Goal: Task Accomplishment & Management: Manage account settings

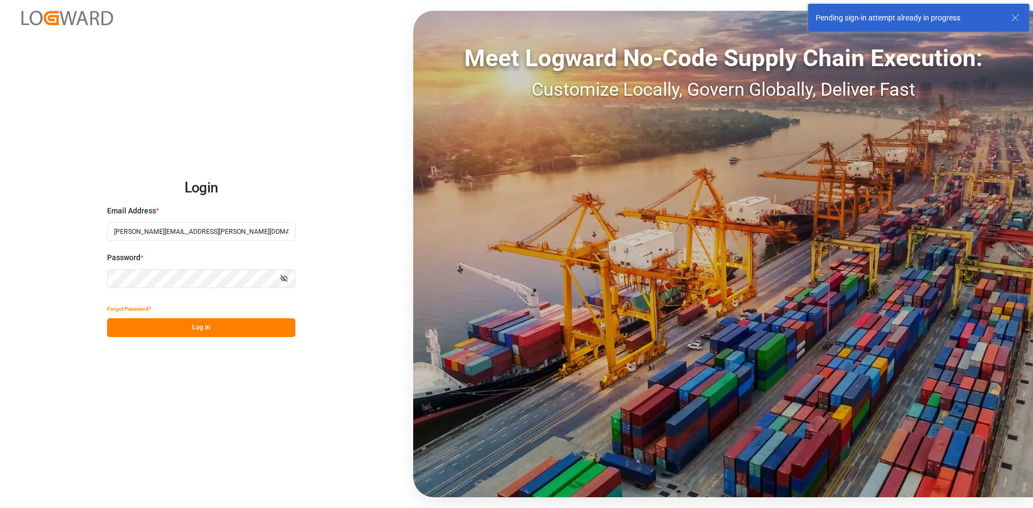
click at [207, 328] on button "Log In" at bounding box center [201, 328] width 188 height 19
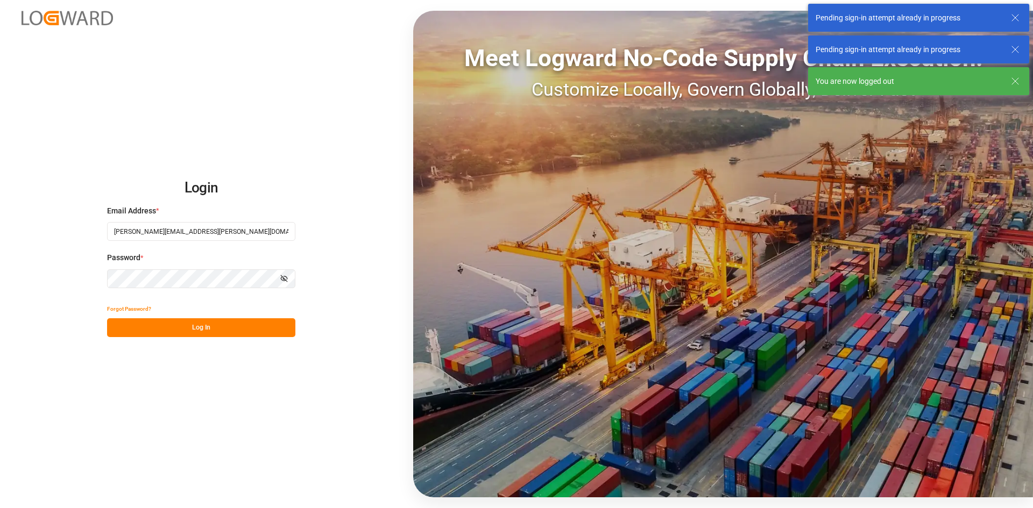
click at [207, 328] on button "Log In" at bounding box center [201, 328] width 188 height 19
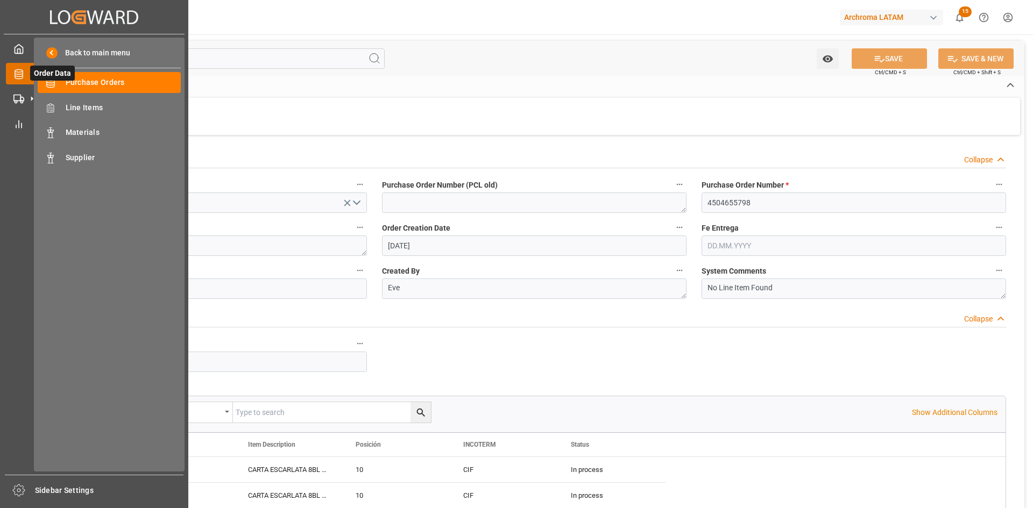
click at [52, 79] on span "Order Data" at bounding box center [52, 73] width 45 height 15
click at [136, 85] on span "Purchase Orders" at bounding box center [124, 82] width 116 height 11
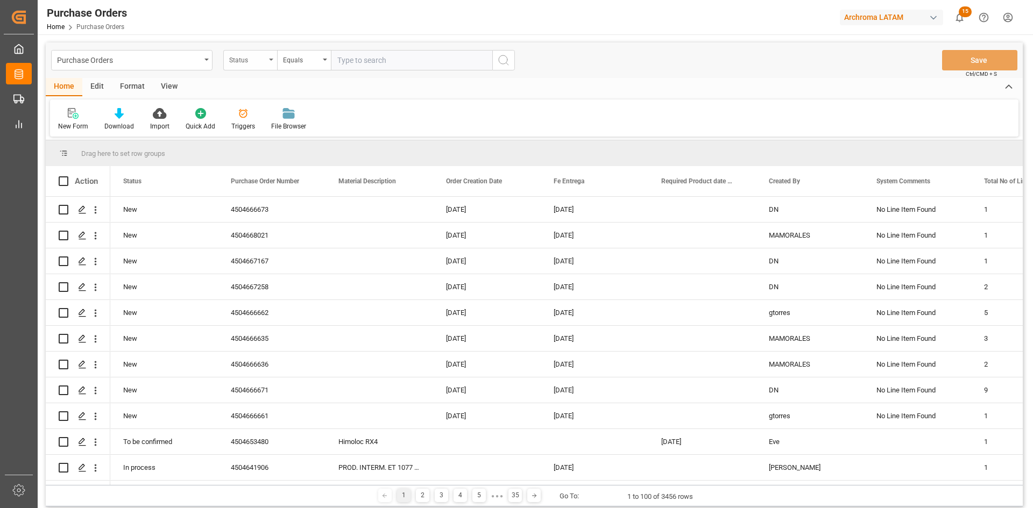
click at [260, 60] on div "Status" at bounding box center [247, 59] width 37 height 12
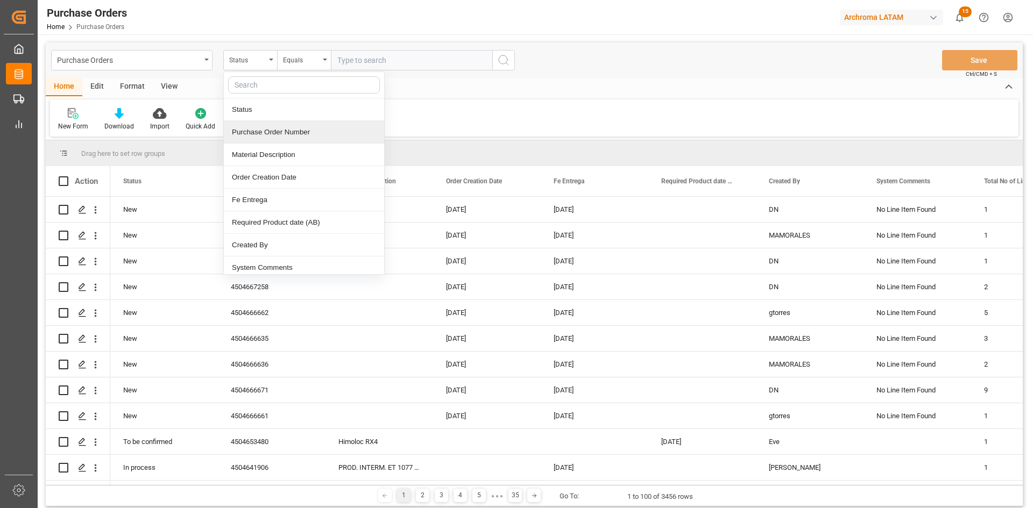
click at [287, 128] on div "Purchase Order Number" at bounding box center [304, 132] width 160 height 23
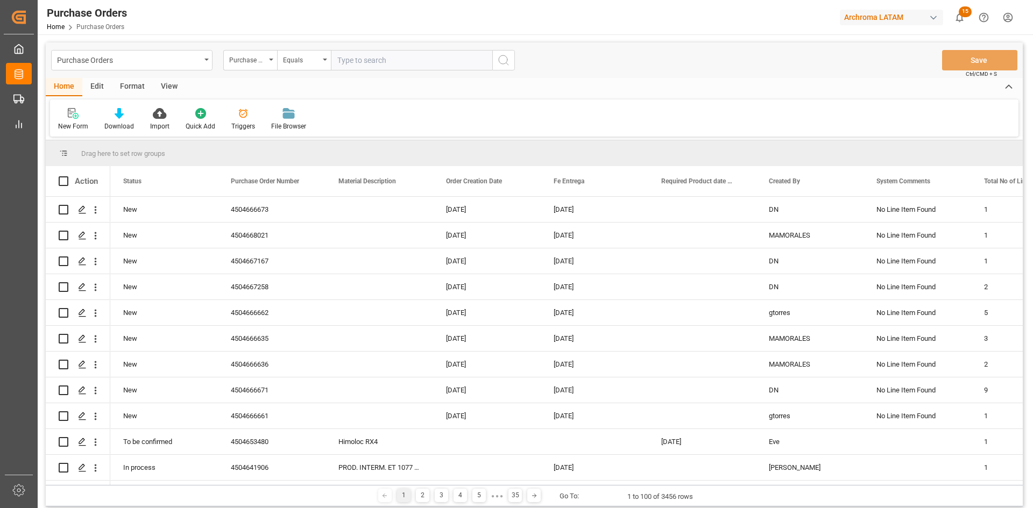
click at [372, 51] on input "text" at bounding box center [411, 60] width 161 height 20
paste input "4504644530"
type input "4504644530"
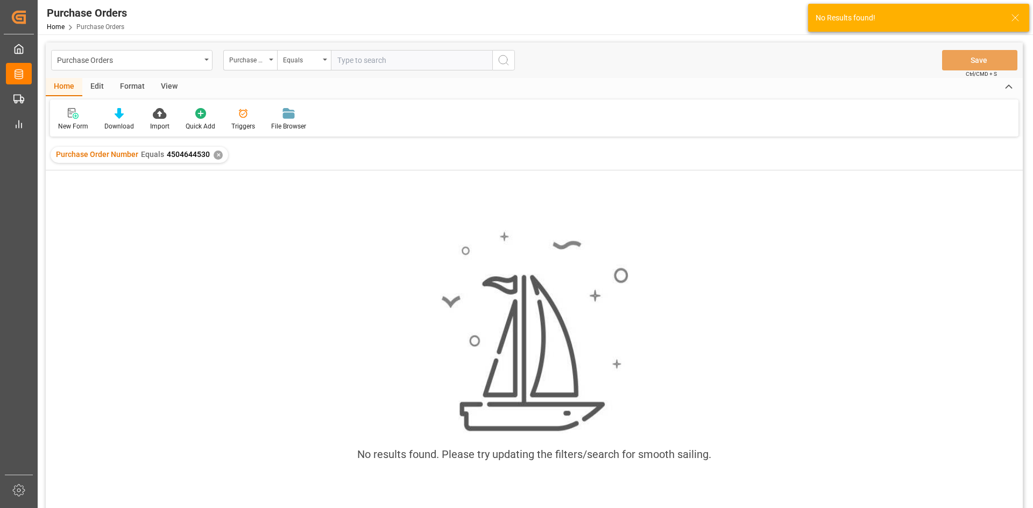
click at [215, 153] on div "✕" at bounding box center [218, 155] width 9 height 9
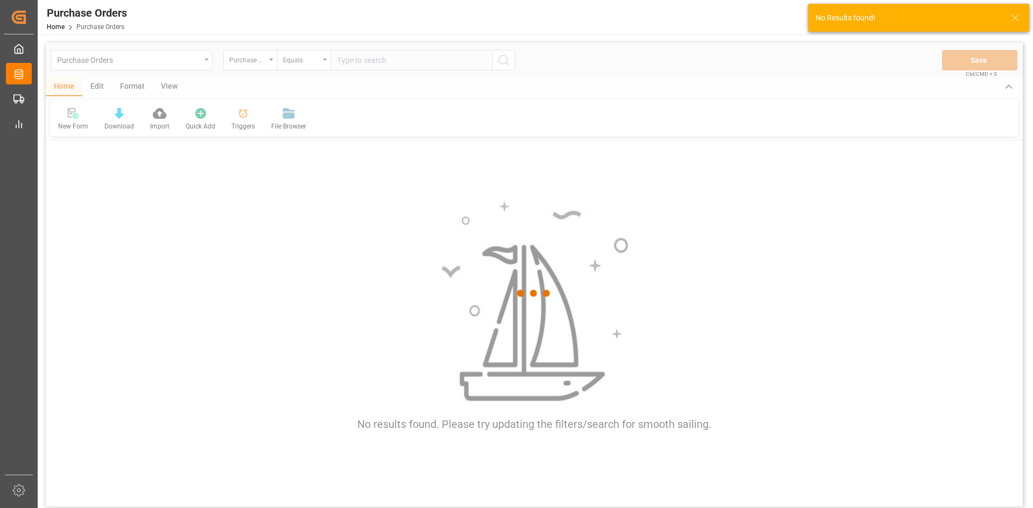
click at [352, 67] on div at bounding box center [534, 294] width 977 height 502
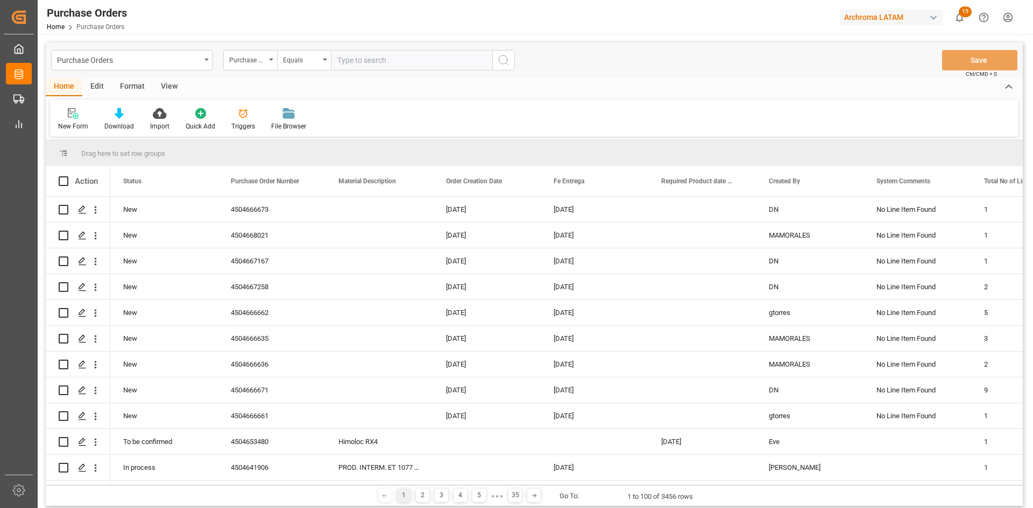
click at [358, 65] on input "text" at bounding box center [411, 60] width 161 height 20
paste input "4504644530"
type input "4504644530"
click at [506, 53] on button "search button" at bounding box center [503, 60] width 23 height 20
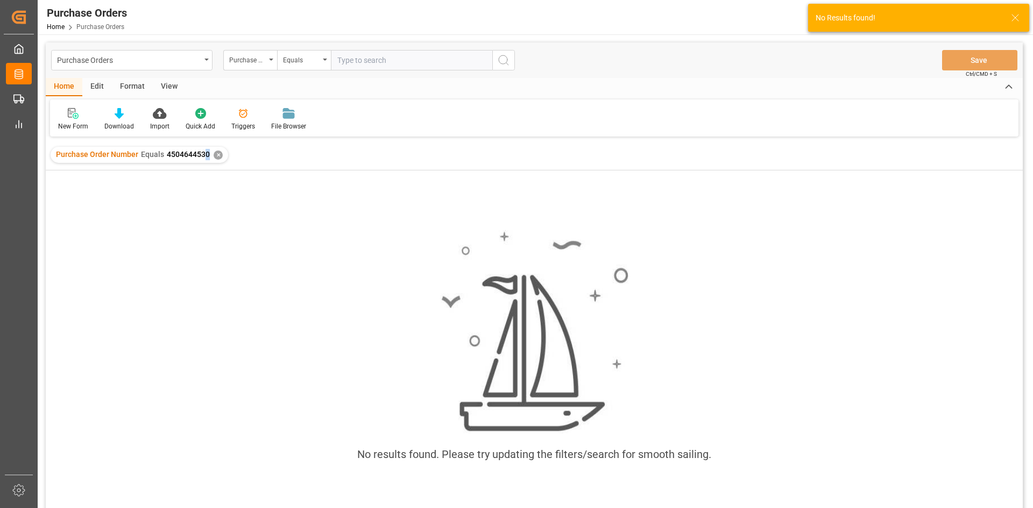
drag, startPoint x: 206, startPoint y: 161, endPoint x: 227, endPoint y: 179, distance: 27.1
click at [205, 162] on div "Purchase Order Number Equals 4504644530 ✕" at bounding box center [140, 155] width 178 height 16
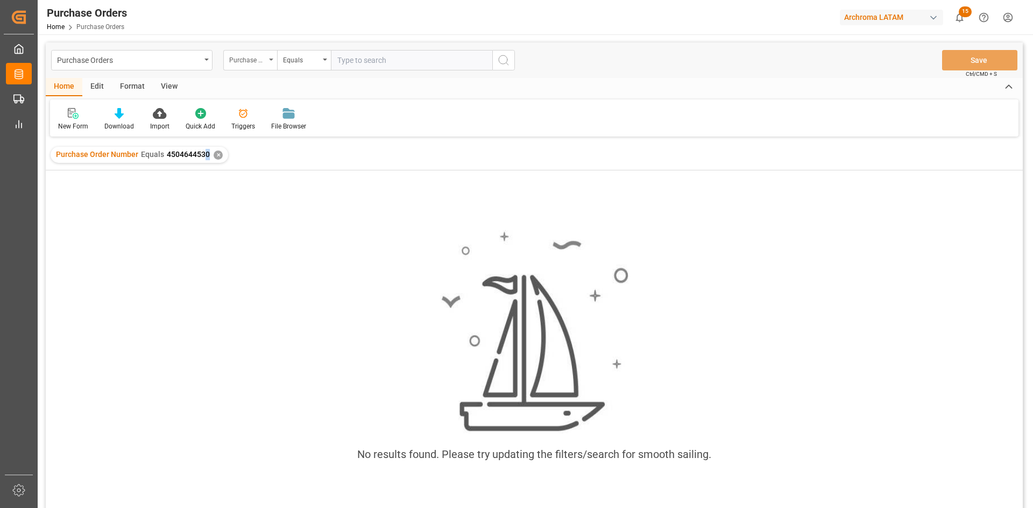
click at [259, 54] on div "Purchase Order Number" at bounding box center [247, 59] width 37 height 12
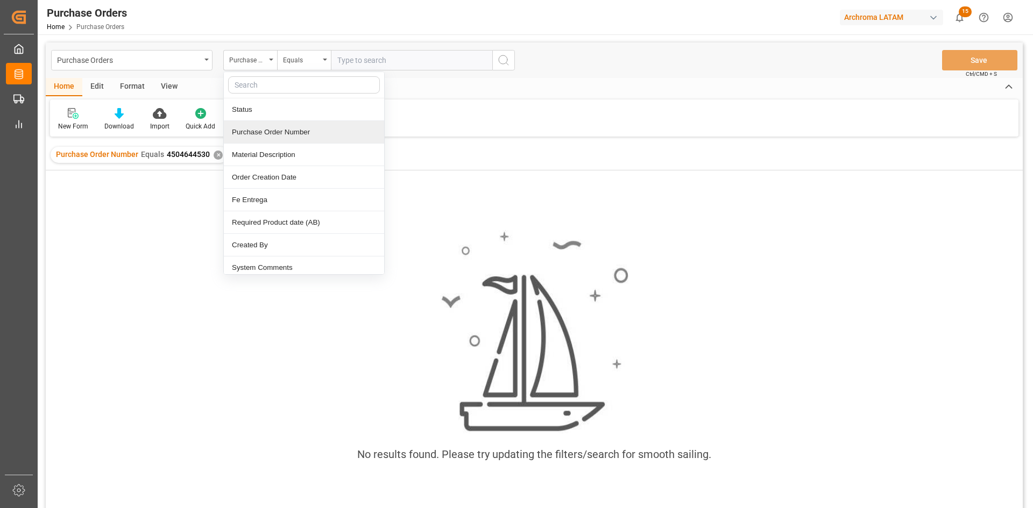
click at [310, 127] on div "Purchase Order Number" at bounding box center [304, 132] width 160 height 23
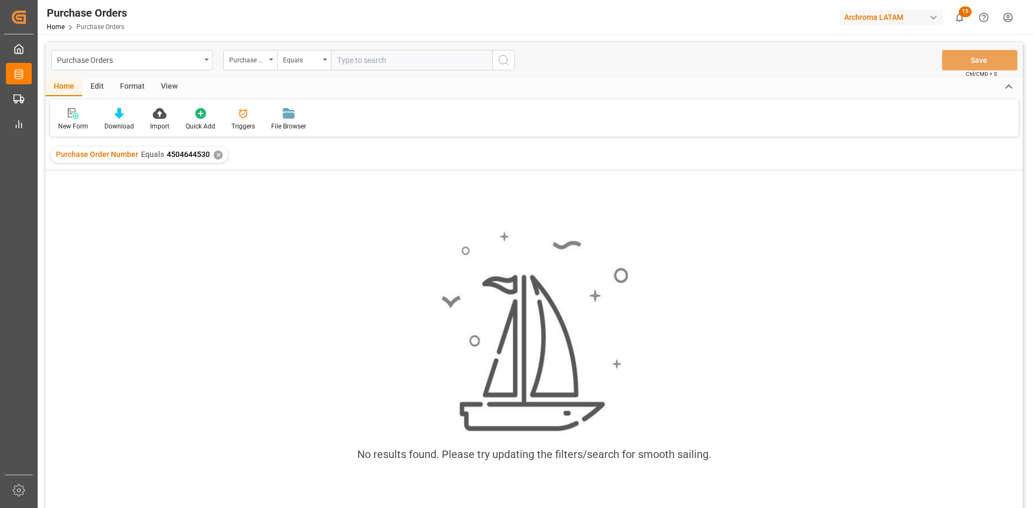
click at [219, 154] on div "✕" at bounding box center [218, 155] width 9 height 9
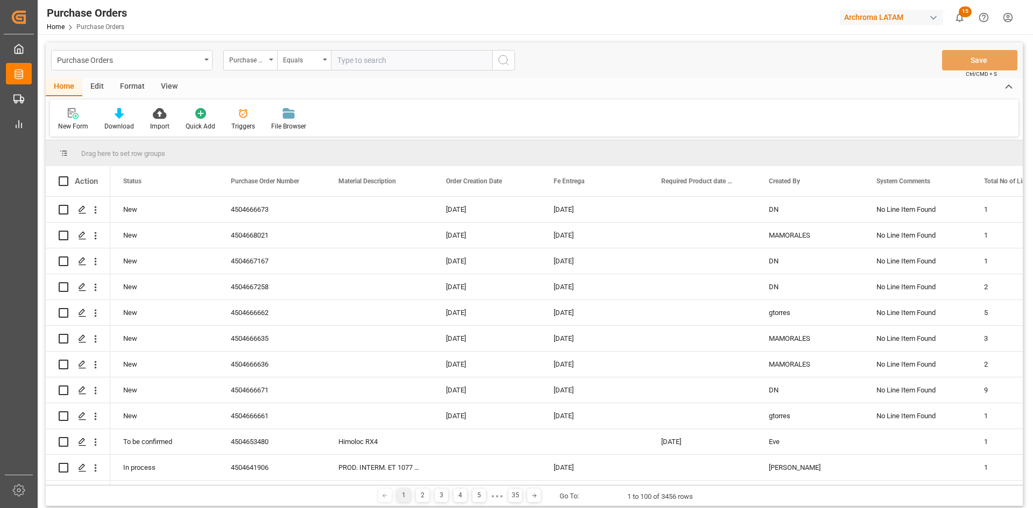
click at [362, 62] on input "text" at bounding box center [411, 60] width 161 height 20
paste input "4504650011"
type input "4504650011"
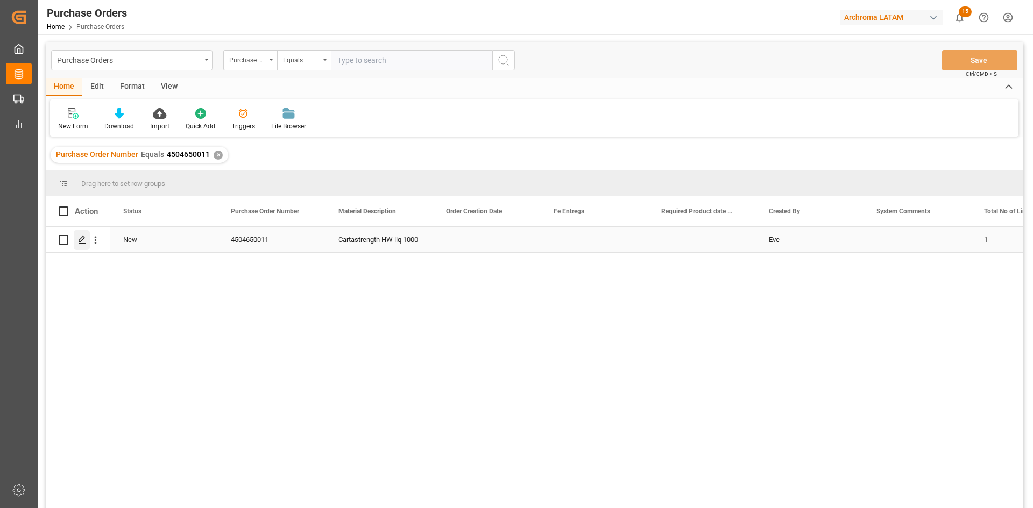
click at [84, 242] on icon "Press SPACE to select this row." at bounding box center [82, 240] width 9 height 9
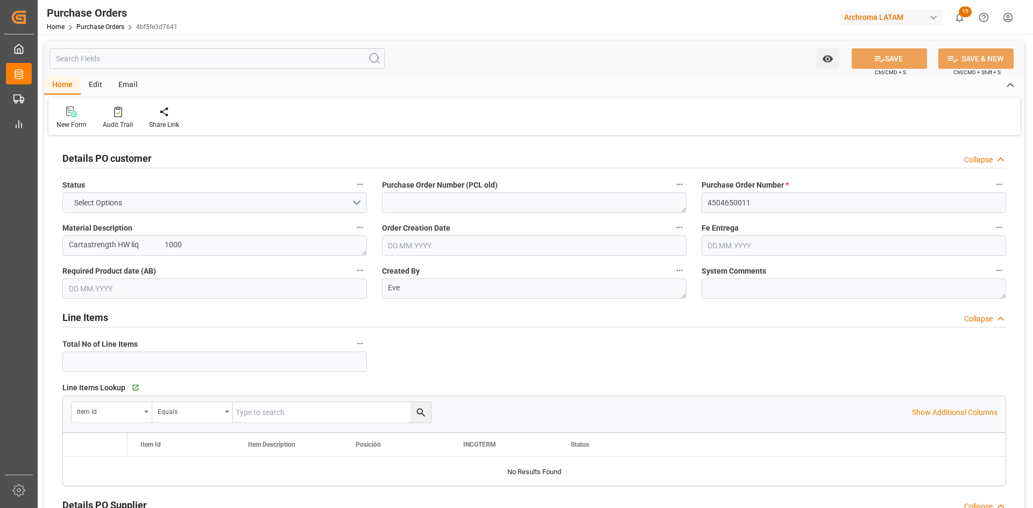
type input "1"
click at [725, 250] on input "text" at bounding box center [854, 246] width 305 height 20
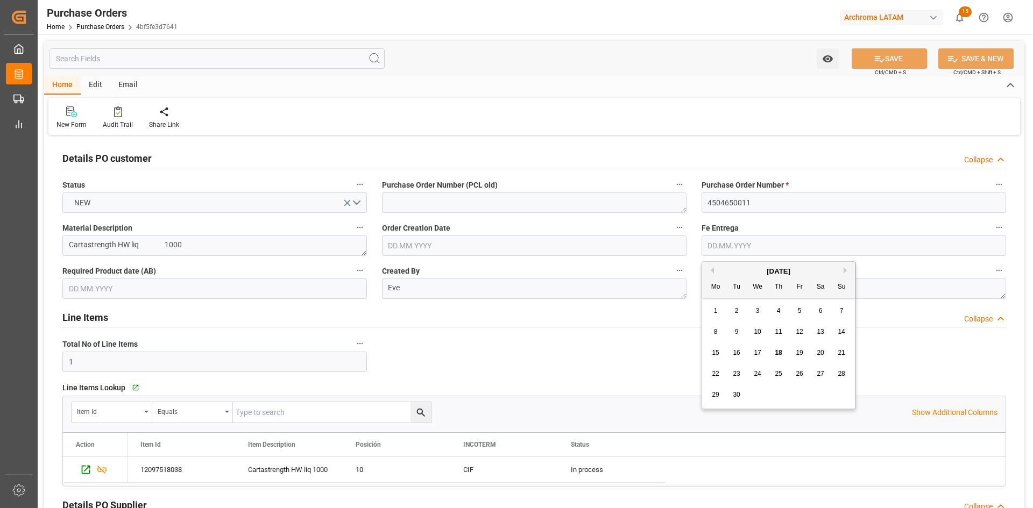
click at [733, 273] on div "[DATE]" at bounding box center [778, 271] width 153 height 11
click at [777, 377] on span "25" at bounding box center [778, 374] width 7 height 8
type input "25.09.2025"
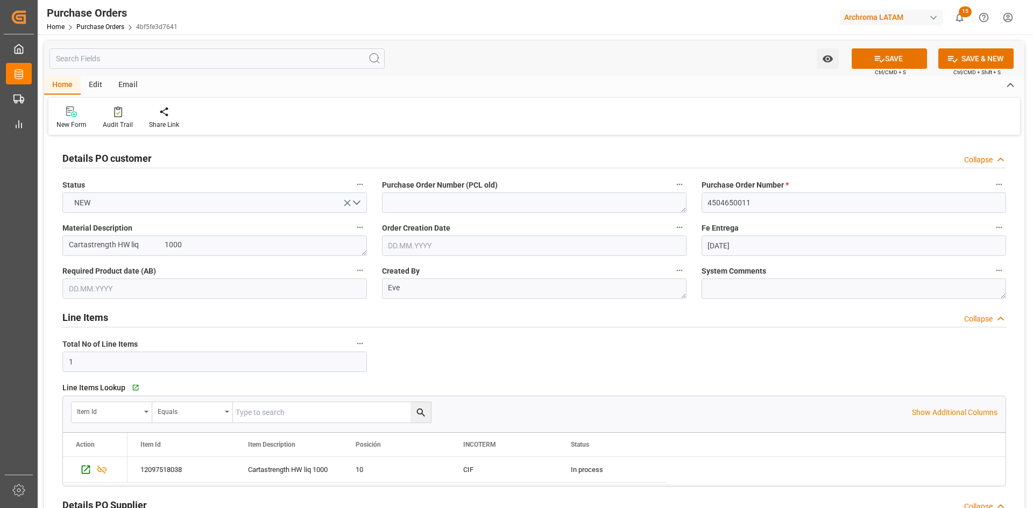
click at [187, 284] on input "text" at bounding box center [214, 289] width 305 height 20
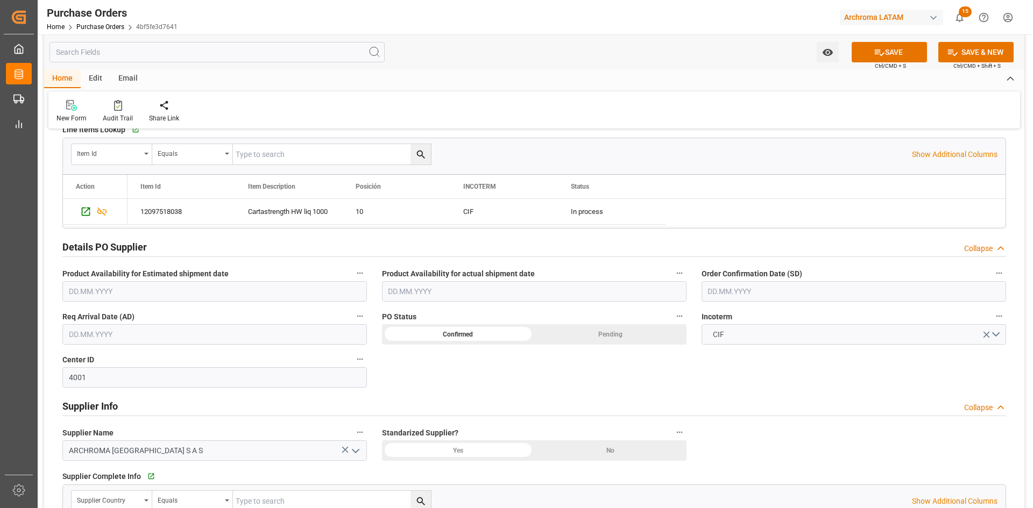
scroll to position [269, 0]
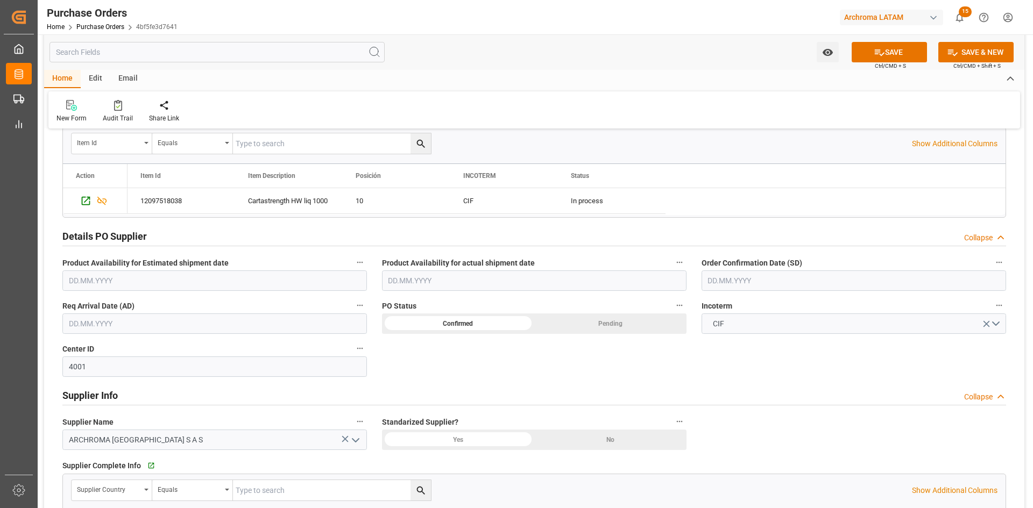
click at [775, 279] on input "text" at bounding box center [854, 281] width 305 height 20
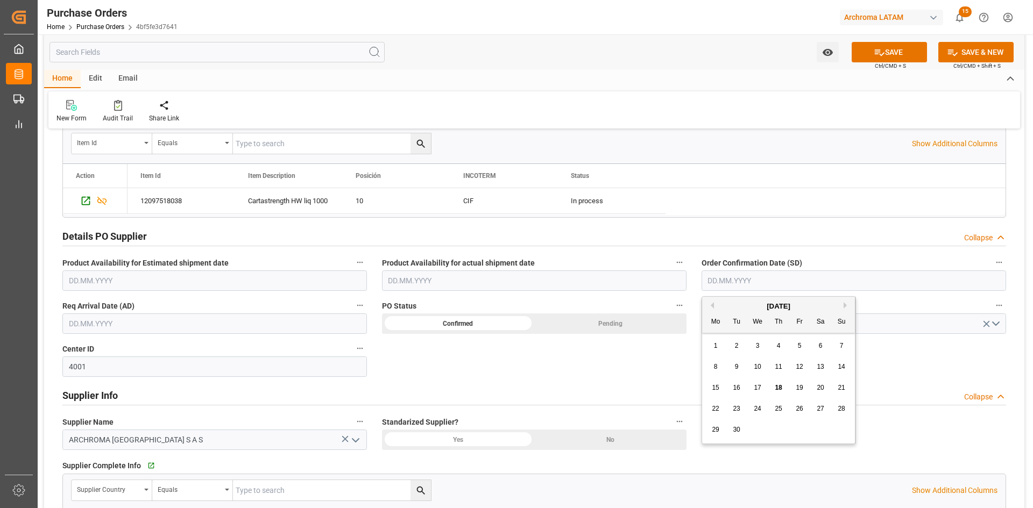
click at [822, 366] on span "13" at bounding box center [820, 367] width 7 height 8
type input "[DATE]"
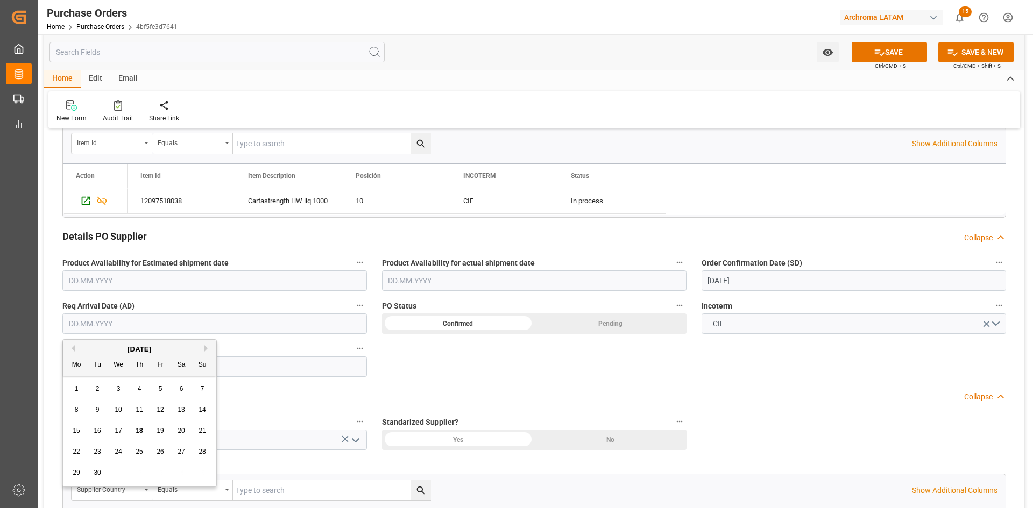
click at [183, 322] on input "text" at bounding box center [214, 324] width 305 height 20
click at [83, 345] on div "[DATE]" at bounding box center [139, 349] width 153 height 11
click at [140, 427] on span "18" at bounding box center [139, 431] width 7 height 8
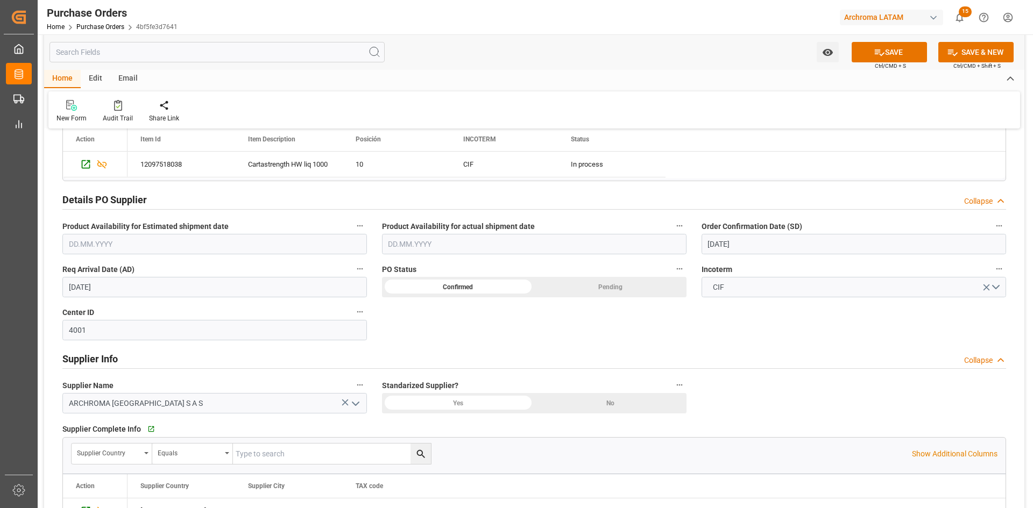
scroll to position [323, 0]
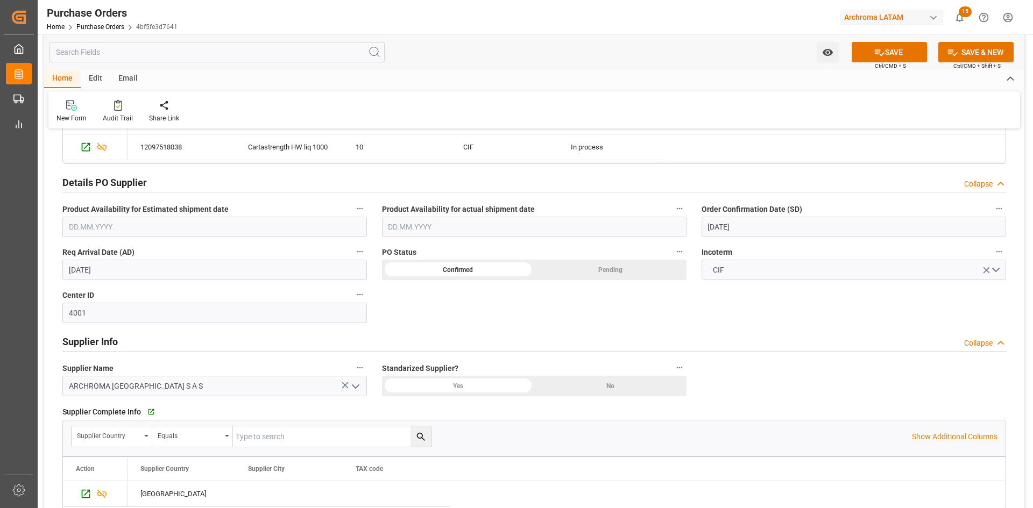
click at [289, 271] on input "18.09.2025" at bounding box center [214, 270] width 305 height 20
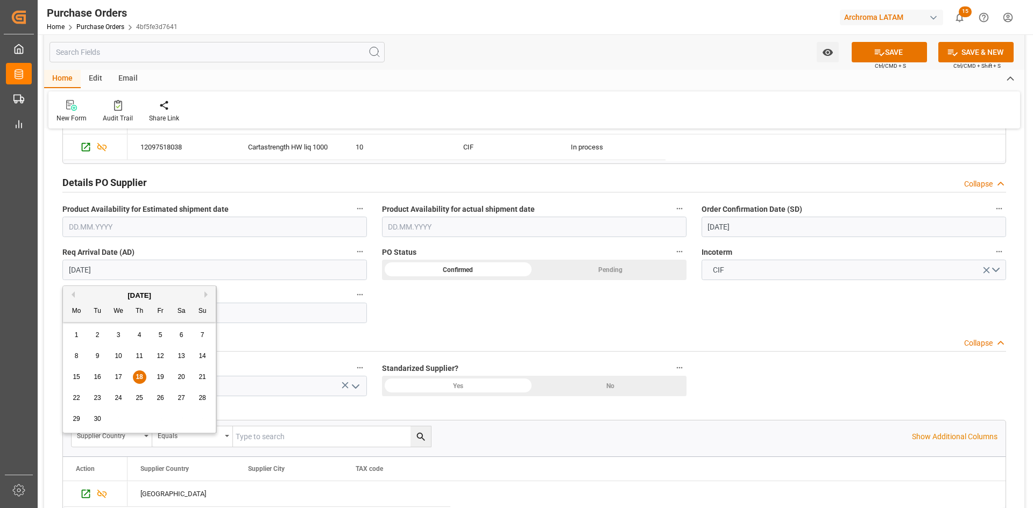
click at [119, 377] on span "17" at bounding box center [118, 377] width 7 height 8
type input "17.09.2025"
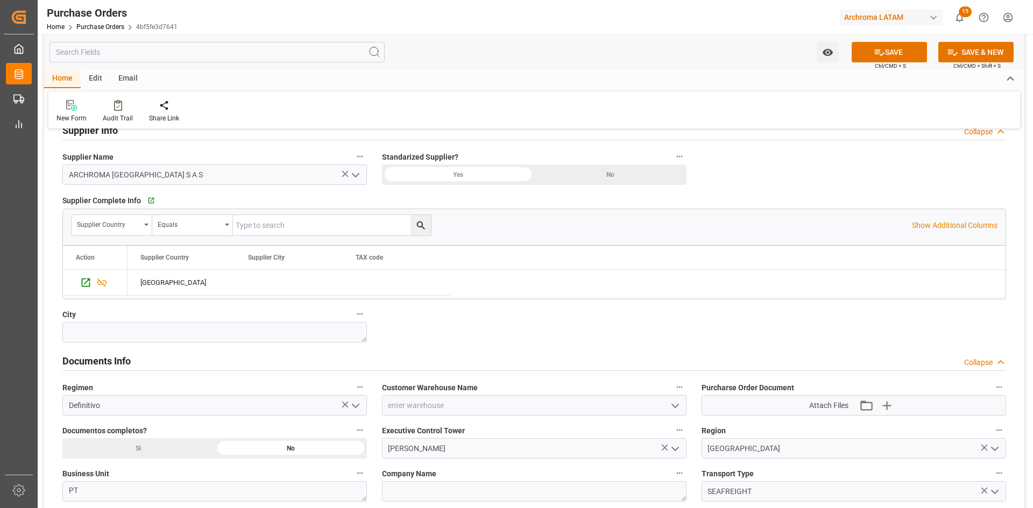
scroll to position [646, 0]
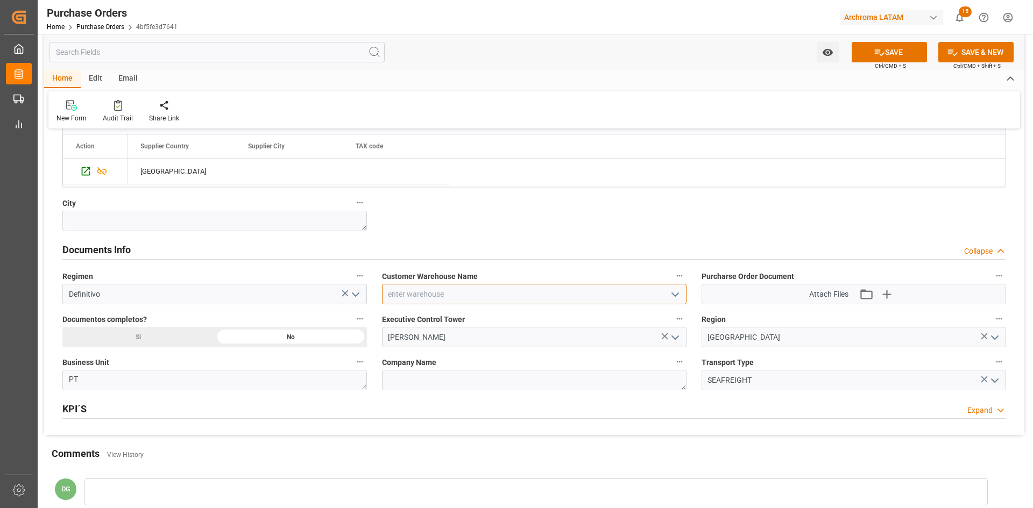
click at [635, 300] on input at bounding box center [534, 294] width 305 height 20
click at [671, 293] on icon "open menu" at bounding box center [675, 294] width 13 height 13
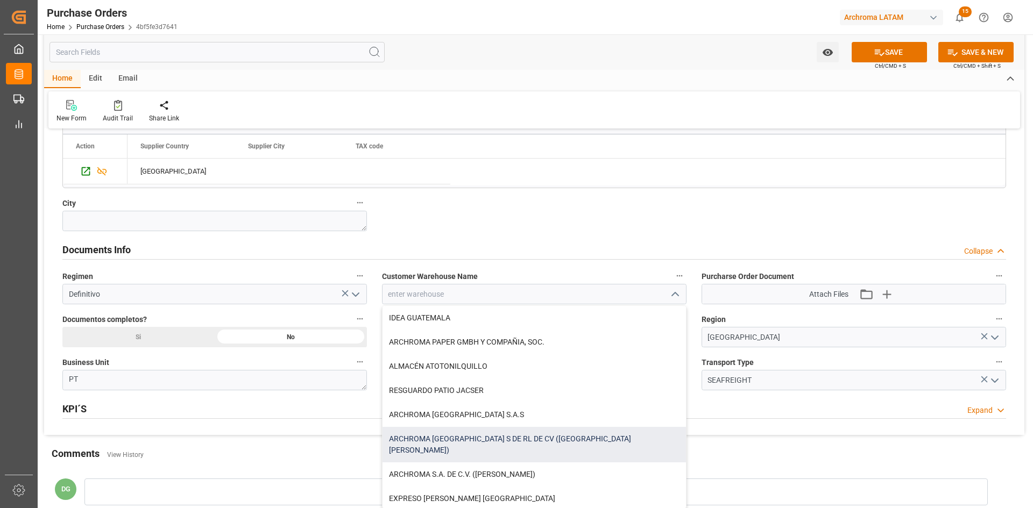
click at [549, 439] on div "ARCHROMA [GEOGRAPHIC_DATA] S DE RL DE CV ([GEOGRAPHIC_DATA][PERSON_NAME])" at bounding box center [534, 445] width 303 height 36
type input "ARCHROMA [GEOGRAPHIC_DATA] S DE RL DE CV ([GEOGRAPHIC_DATA][PERSON_NAME])"
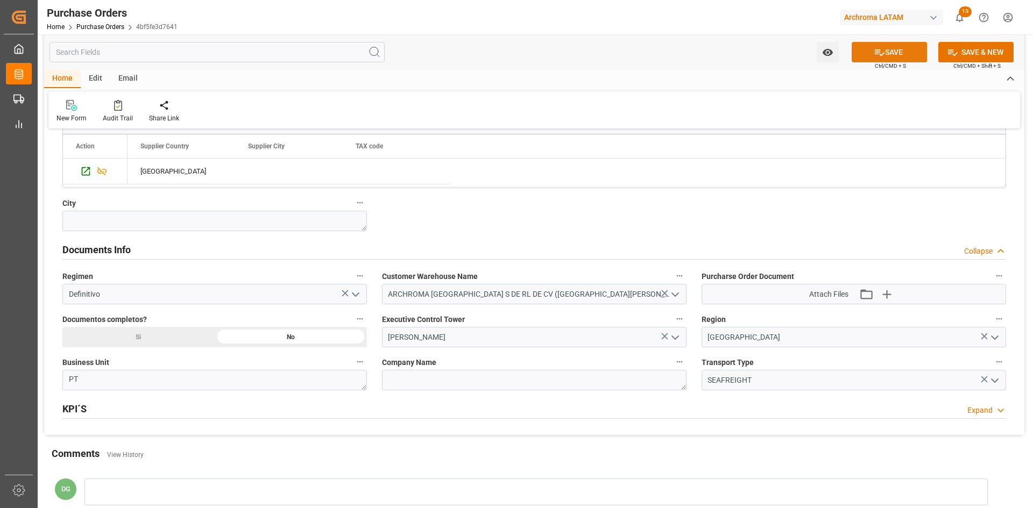
click at [902, 51] on button "SAVE" at bounding box center [889, 52] width 75 height 20
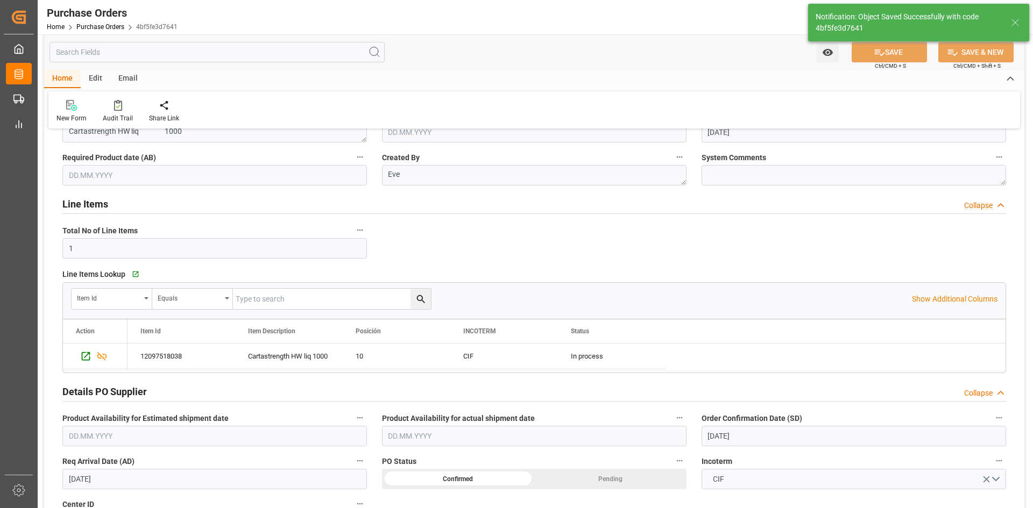
scroll to position [108, 0]
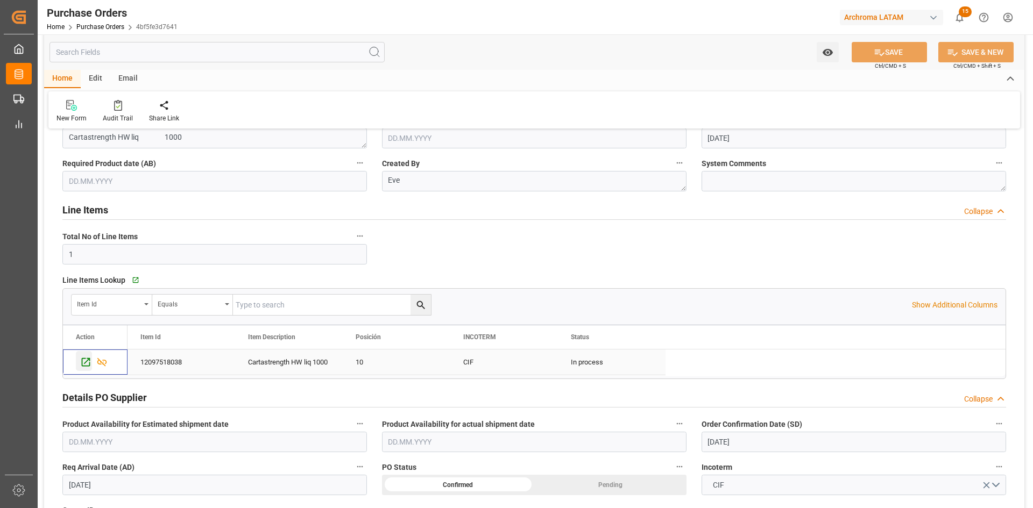
click at [88, 364] on icon "Press SPACE to select this row." at bounding box center [85, 362] width 11 height 11
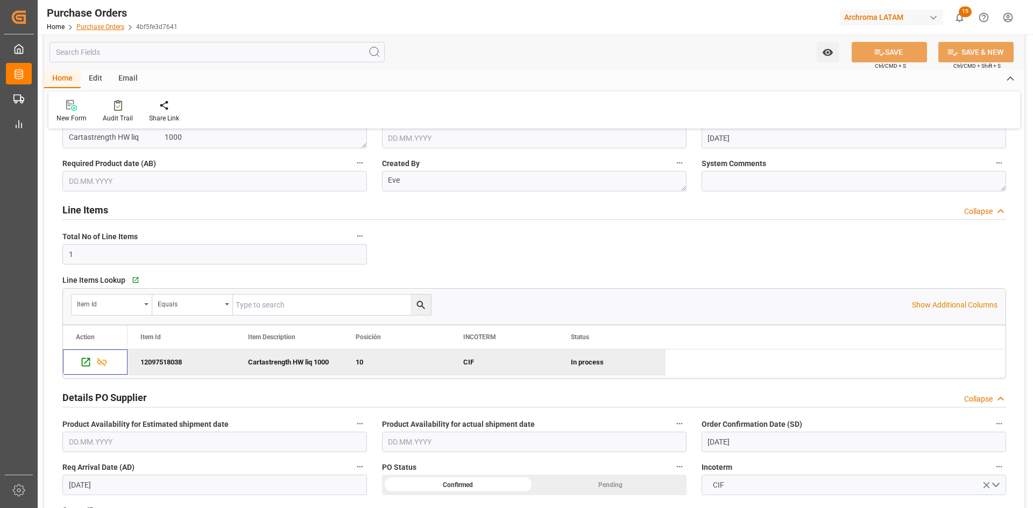
click at [105, 27] on link "Purchase Orders" at bounding box center [100, 27] width 48 height 8
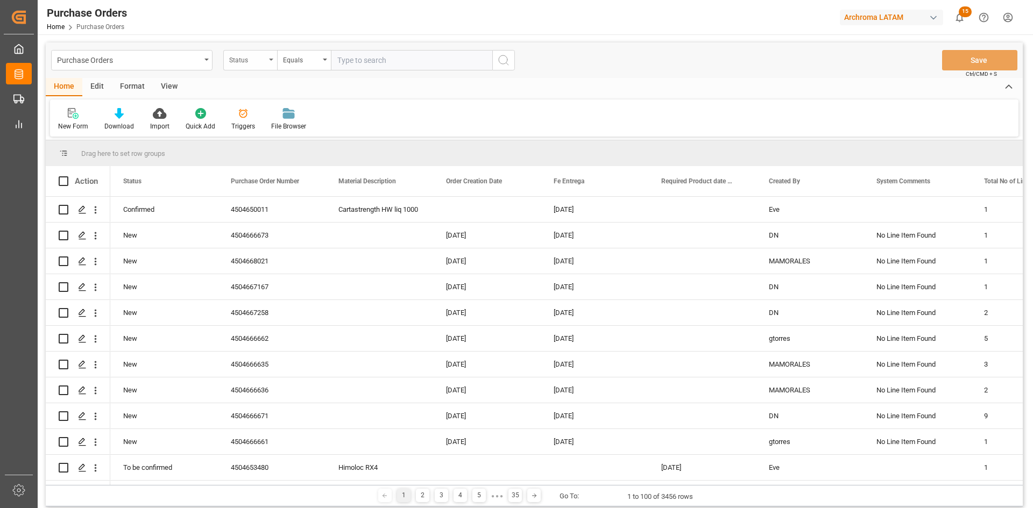
click at [265, 63] on div "Status" at bounding box center [247, 59] width 37 height 12
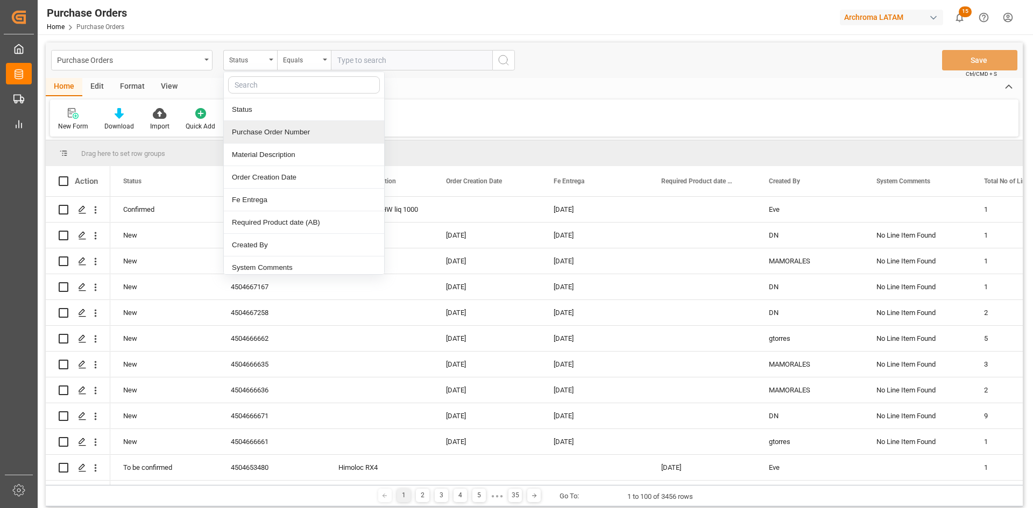
click at [300, 134] on div "Purchase Order Number" at bounding box center [304, 132] width 160 height 23
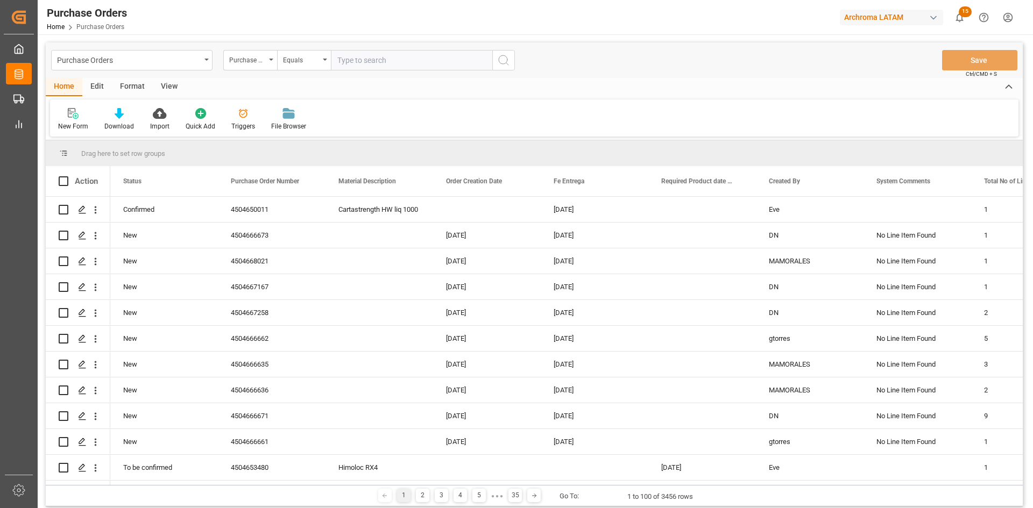
click at [368, 73] on div "Purchase Orders Purchase Order Number Equals Save Ctrl/CMD + S" at bounding box center [534, 61] width 977 height 36
click at [380, 63] on input "text" at bounding box center [411, 60] width 161 height 20
paste input "4504659402"
type input "4504659402"
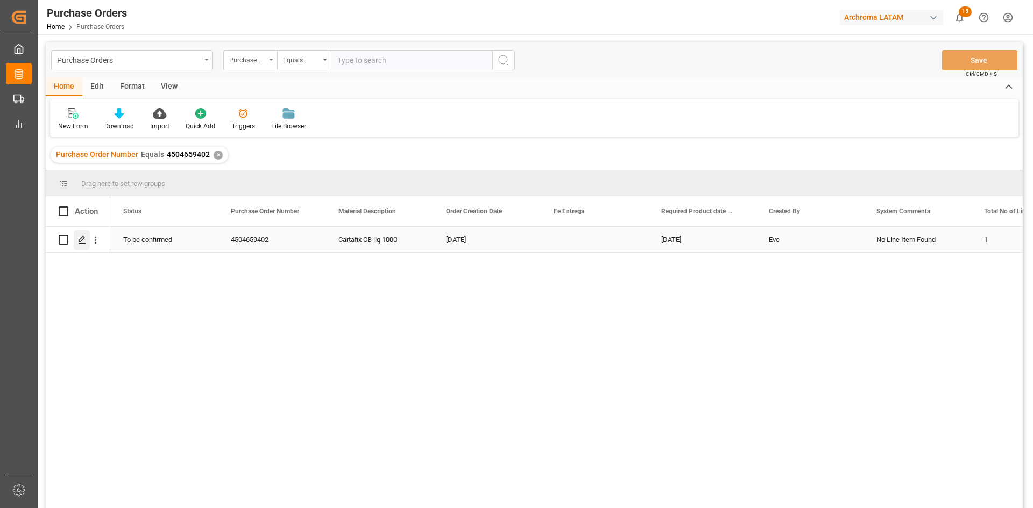
click at [78, 241] on icon "Press SPACE to select this row." at bounding box center [82, 240] width 9 height 9
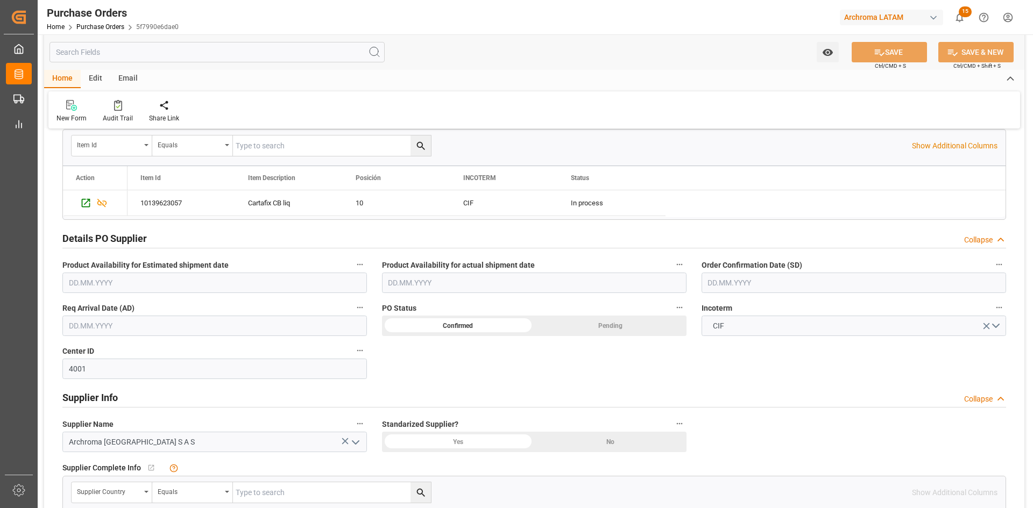
scroll to position [269, 0]
click at [743, 287] on input "text" at bounding box center [854, 281] width 305 height 20
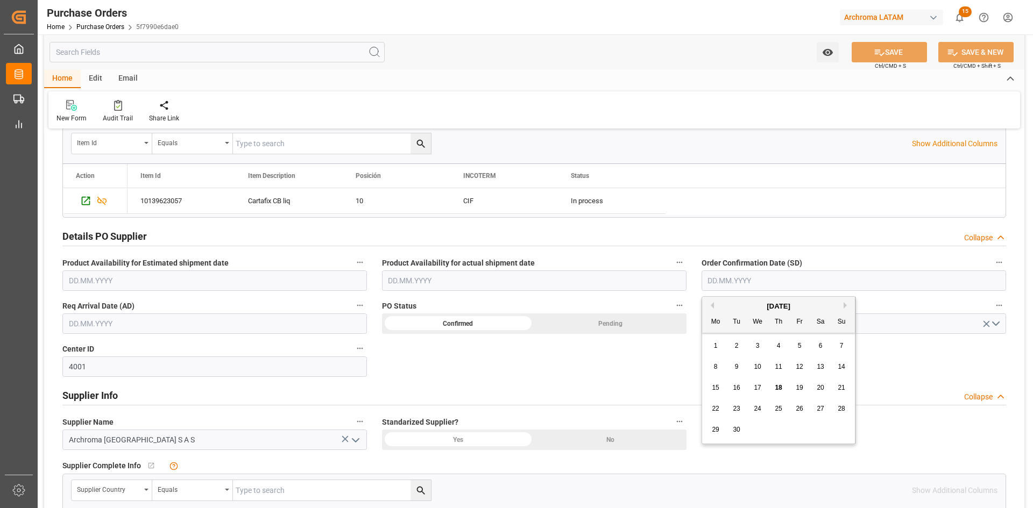
click at [734, 302] on div "September 2025" at bounding box center [778, 306] width 153 height 11
click at [819, 368] on span "13" at bounding box center [820, 367] width 7 height 8
type input "13.09.2025"
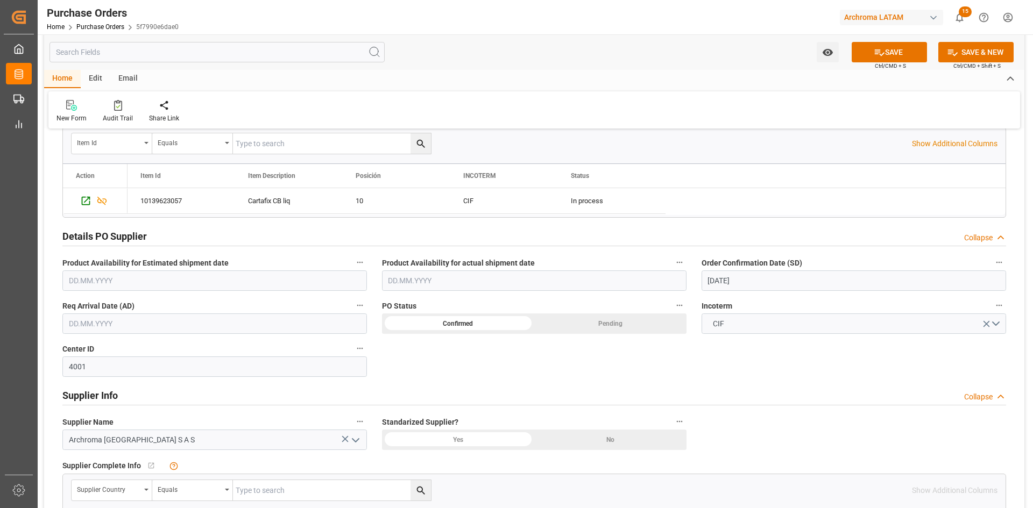
click at [137, 324] on input "text" at bounding box center [214, 324] width 305 height 20
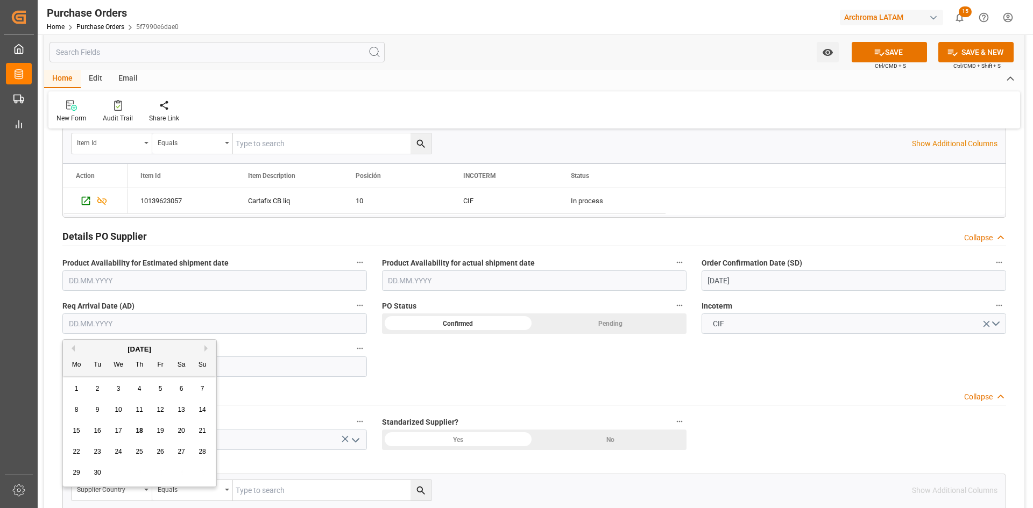
click at [89, 350] on div "September 2025" at bounding box center [139, 349] width 153 height 11
click at [120, 430] on span "17" at bounding box center [118, 431] width 7 height 8
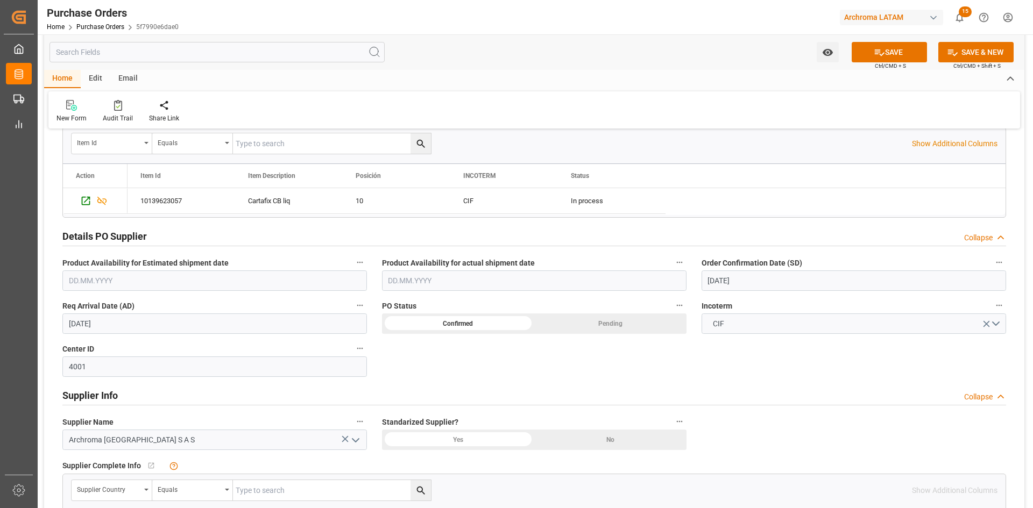
type input "[DATE]"
click at [482, 320] on div "Confirmed" at bounding box center [458, 324] width 152 height 20
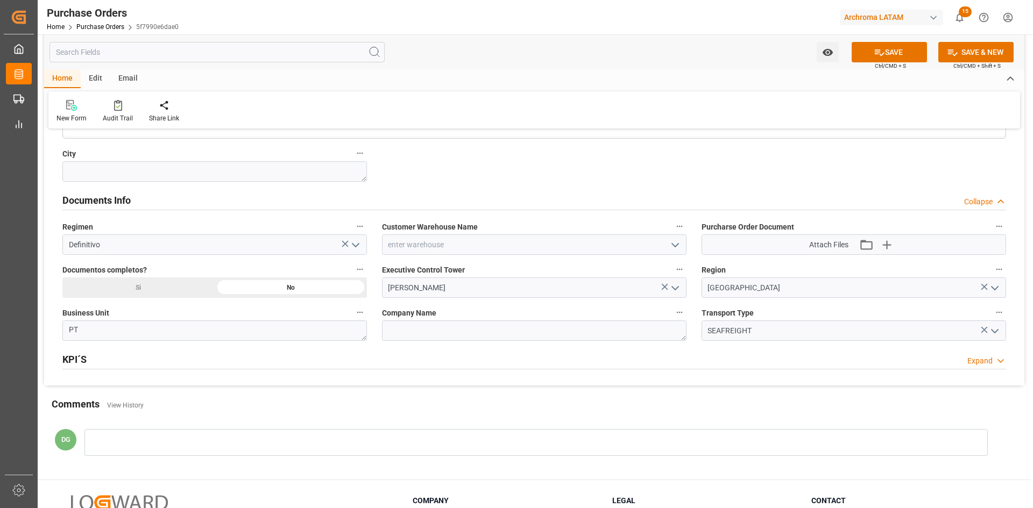
scroll to position [699, 0]
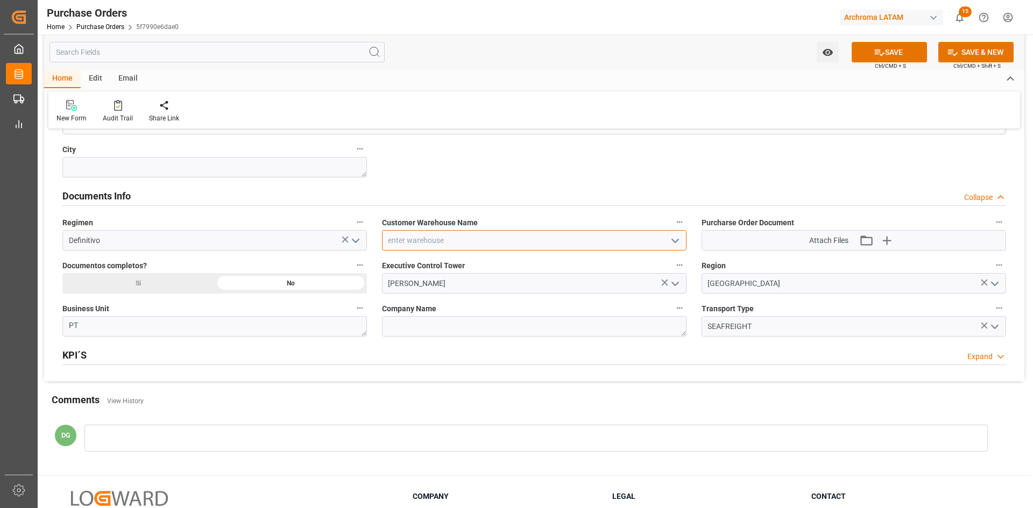
drag, startPoint x: 603, startPoint y: 243, endPoint x: 686, endPoint y: 236, distance: 83.2
click at [605, 243] on input at bounding box center [534, 240] width 305 height 20
click at [674, 242] on polyline "open menu" at bounding box center [675, 240] width 6 height 3
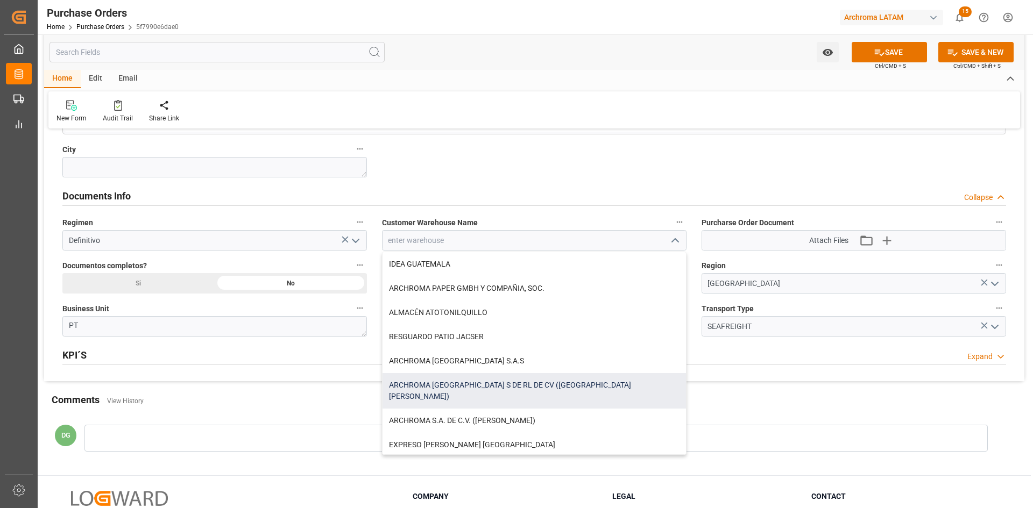
click at [556, 381] on div "ARCHROMA [GEOGRAPHIC_DATA] S DE RL DE CV ([GEOGRAPHIC_DATA][PERSON_NAME])" at bounding box center [534, 391] width 303 height 36
type input "ARCHROMA [GEOGRAPHIC_DATA] S DE RL DE CV ([GEOGRAPHIC_DATA][PERSON_NAME])"
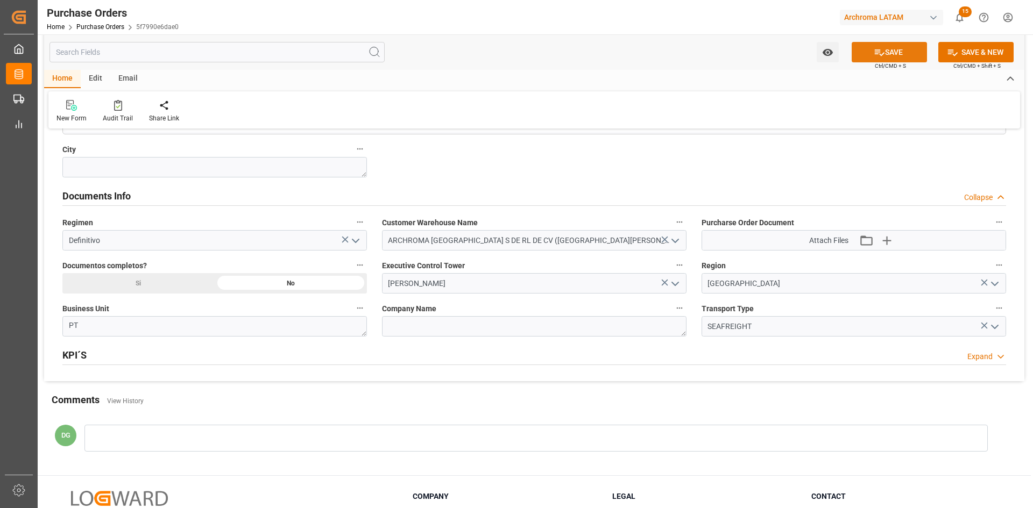
click at [897, 51] on button "SAVE" at bounding box center [889, 52] width 75 height 20
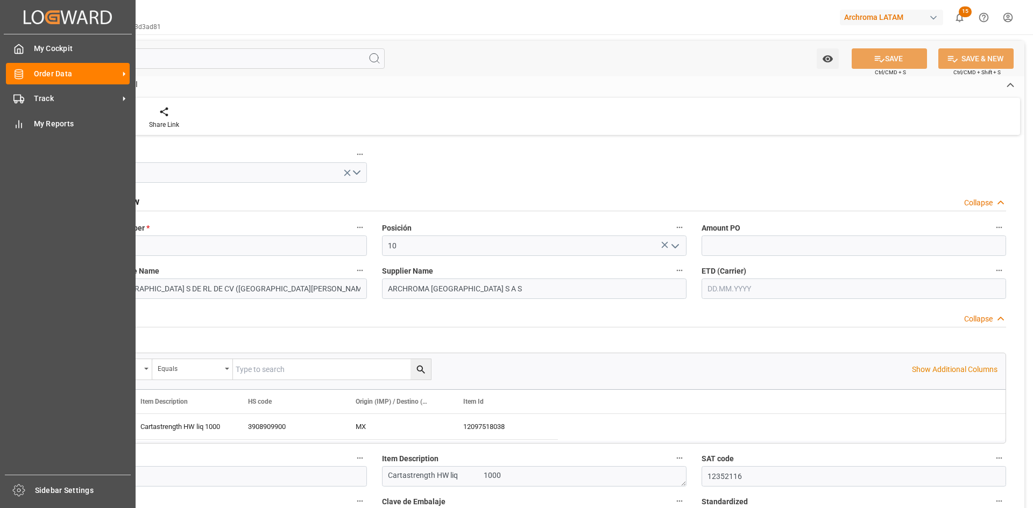
type input "12352116"
type input "12999"
type input "3908909900"
type input "18.09.2025 21:07"
type input "15.08.2025 03:46"
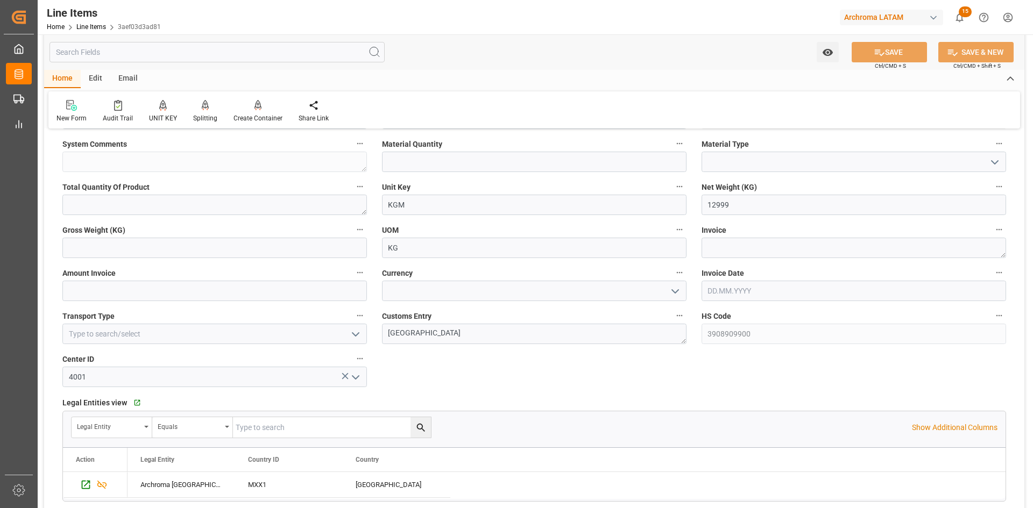
scroll to position [323, 0]
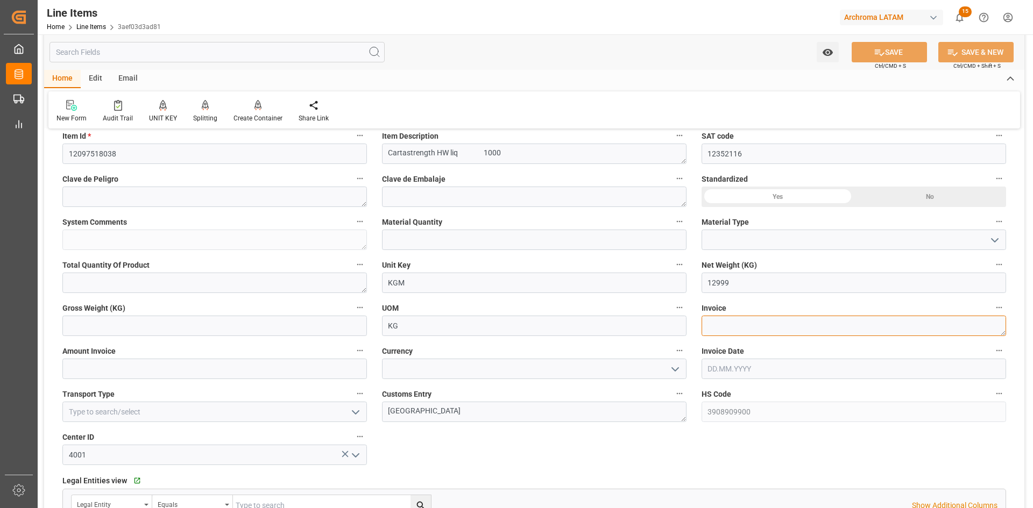
click at [737, 321] on textarea at bounding box center [854, 326] width 305 height 20
paste textarea "9830000599"
type textarea "9830000599"
click at [202, 371] on input "text" at bounding box center [214, 369] width 305 height 20
type input "25739.02"
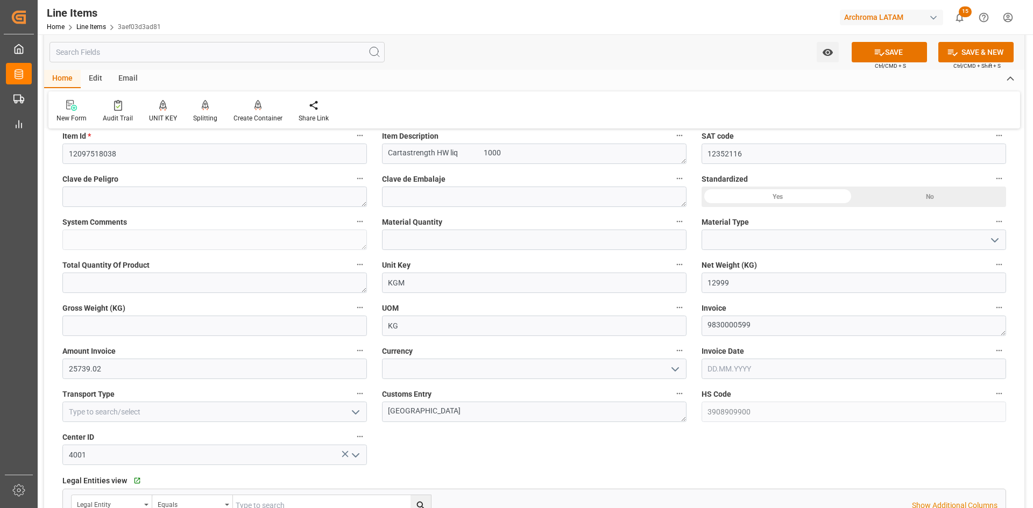
click at [713, 374] on input "text" at bounding box center [854, 369] width 305 height 20
drag, startPoint x: 739, startPoint y: 252, endPoint x: 733, endPoint y: 254, distance: 6.1
click at [739, 252] on div "2" at bounding box center [736, 252] width 13 height 13
type input "[DATE]"
click at [563, 366] on input at bounding box center [534, 369] width 305 height 20
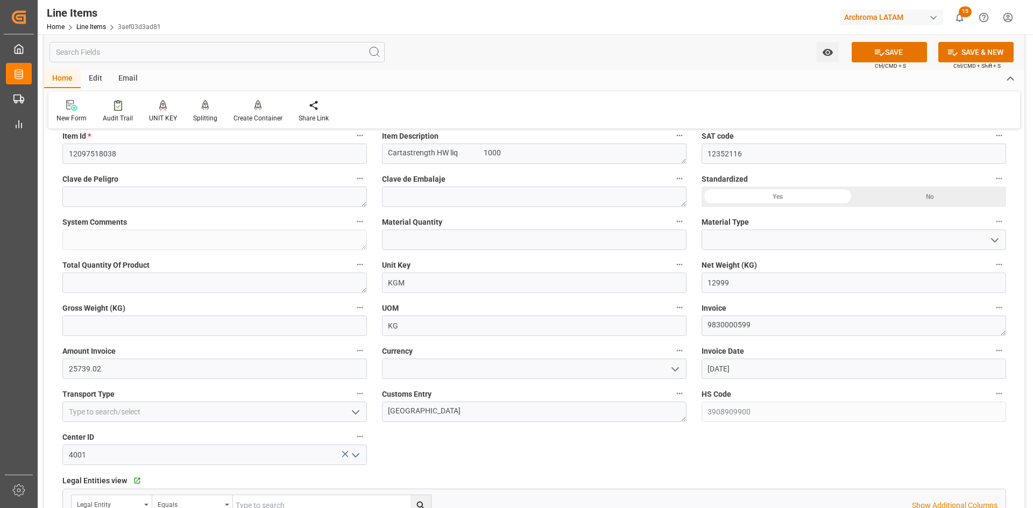
click at [674, 366] on icon "open menu" at bounding box center [675, 369] width 13 height 13
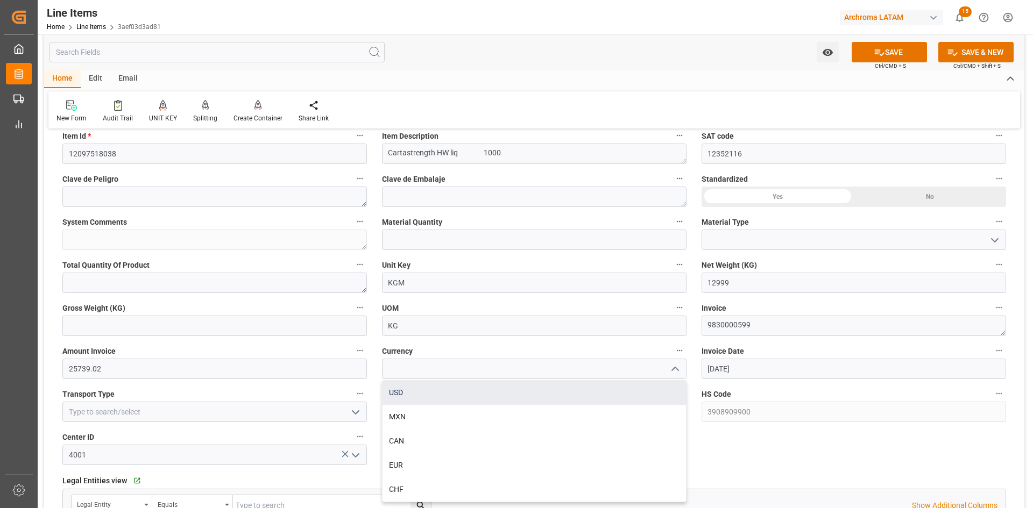
click at [404, 393] on div "USD" at bounding box center [534, 393] width 303 height 24
type input "USD"
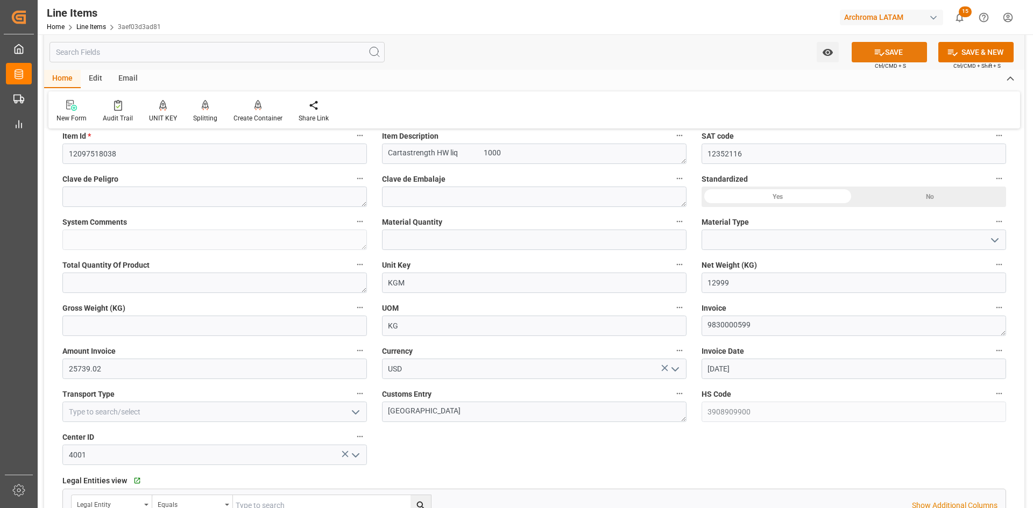
click at [889, 57] on button "SAVE" at bounding box center [889, 52] width 75 height 20
type input "18.09.2025 21:09"
click at [738, 286] on input "12999" at bounding box center [854, 283] width 305 height 20
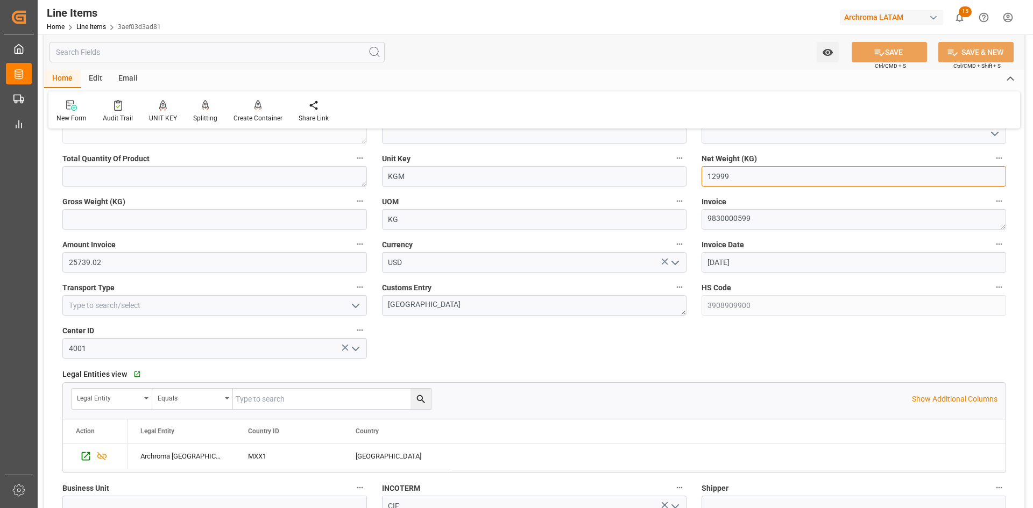
scroll to position [430, 0]
click at [99, 25] on link "Line Items" at bounding box center [91, 27] width 30 height 8
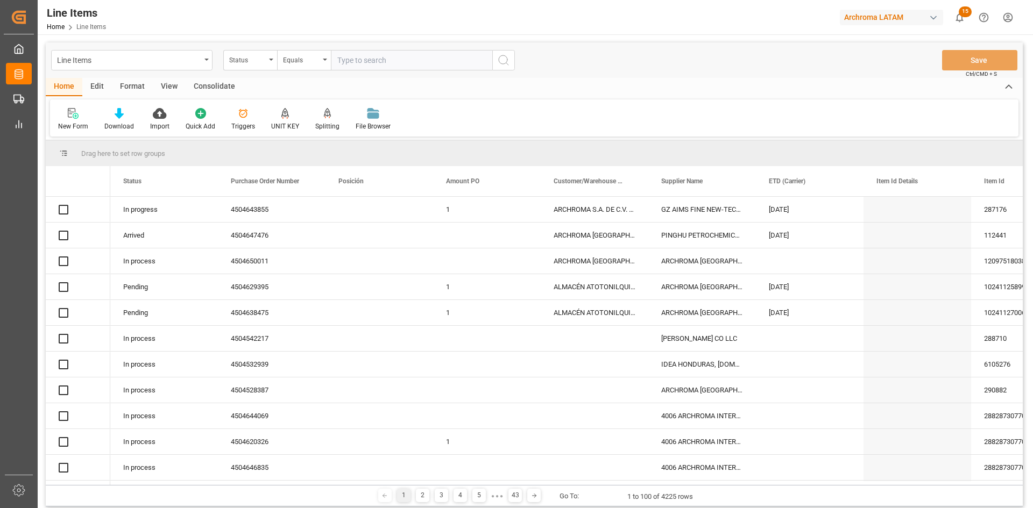
click at [271, 59] on icon "open menu" at bounding box center [271, 60] width 4 height 2
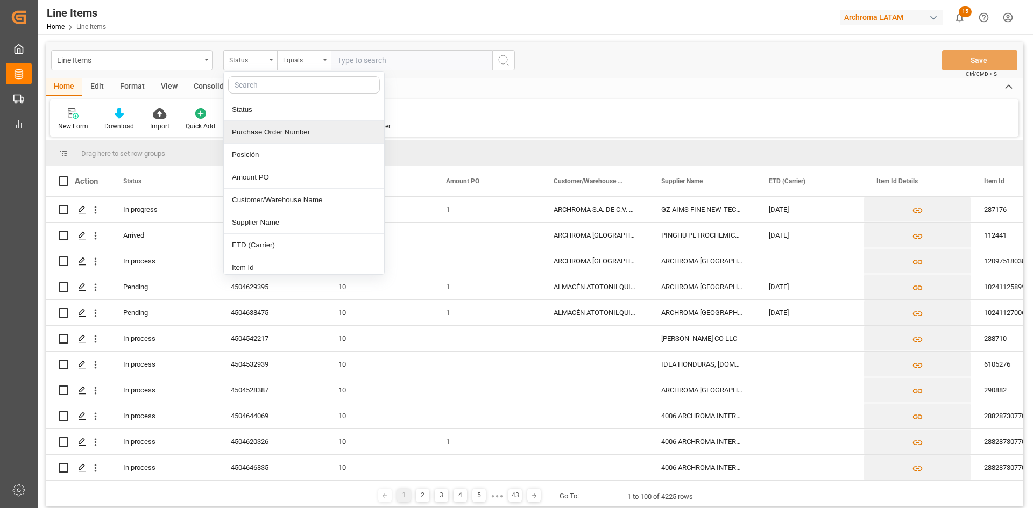
click at [279, 126] on div "Purchase Order Number" at bounding box center [304, 132] width 160 height 23
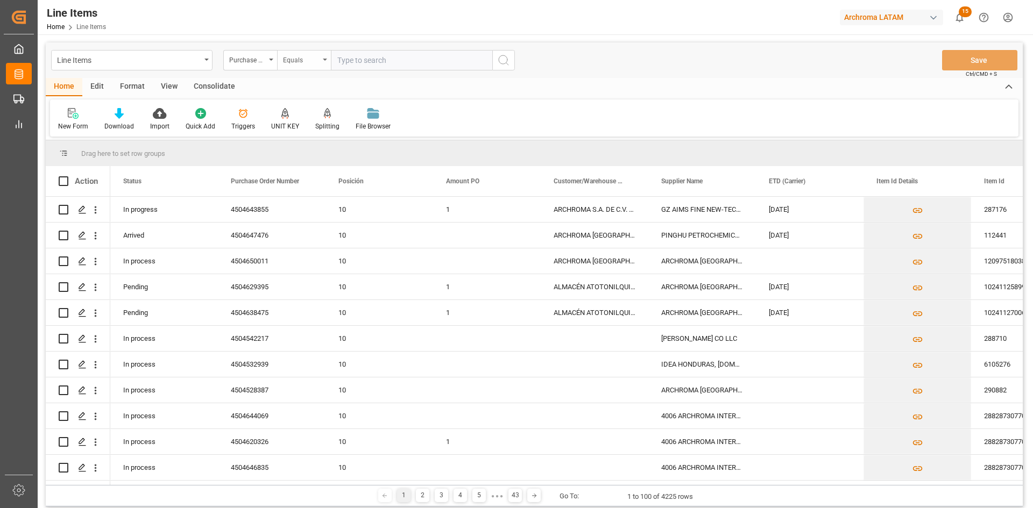
click at [306, 63] on div "Equals" at bounding box center [301, 59] width 37 height 12
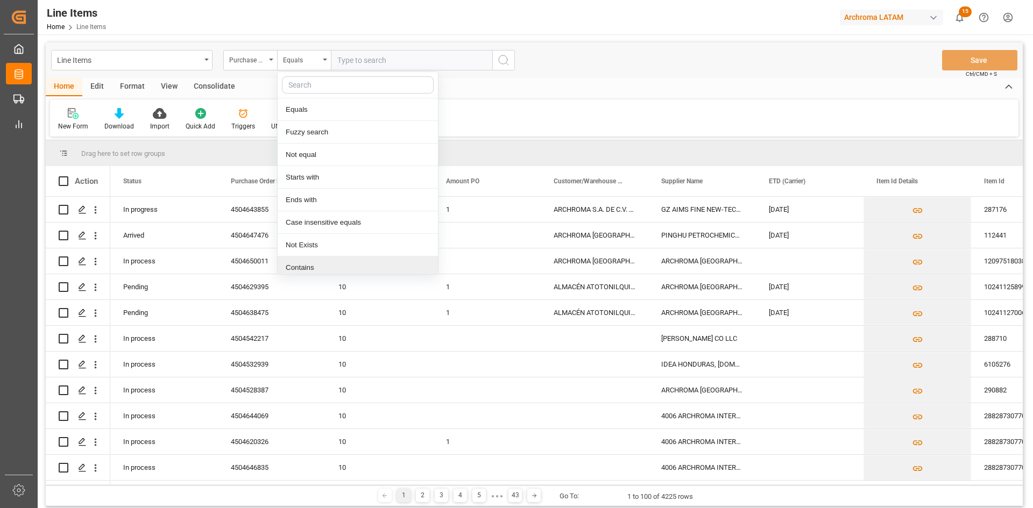
click at [329, 261] on div "Contains" at bounding box center [358, 268] width 160 height 23
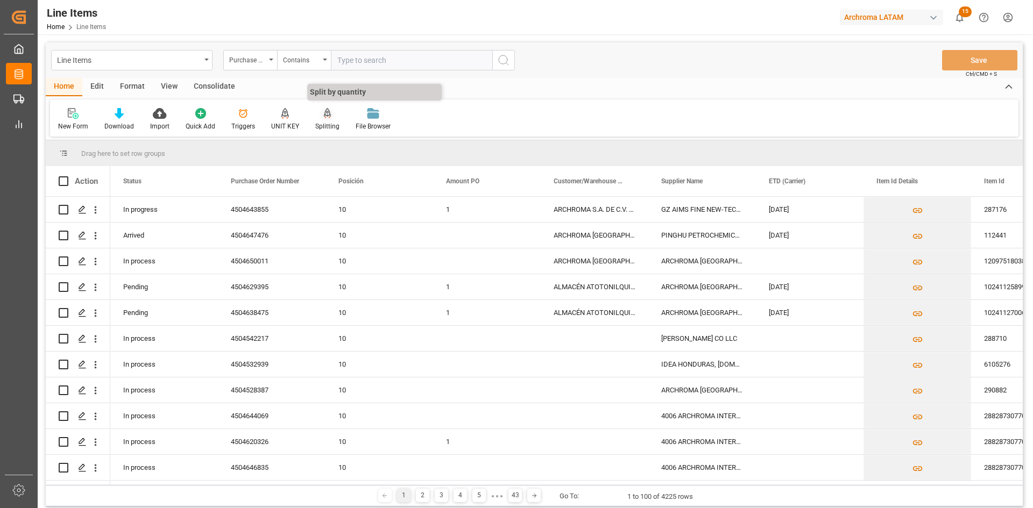
paste input "4504650011 4504659402"
click at [381, 60] on input "4504650011 4504659402" at bounding box center [411, 60] width 161 height 20
type input "4504650011,4504659402"
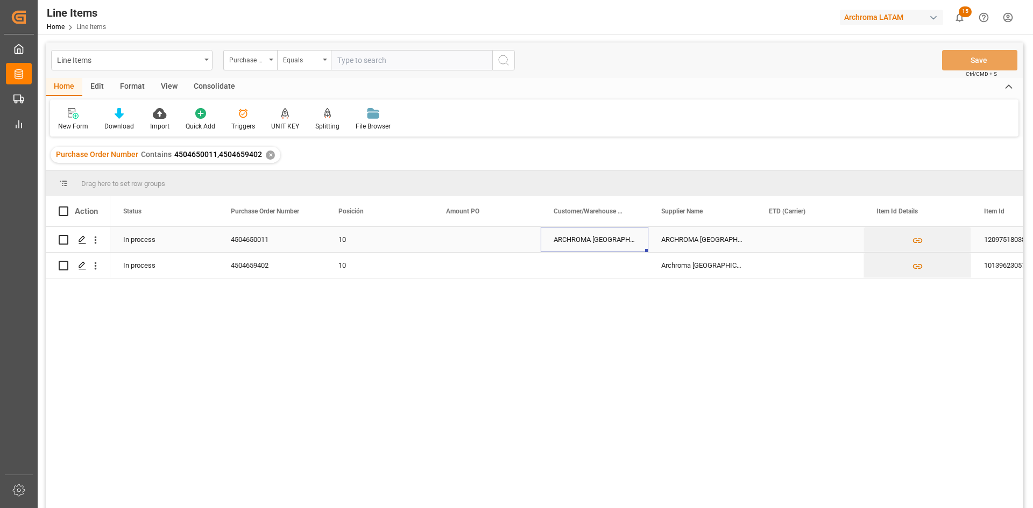
click at [626, 242] on div "ARCHROMA [GEOGRAPHIC_DATA] S DE RL DE CV ([GEOGRAPHIC_DATA][PERSON_NAME])" at bounding box center [595, 239] width 108 height 25
drag, startPoint x: 646, startPoint y: 251, endPoint x: 637, endPoint y: 278, distance: 28.2
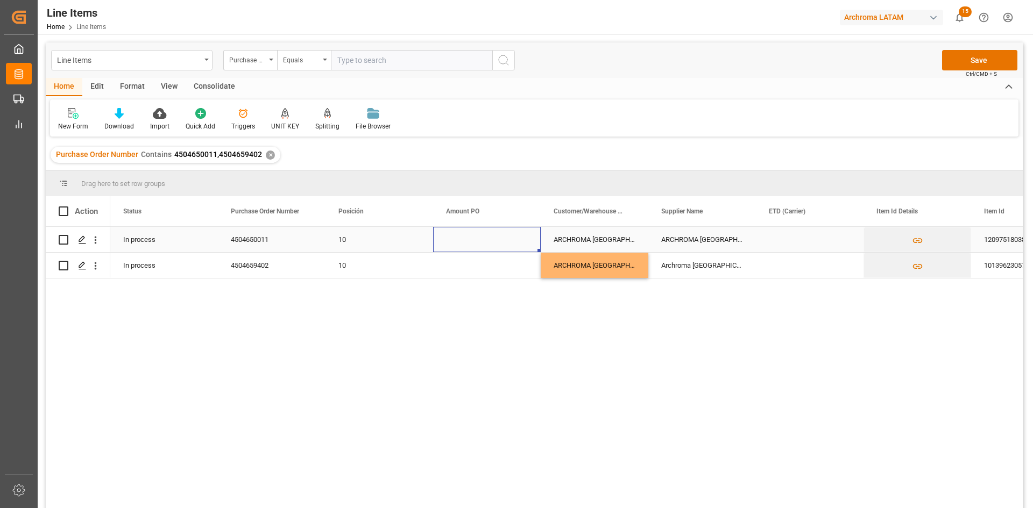
click at [498, 241] on div "Press SPACE to select this row." at bounding box center [487, 239] width 108 height 25
click at [455, 246] on input "Press SPACE to select this row." at bounding box center [487, 246] width 90 height 20
type input "3"
type input "0"
type input "NaN"
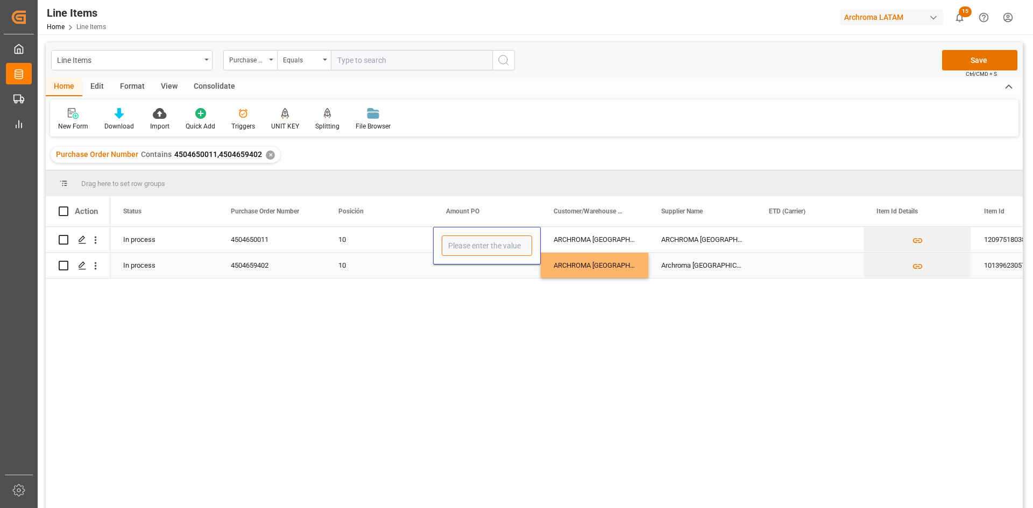
type input "8"
type input "0"
type input "NaN"
click at [373, 242] on div "10" at bounding box center [379, 240] width 82 height 25
click at [470, 242] on div "Press SPACE to select this row." at bounding box center [487, 239] width 108 height 25
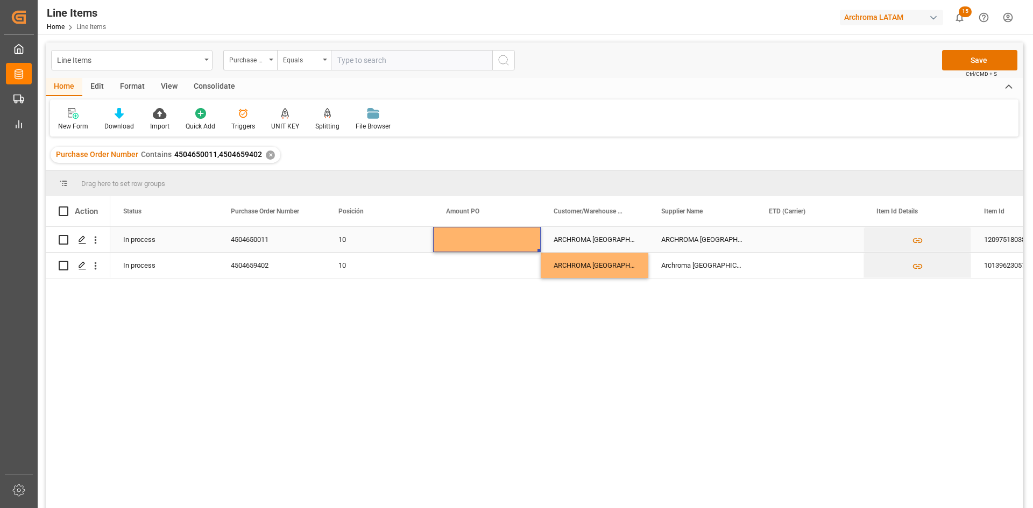
click at [480, 237] on div "Press SPACE to select this row." at bounding box center [487, 239] width 108 height 25
click at [478, 240] on div "Press SPACE to select this row." at bounding box center [487, 239] width 108 height 25
click at [475, 242] on input "Press SPACE to select this row." at bounding box center [487, 246] width 90 height 20
type input "NaN"
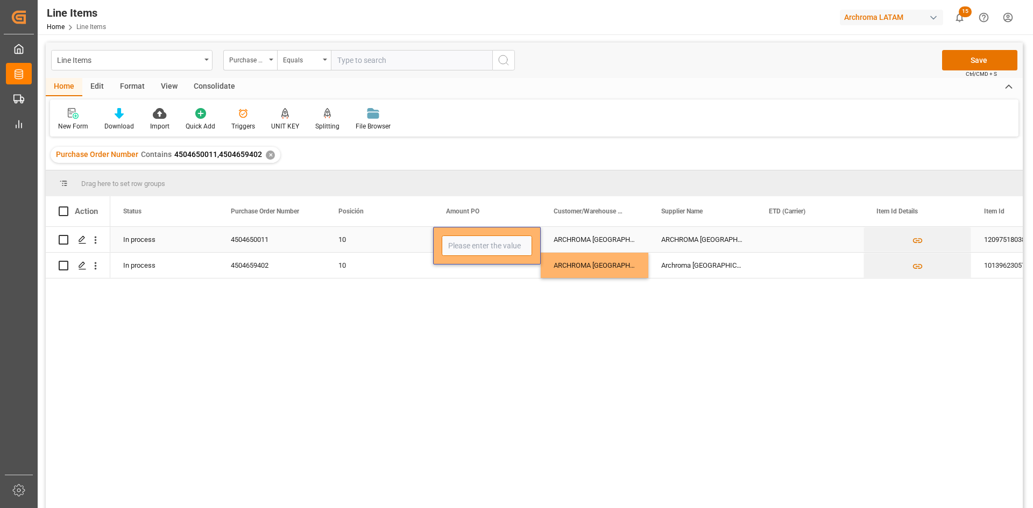
type input "NaN"
type input "8"
click at [472, 271] on div "Press SPACE to select this row." at bounding box center [487, 265] width 108 height 25
click at [470, 250] on div "8" at bounding box center [487, 239] width 108 height 25
click at [470, 244] on div "8" at bounding box center [487, 239] width 108 height 25
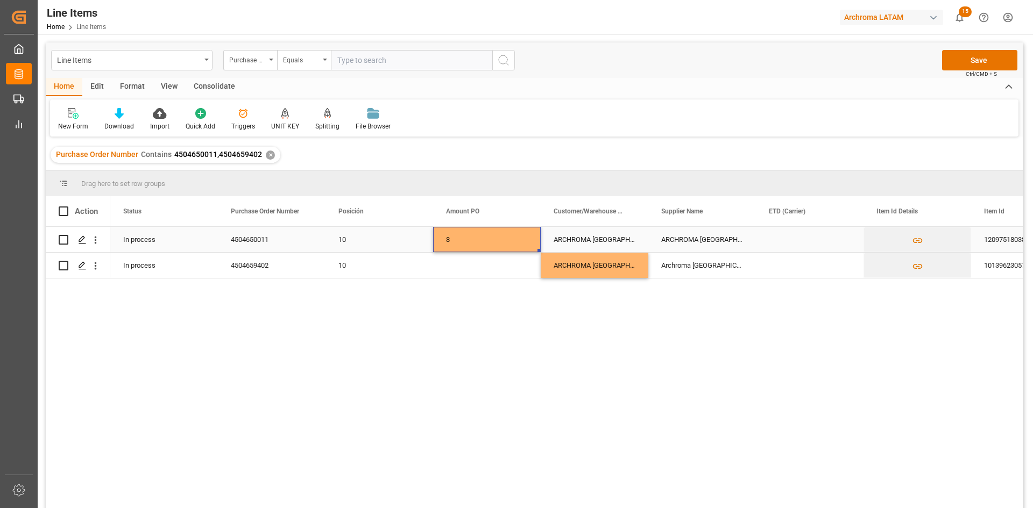
click at [470, 244] on div "8" at bounding box center [487, 239] width 108 height 25
click at [447, 245] on input "8" at bounding box center [487, 246] width 90 height 20
drag, startPoint x: 458, startPoint y: 245, endPoint x: 445, endPoint y: 250, distance: 13.5
click at [445, 250] on input "8" at bounding box center [487, 246] width 90 height 20
type input "0"
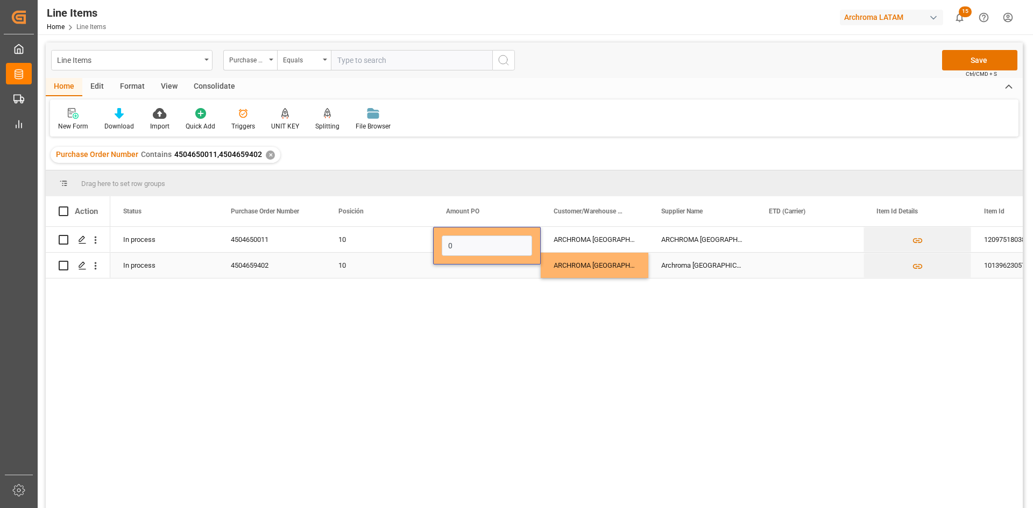
click at [487, 273] on div "Press SPACE to select this row." at bounding box center [487, 265] width 108 height 25
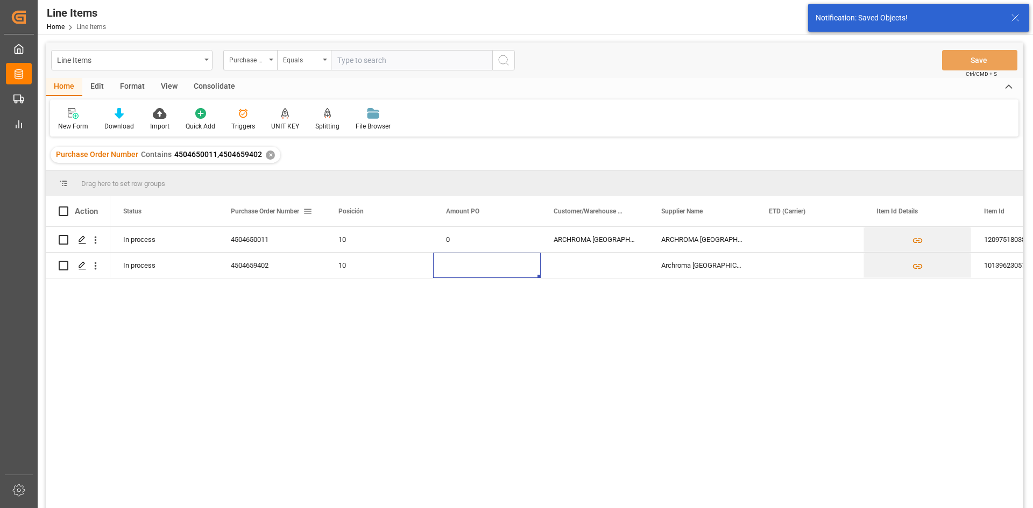
click at [307, 213] on span at bounding box center [308, 212] width 10 height 10
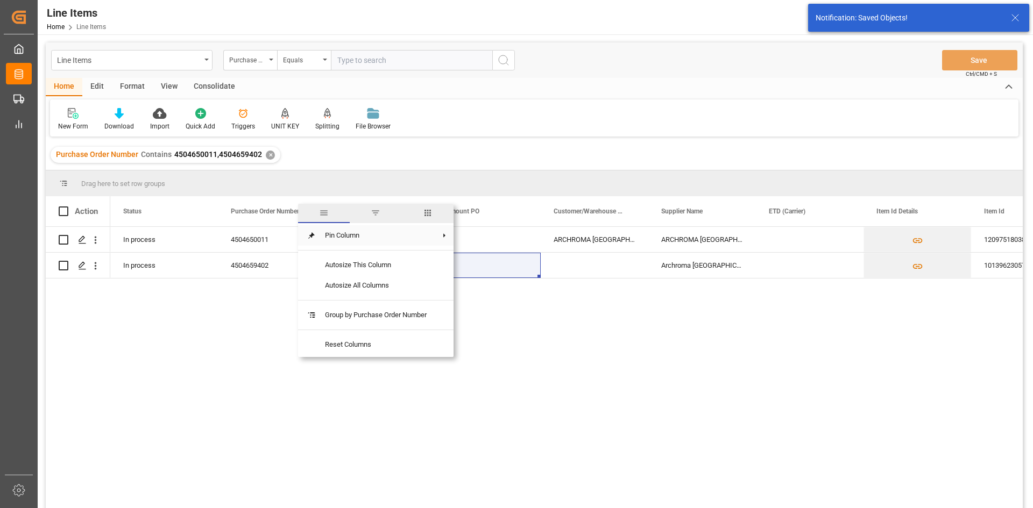
click at [370, 240] on span "Pin Column" at bounding box center [375, 235] width 119 height 20
click at [498, 235] on span "Pin Left" at bounding box center [495, 240] width 45 height 20
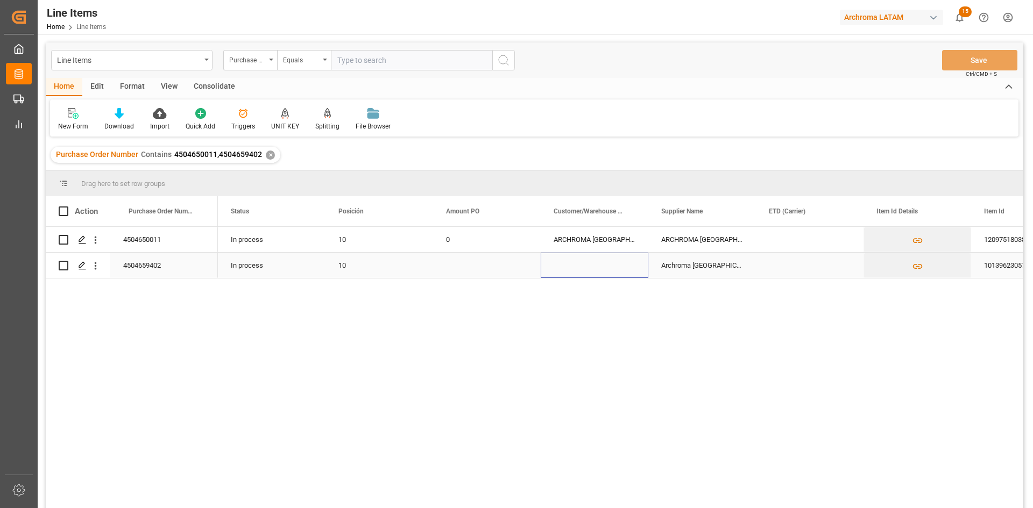
click at [589, 261] on div "Press SPACE to select this row." at bounding box center [595, 265] width 108 height 25
click at [610, 244] on div "ARCHROMA [GEOGRAPHIC_DATA] S DE RL DE CV ([GEOGRAPHIC_DATA][PERSON_NAME])" at bounding box center [595, 239] width 108 height 25
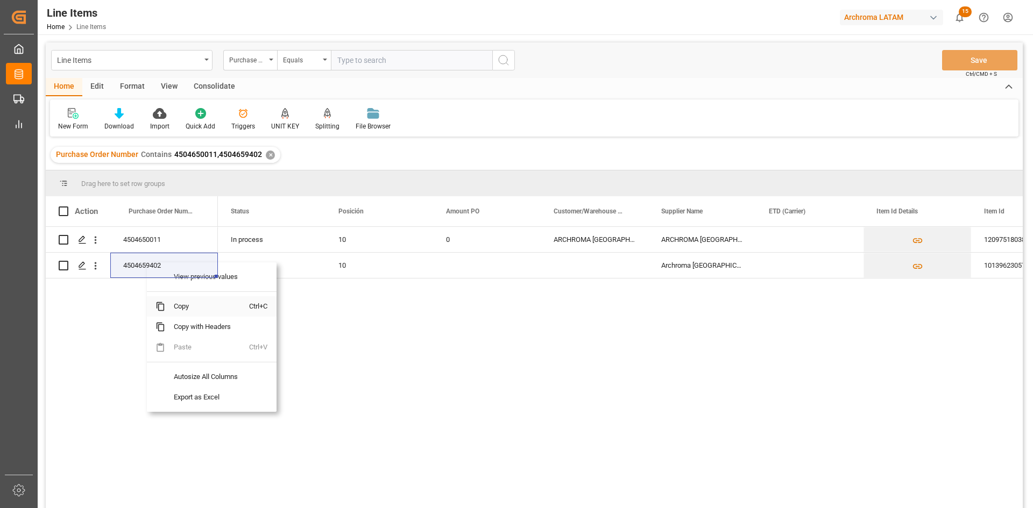
click at [186, 311] on span "Copy" at bounding box center [207, 306] width 84 height 20
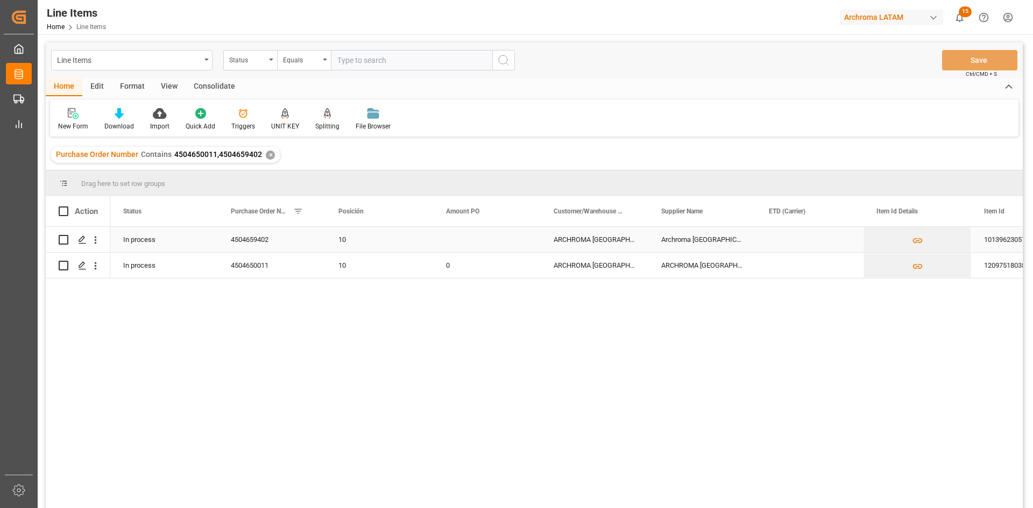
click at [795, 243] on div "Press SPACE to select this row." at bounding box center [810, 239] width 108 height 25
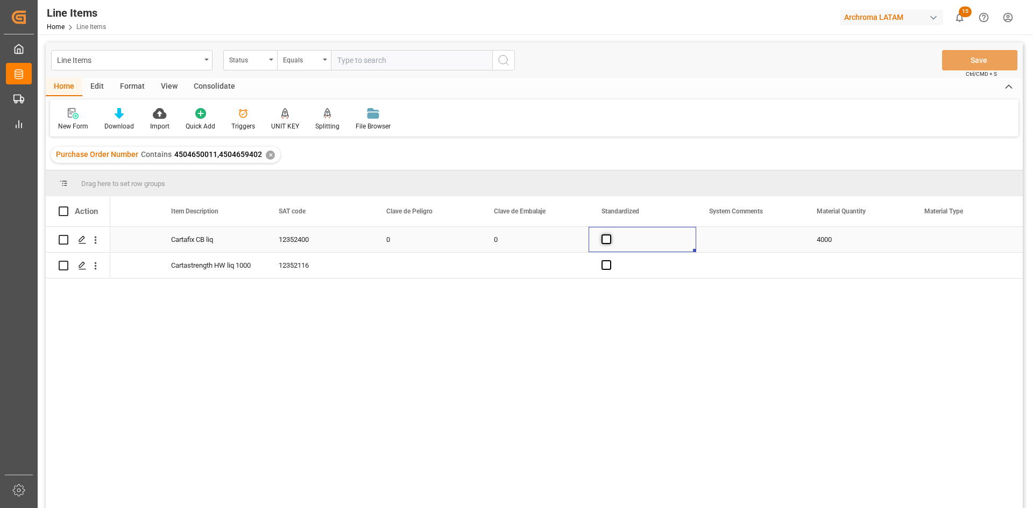
click at [611, 243] on span "Press SPACE to select this row." at bounding box center [607, 240] width 10 height 10
click at [610, 235] on input "Press SPACE to select this row." at bounding box center [610, 235] width 0 height 0
click at [611, 258] on div "Press SPACE to select this row." at bounding box center [643, 265] width 108 height 25
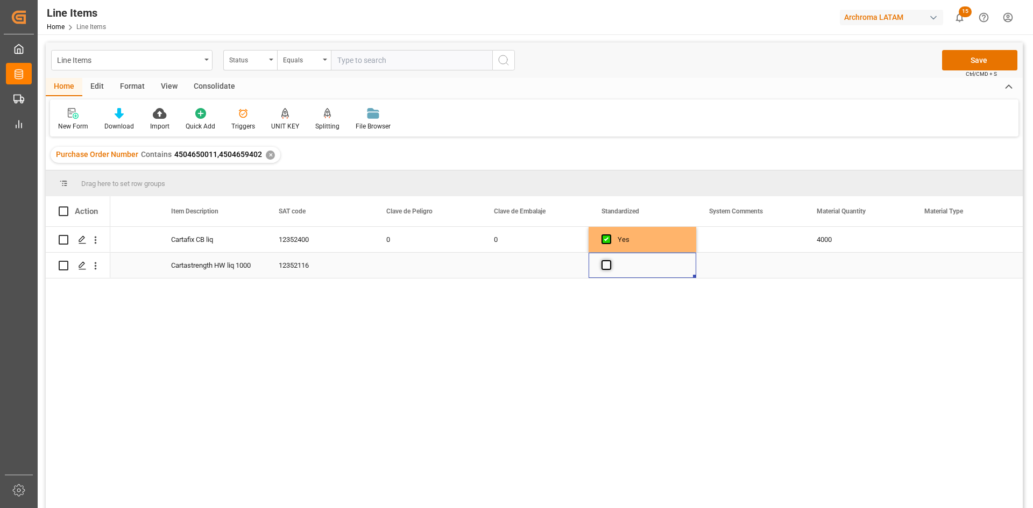
click at [605, 266] on span "Press SPACE to select this row." at bounding box center [607, 265] width 10 height 10
click at [610, 260] on input "Press SPACE to select this row." at bounding box center [610, 260] width 0 height 0
click at [367, 273] on div "12352116" at bounding box center [320, 265] width 108 height 25
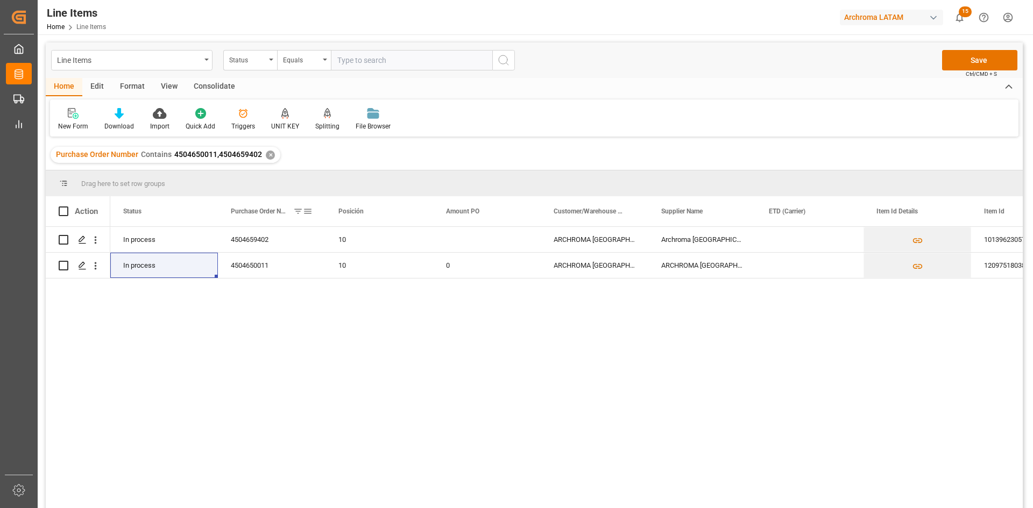
click at [303, 214] on span at bounding box center [308, 212] width 10 height 10
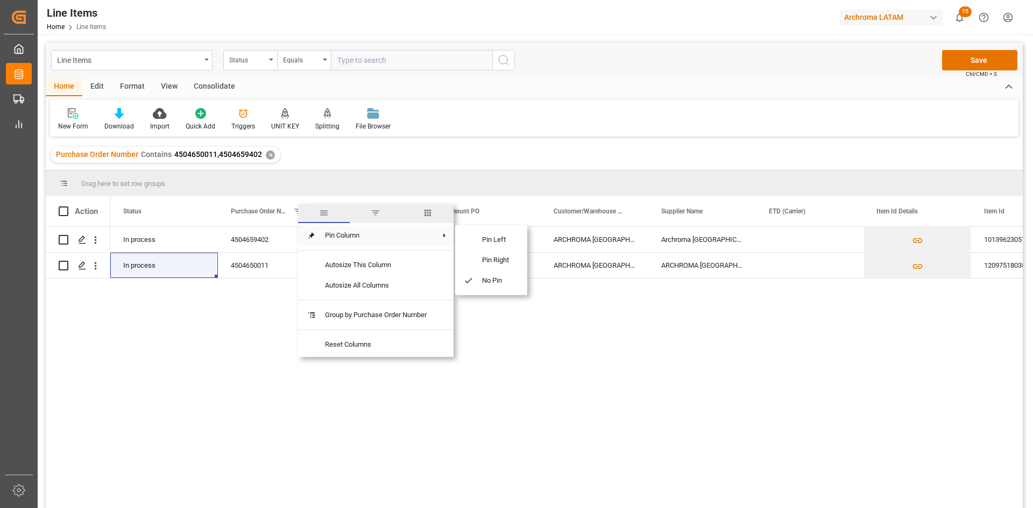
click at [356, 239] on span "Pin Column" at bounding box center [375, 235] width 119 height 20
click at [513, 245] on span "Pin Left" at bounding box center [495, 240] width 45 height 20
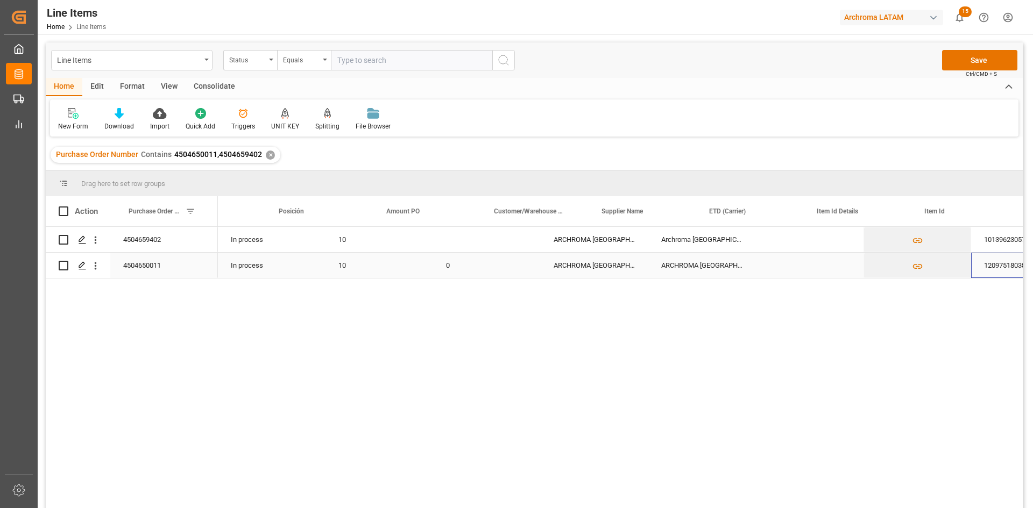
scroll to position [0, 598]
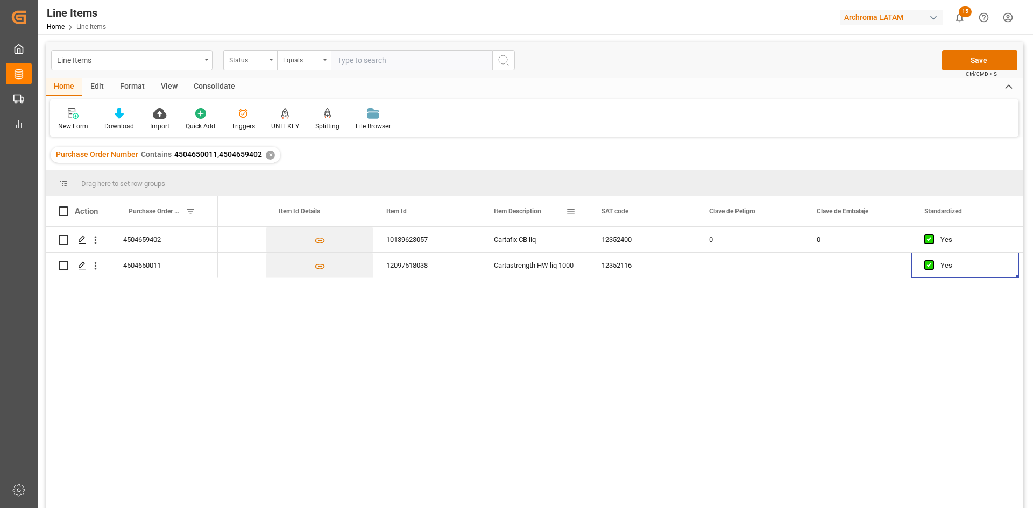
click at [570, 211] on span at bounding box center [571, 212] width 10 height 10
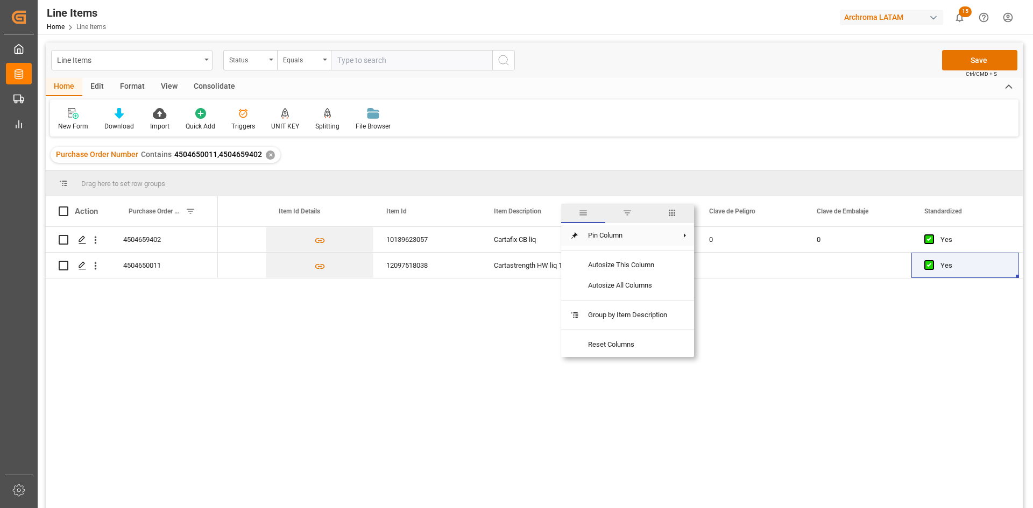
click at [607, 233] on span "Pin Column" at bounding box center [627, 235] width 96 height 20
click at [742, 239] on span "Pin Left" at bounding box center [735, 240] width 45 height 20
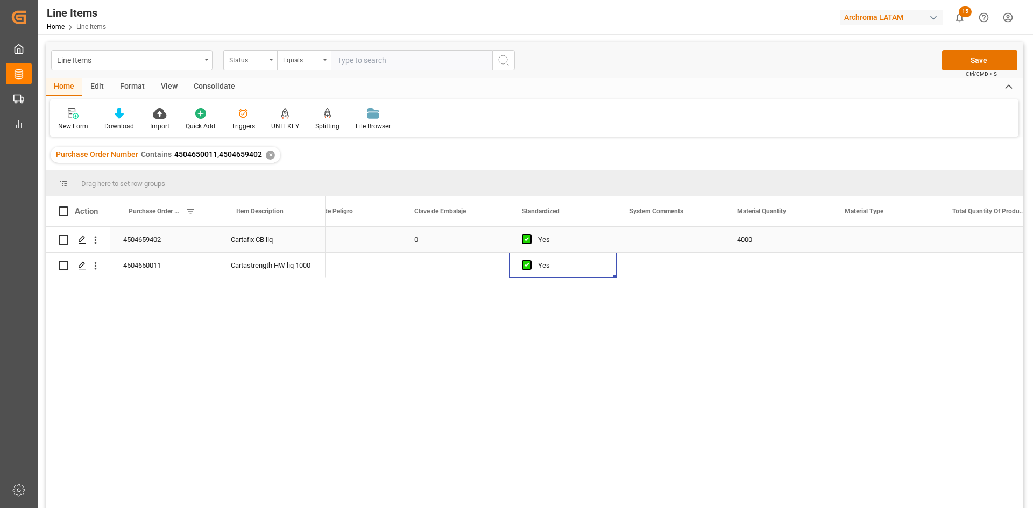
click at [754, 261] on div "Press SPACE to select this row." at bounding box center [778, 265] width 108 height 25
click at [742, 268] on div "Press SPACE to select this row." at bounding box center [778, 265] width 108 height 25
click at [756, 261] on input "Press SPACE to select this row." at bounding box center [778, 259] width 90 height 20
type input "12999"
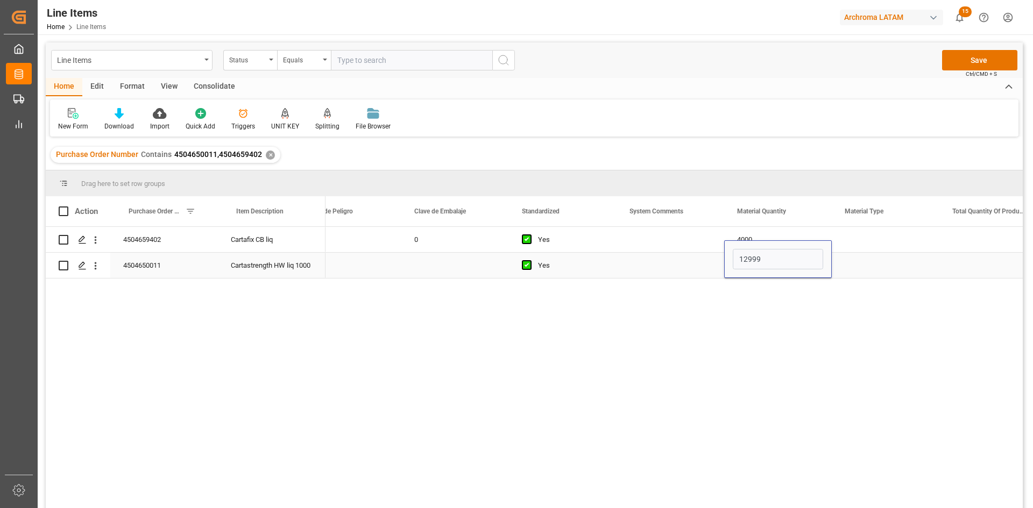
click at [751, 243] on div "12999" at bounding box center [778, 260] width 108 height 38
click at [760, 238] on div "4000" at bounding box center [778, 239] width 108 height 25
click at [759, 238] on div "4000" at bounding box center [778, 239] width 108 height 25
click at [887, 240] on div "Press SPACE to select this row." at bounding box center [886, 239] width 108 height 25
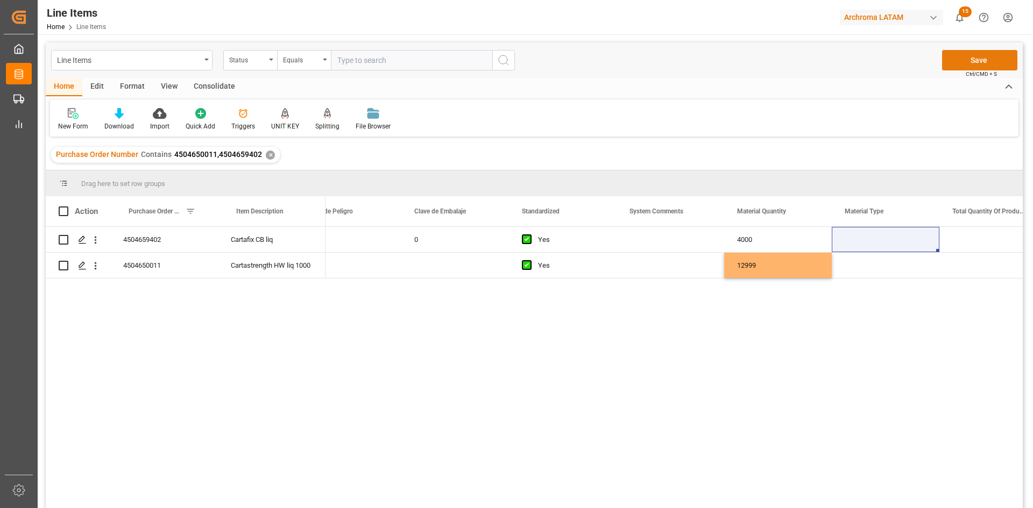
click at [957, 63] on button "Save" at bounding box center [979, 60] width 75 height 20
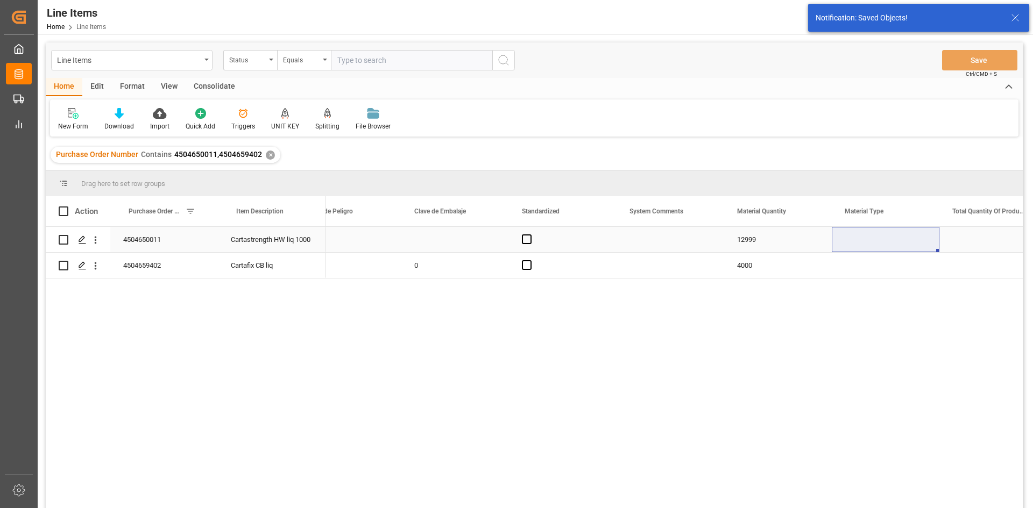
click at [869, 240] on div "Press SPACE to select this row." at bounding box center [886, 239] width 108 height 25
click at [921, 246] on polyline "open menu" at bounding box center [919, 246] width 6 height 3
click at [865, 430] on div "IBC" at bounding box center [885, 427] width 89 height 38
type input "IBC"
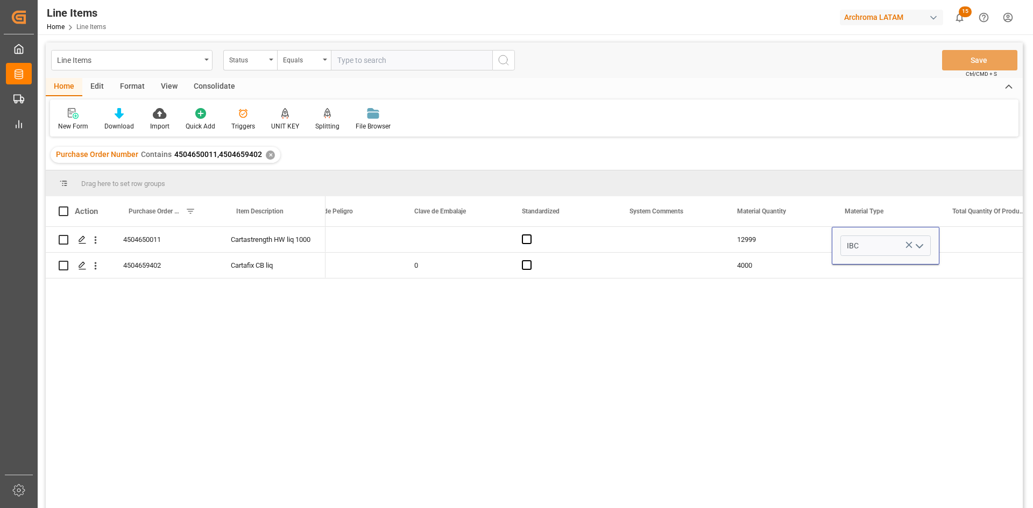
click at [882, 280] on div "12352116 12999 IBC KGM 12352400 0 0 4000 KGM" at bounding box center [674, 371] width 697 height 288
click at [874, 265] on div "IBC" at bounding box center [886, 246] width 108 height 38
click at [895, 270] on div "Press SPACE to select this row." at bounding box center [886, 265] width 108 height 25
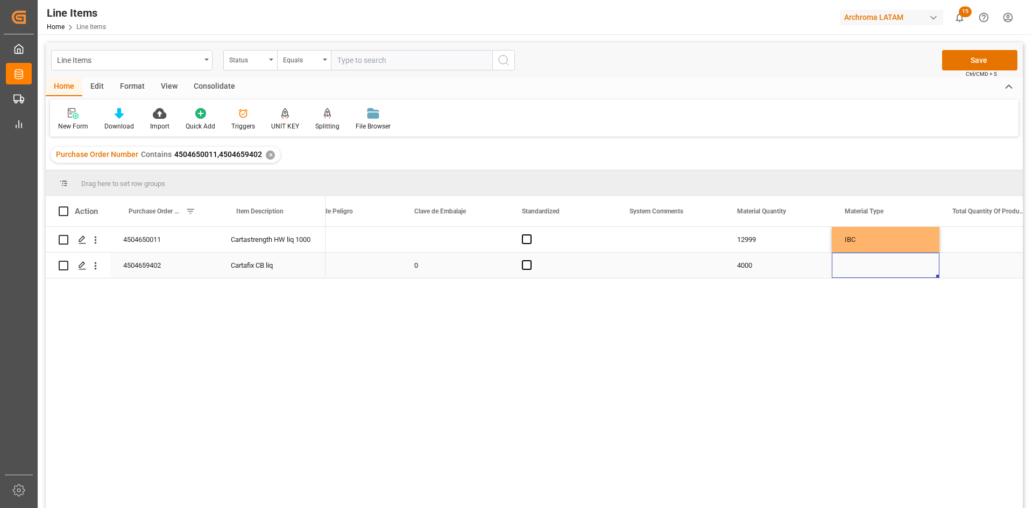
click at [893, 267] on div "Press SPACE to select this row." at bounding box center [886, 265] width 108 height 25
click at [921, 261] on icon "open menu" at bounding box center [919, 259] width 13 height 13
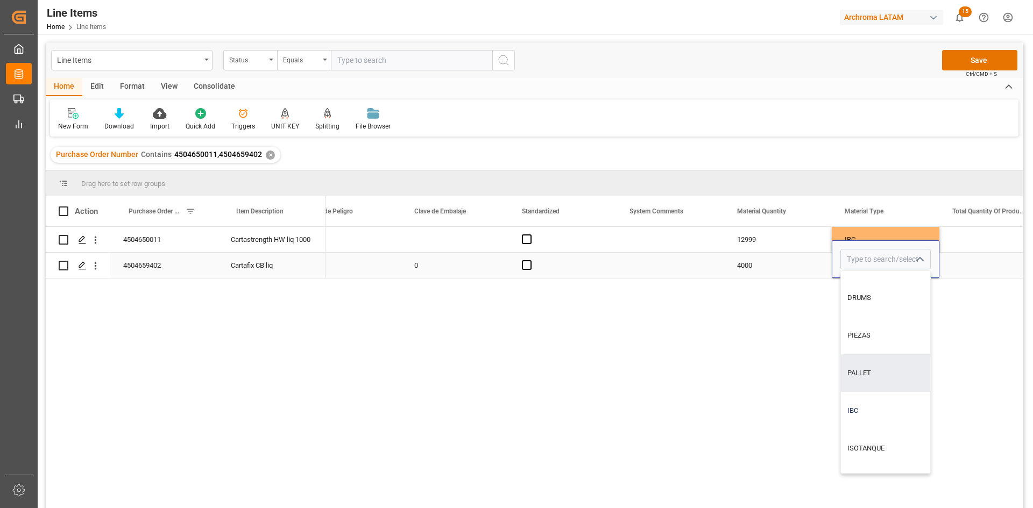
scroll to position [54, 0]
click at [868, 374] on div "IBC" at bounding box center [885, 387] width 89 height 38
type input "IBC"
click at [971, 234] on div "Press SPACE to select this row." at bounding box center [993, 239] width 108 height 25
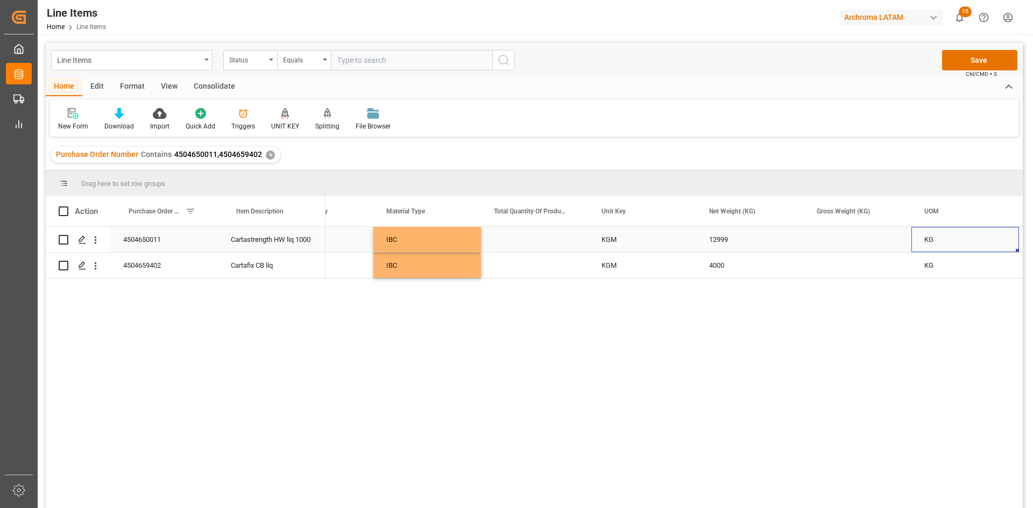
scroll to position [0, 1566]
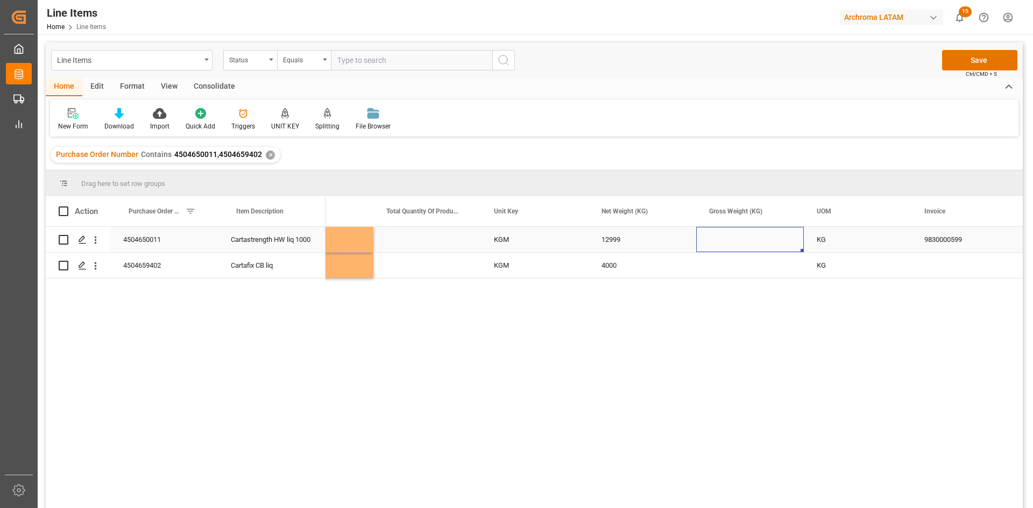
click at [744, 245] on div "Press SPACE to select this row." at bounding box center [750, 239] width 108 height 25
click at [740, 244] on div "Press SPACE to select this row." at bounding box center [750, 239] width 108 height 25
click at [740, 244] on input "Press SPACE to select this row." at bounding box center [750, 246] width 90 height 20
type input "13791.939"
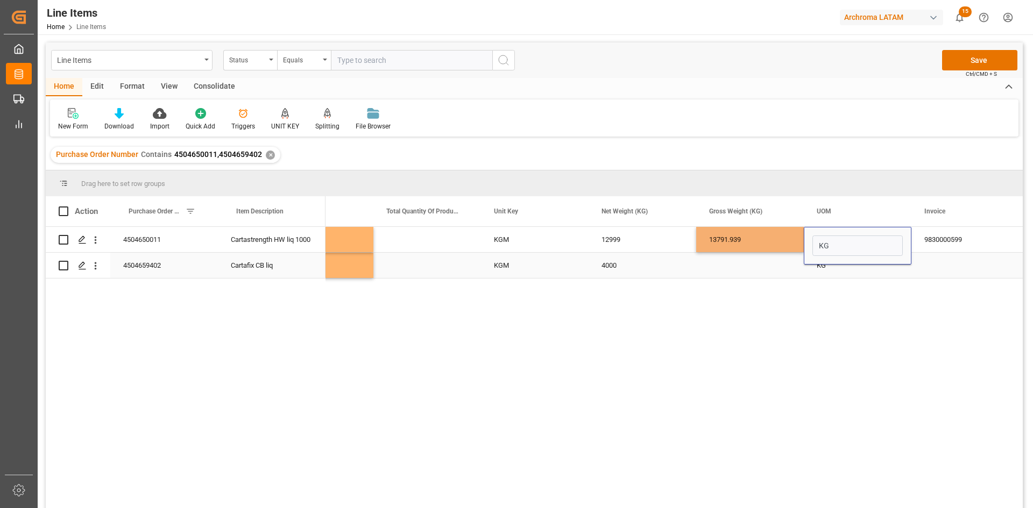
click at [746, 265] on div "Press SPACE to select this row." at bounding box center [750, 265] width 108 height 25
click at [746, 265] on input "Press SPACE to select this row." at bounding box center [750, 259] width 90 height 20
type input "3"
type input "4232"
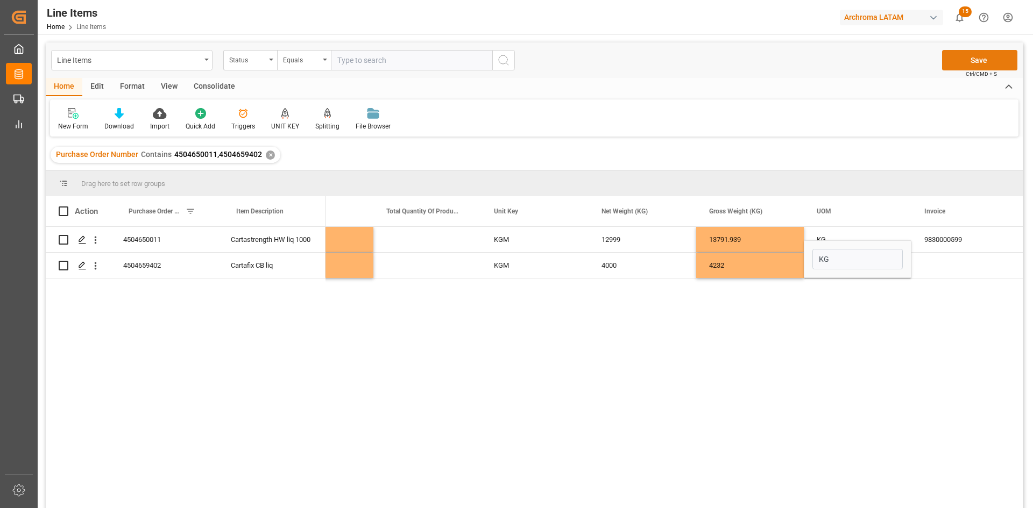
click at [968, 54] on button "Save" at bounding box center [979, 60] width 75 height 20
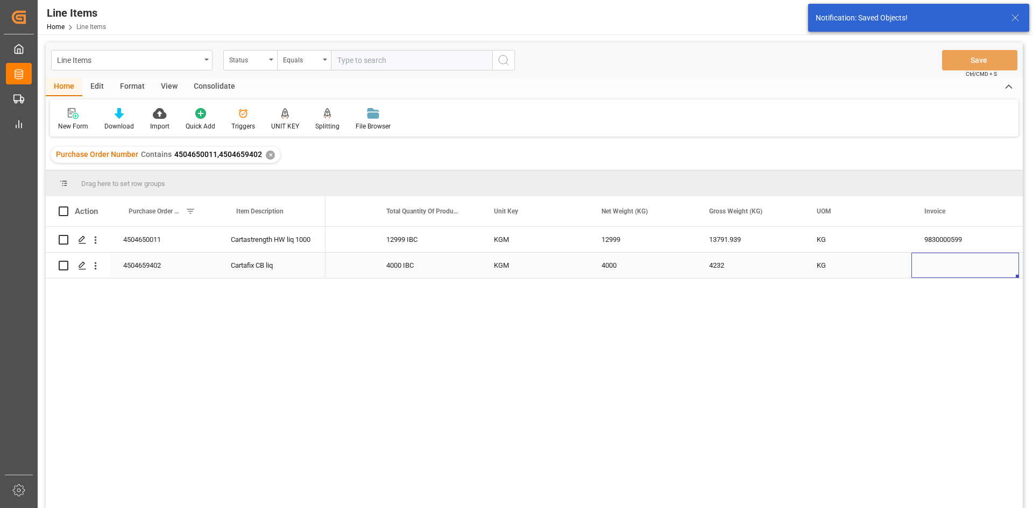
click at [949, 266] on div "Press SPACE to select this row." at bounding box center [965, 265] width 108 height 25
click at [429, 243] on div "9830000599" at bounding box center [427, 239] width 108 height 25
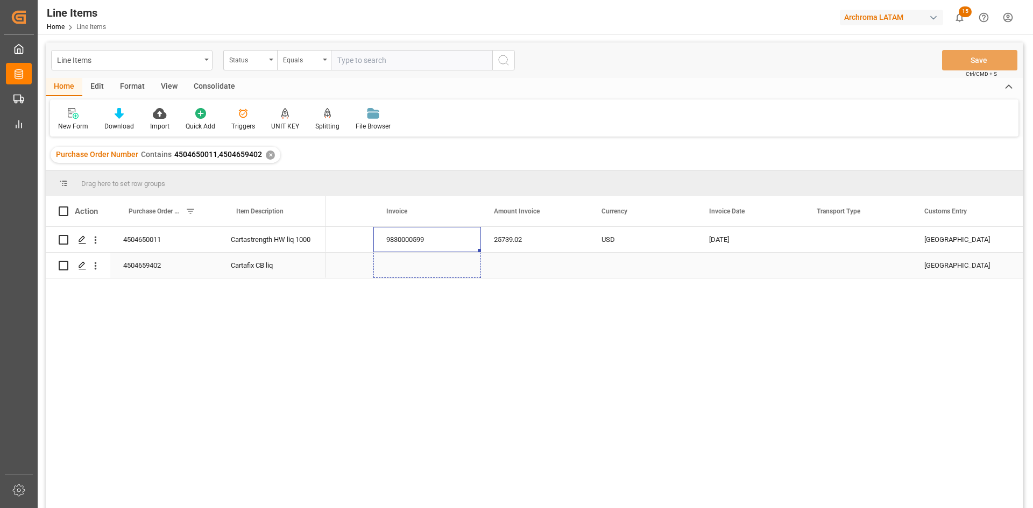
drag, startPoint x: 479, startPoint y: 250, endPoint x: 478, endPoint y: 263, distance: 13.5
click at [522, 271] on div "Press SPACE to select this row." at bounding box center [535, 265] width 108 height 25
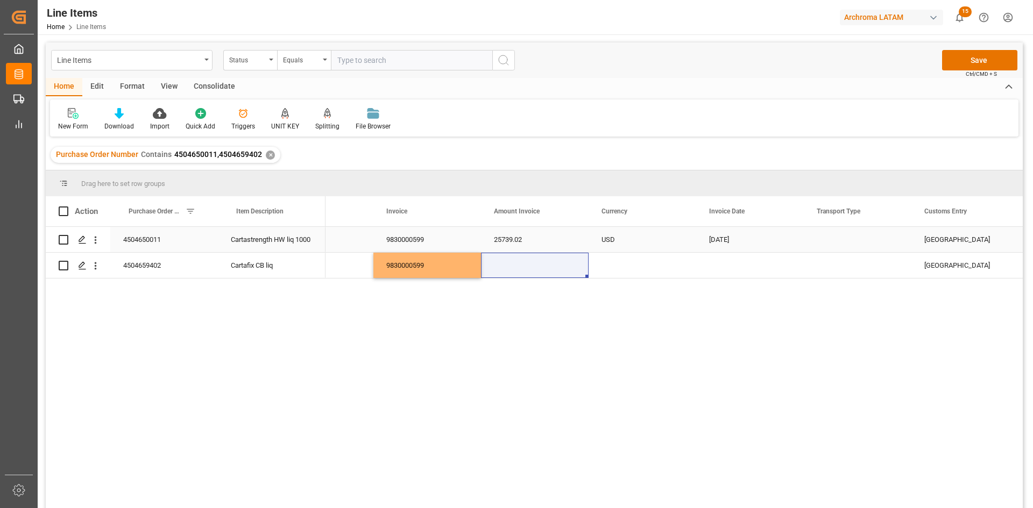
click at [528, 241] on div "25739.02" at bounding box center [535, 239] width 108 height 25
click at [528, 241] on input "25739.02" at bounding box center [535, 246] width 90 height 20
drag, startPoint x: 528, startPoint y: 241, endPoint x: 451, endPoint y: 241, distance: 76.9
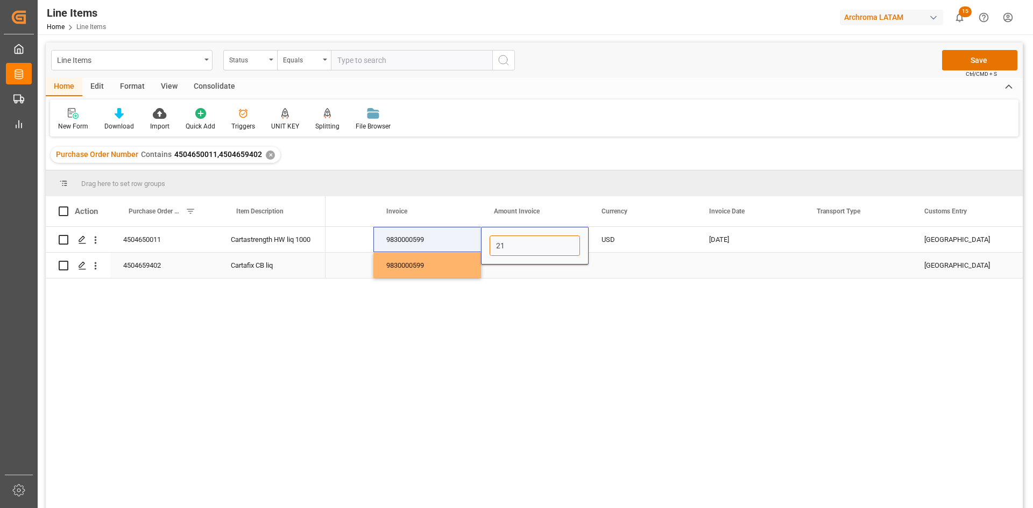
type input "2"
type input "12739"
click at [604, 258] on div "Press SPACE to select this row." at bounding box center [643, 265] width 108 height 25
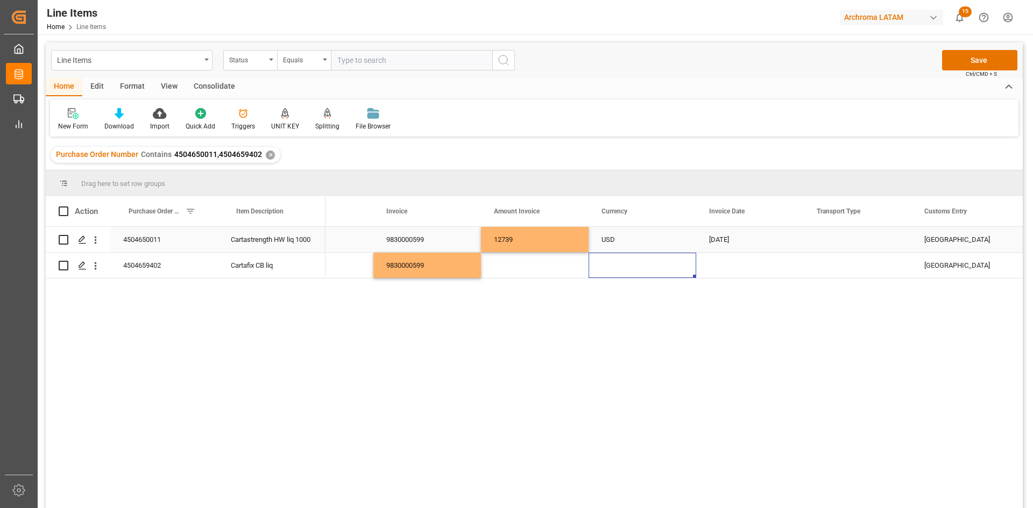
click at [545, 231] on div "12739" at bounding box center [535, 239] width 108 height 25
click at [528, 236] on div "12739" at bounding box center [535, 239] width 108 height 25
click at [522, 238] on div "12739" at bounding box center [535, 239] width 108 height 25
click at [522, 238] on input "12739" at bounding box center [535, 246] width 90 height 20
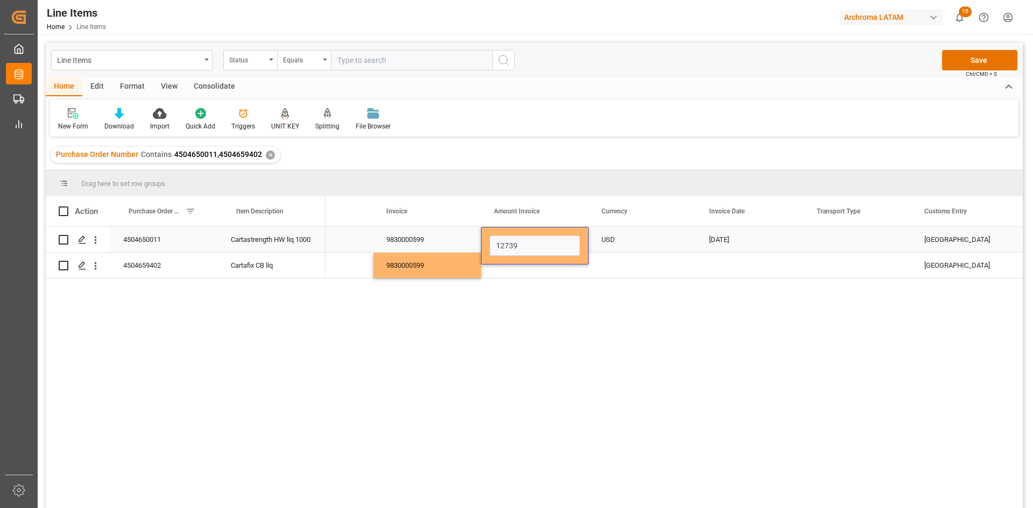
click at [524, 245] on input "12739" at bounding box center [535, 246] width 90 height 20
click at [522, 245] on input "12739" at bounding box center [535, 246] width 90 height 20
type input "12739.02"
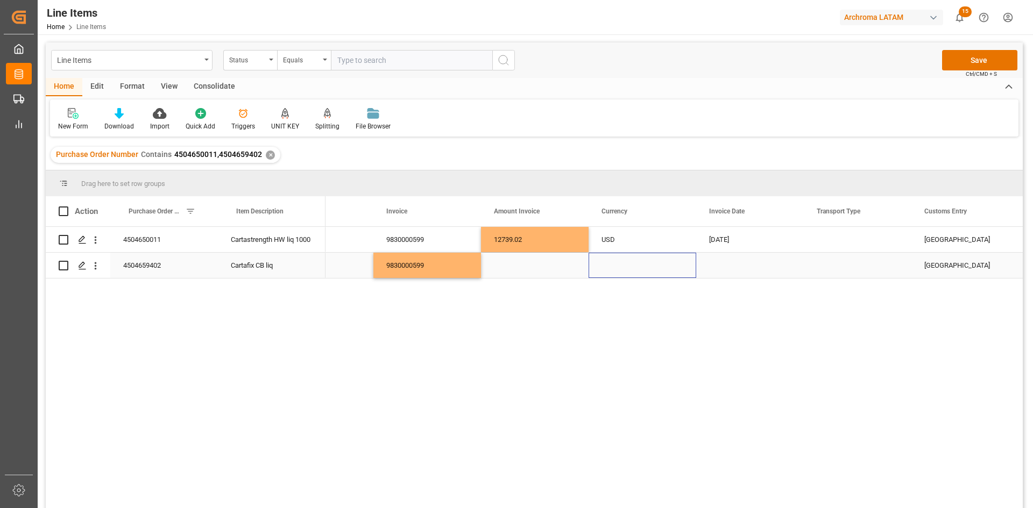
click at [612, 261] on div "Press SPACE to select this row." at bounding box center [643, 265] width 108 height 25
click at [564, 265] on div "Press SPACE to select this row." at bounding box center [535, 265] width 108 height 25
click at [543, 263] on div "Press SPACE to select this row." at bounding box center [535, 265] width 108 height 25
click at [543, 263] on input "Press SPACE to select this row." at bounding box center [535, 259] width 90 height 20
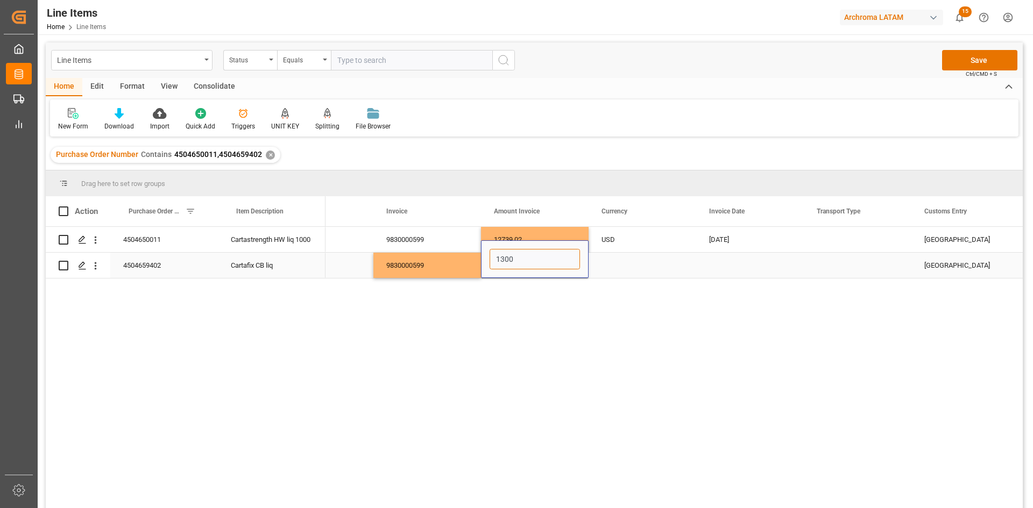
type input "13000"
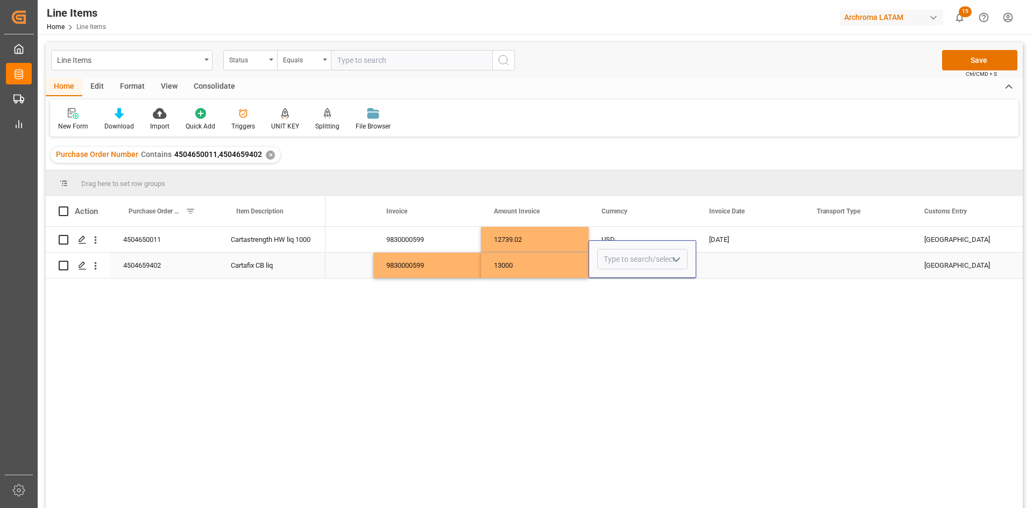
click at [677, 261] on icon "open menu" at bounding box center [676, 259] width 13 height 13
click at [636, 295] on div "USD" at bounding box center [642, 290] width 89 height 38
type input "USD"
click at [788, 271] on div "Press SPACE to select this row." at bounding box center [750, 265] width 108 height 25
click at [784, 249] on div "[DATE]" at bounding box center [750, 239] width 108 height 25
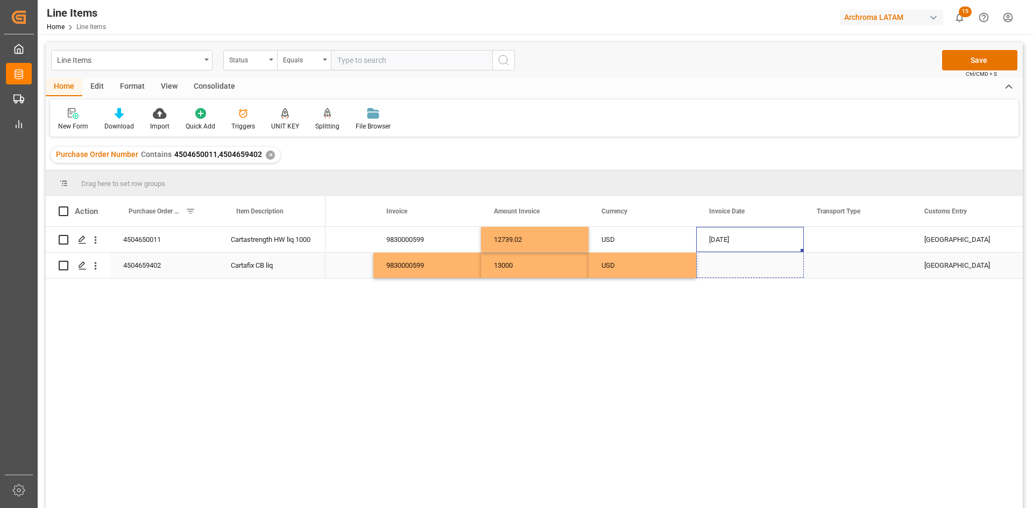
drag, startPoint x: 801, startPoint y: 250, endPoint x: 821, endPoint y: 259, distance: 21.4
click at [847, 245] on div "Press SPACE to select this row." at bounding box center [858, 239] width 108 height 25
click at [848, 244] on div "Press SPACE to select this row." at bounding box center [858, 239] width 108 height 25
click at [899, 239] on div "Press SPACE to select this row." at bounding box center [858, 239] width 108 height 25
click at [900, 239] on div "Press SPACE to select this row." at bounding box center [858, 239] width 108 height 25
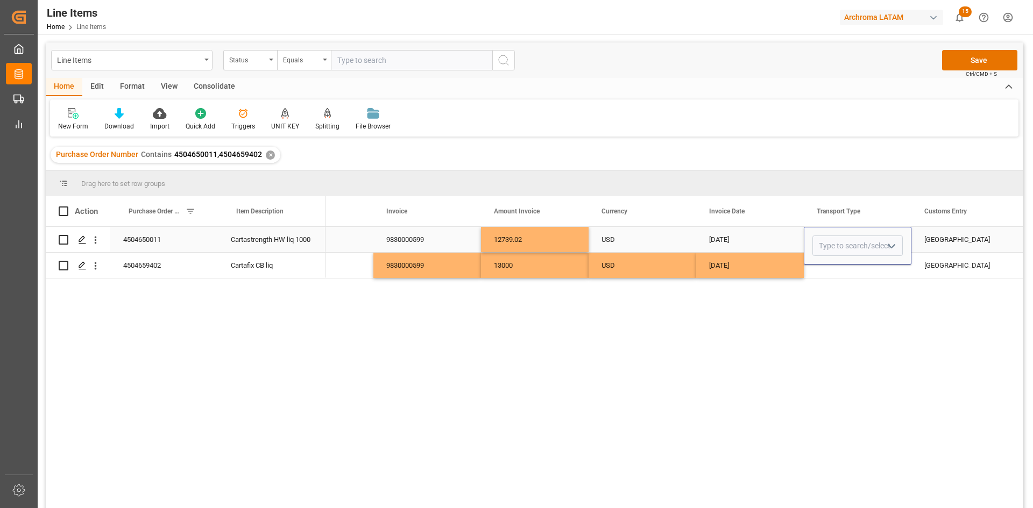
click at [890, 244] on icon "open menu" at bounding box center [891, 246] width 13 height 13
click at [855, 275] on div "SEAFREIGHT" at bounding box center [857, 277] width 89 height 38
type input "SEAFREIGHT"
click at [857, 270] on div "Press SPACE to select this row." at bounding box center [858, 265] width 108 height 25
click at [889, 260] on div "Press SPACE to select this row." at bounding box center [858, 265] width 108 height 25
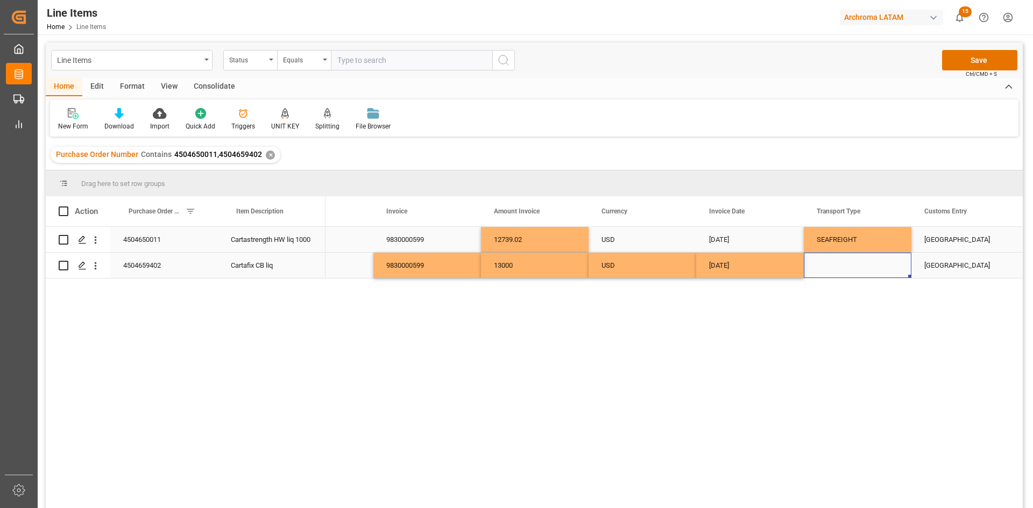
click at [889, 260] on div "Press SPACE to select this row." at bounding box center [858, 265] width 108 height 25
click at [893, 260] on polyline "open menu" at bounding box center [891, 259] width 6 height 3
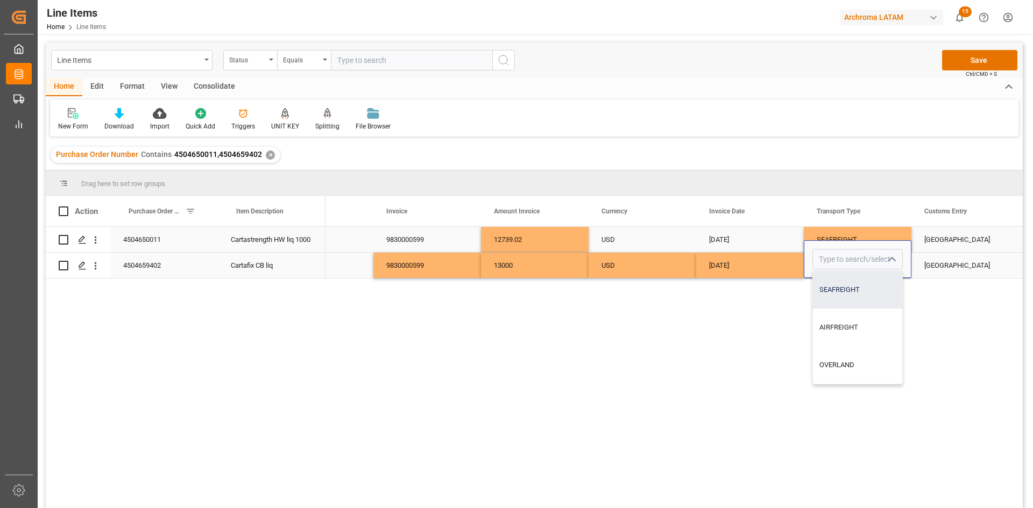
click at [851, 281] on div "SEAFREIGHT" at bounding box center [857, 290] width 89 height 38
type input "SEAFREIGHT"
click at [943, 250] on div "VERACRUZ" at bounding box center [965, 239] width 108 height 25
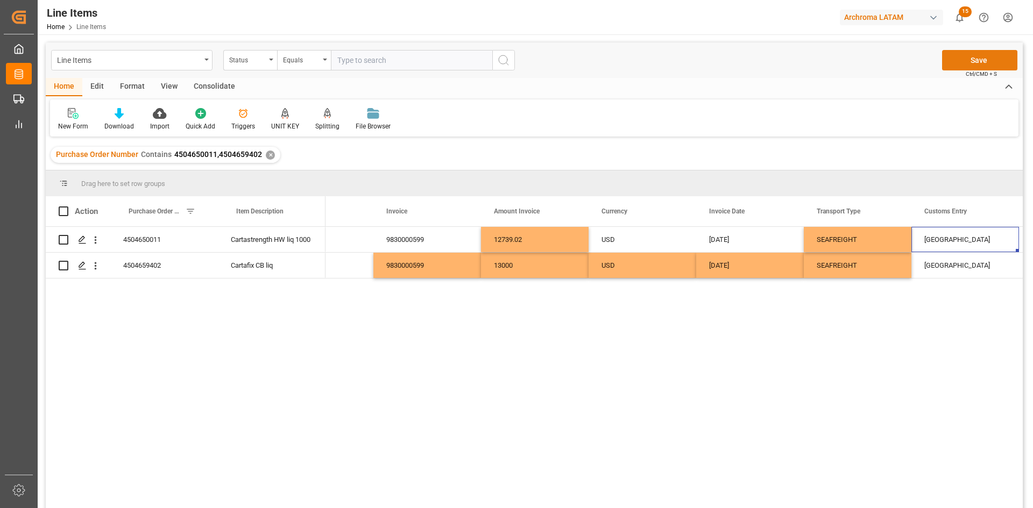
click at [980, 68] on button "Save" at bounding box center [979, 60] width 75 height 20
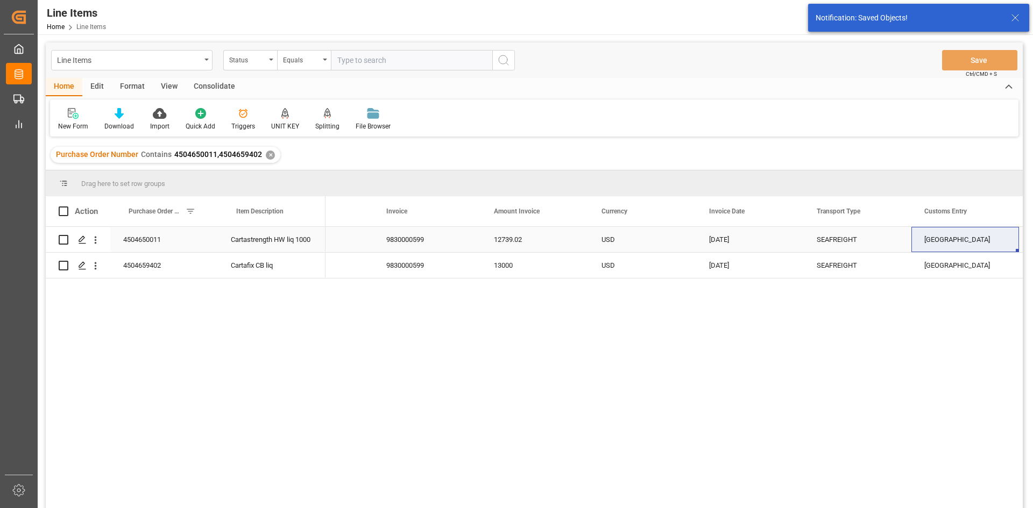
click at [815, 239] on div "SEAFREIGHT" at bounding box center [858, 239] width 108 height 25
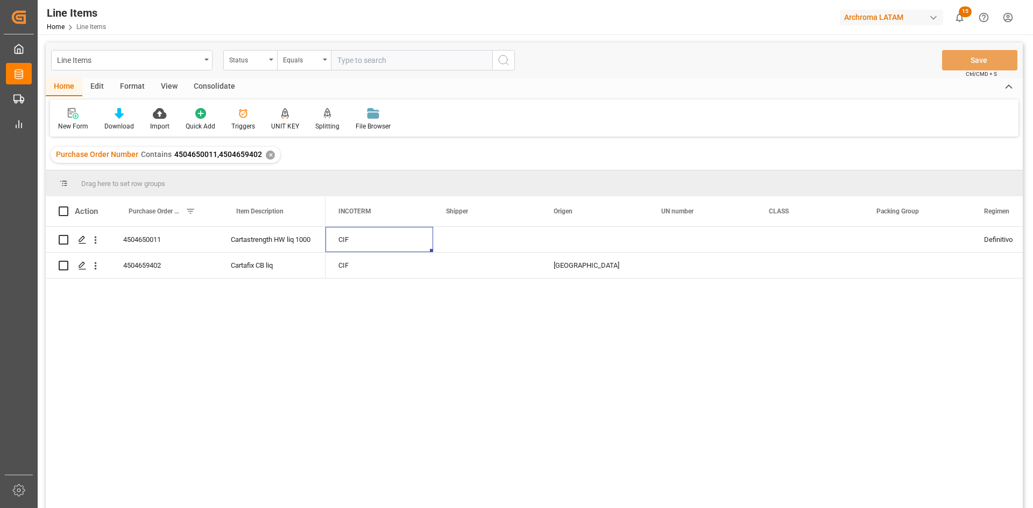
scroll to position [0, 3121]
click at [380, 264] on div "PT" at bounding box center [380, 265] width 108 height 25
drag, startPoint x: 430, startPoint y: 275, endPoint x: 426, endPoint y: 246, distance: 29.3
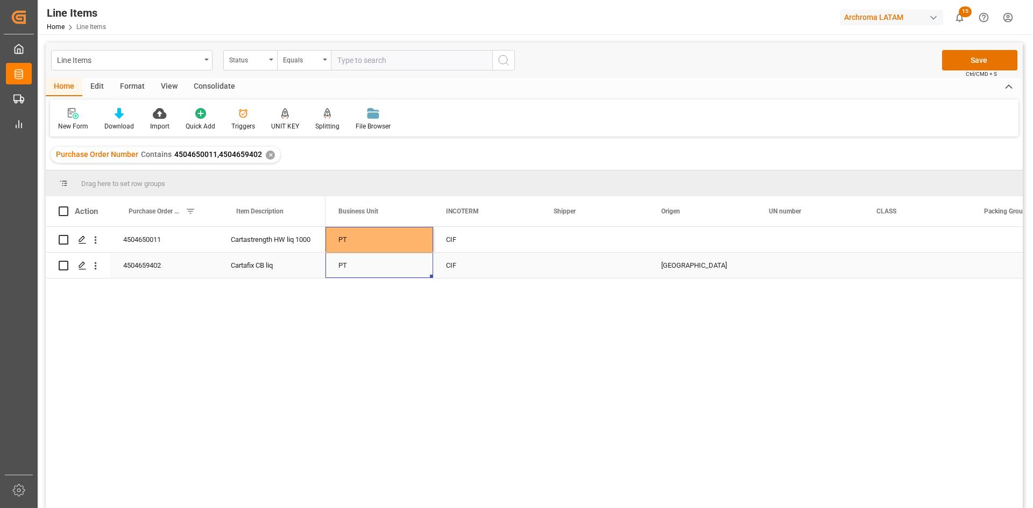
click at [698, 264] on div "[GEOGRAPHIC_DATA]" at bounding box center [702, 265] width 82 height 25
drag, startPoint x: 753, startPoint y: 275, endPoint x: 735, endPoint y: 234, distance: 44.8
click at [837, 241] on div "Press SPACE to select this row." at bounding box center [810, 239] width 108 height 25
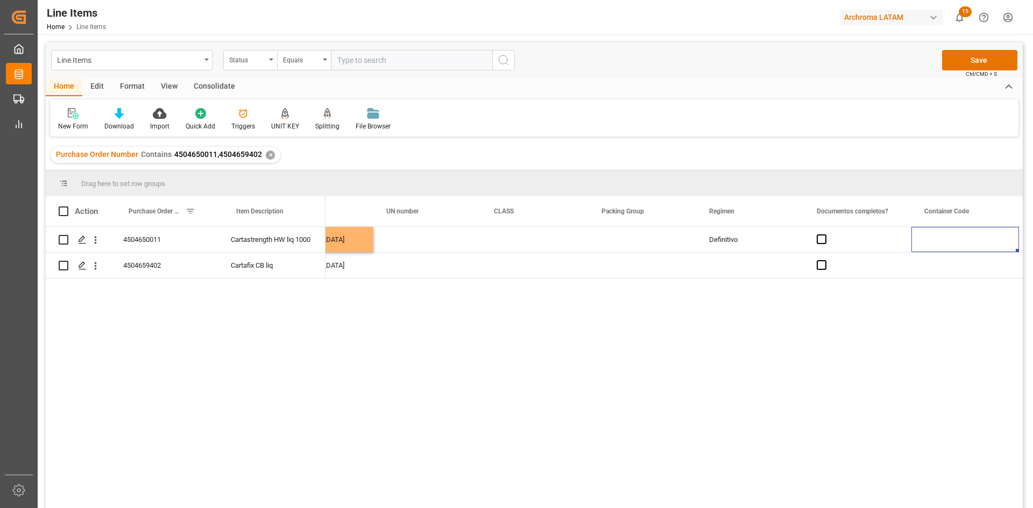
scroll to position [0, 3611]
click at [605, 244] on span "Press SPACE to select this row." at bounding box center [607, 240] width 10 height 10
click at [610, 235] on input "Press SPACE to select this row." at bounding box center [610, 235] width 0 height 0
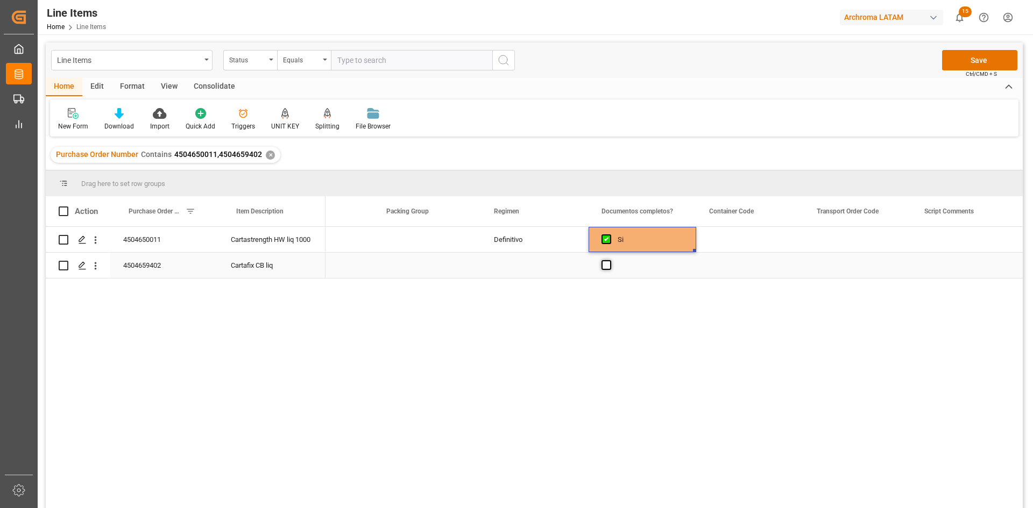
click at [611, 265] on span "Press SPACE to select this row." at bounding box center [607, 265] width 10 height 10
click at [610, 260] on input "Press SPACE to select this row." at bounding box center [610, 260] width 0 height 0
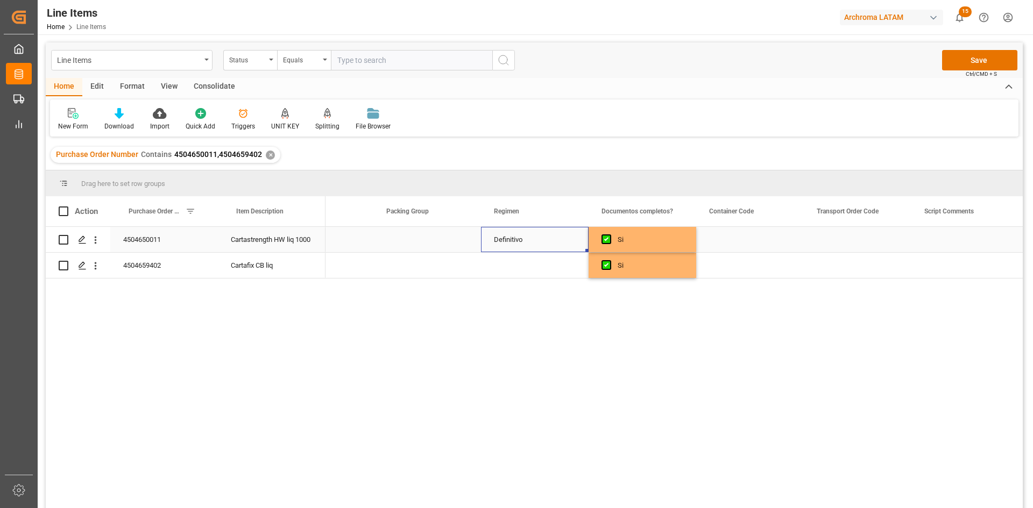
click at [546, 241] on div "Definitivo" at bounding box center [535, 239] width 108 height 25
drag, startPoint x: 588, startPoint y: 251, endPoint x: 583, endPoint y: 266, distance: 15.2
click at [967, 56] on button "Save" at bounding box center [979, 60] width 75 height 20
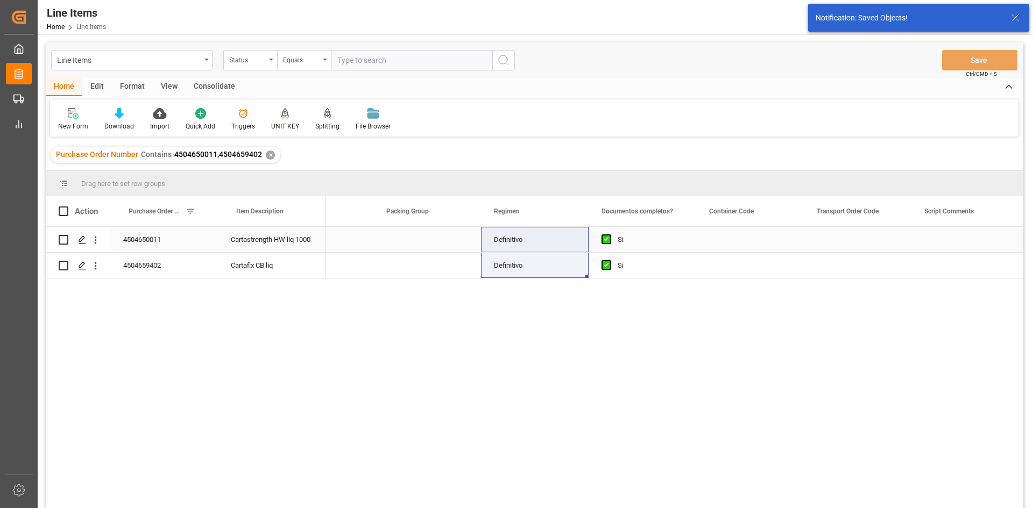
click at [67, 237] on input "Press Space to toggle row selection (unchecked)" at bounding box center [64, 240] width 10 height 10
checkbox input "true"
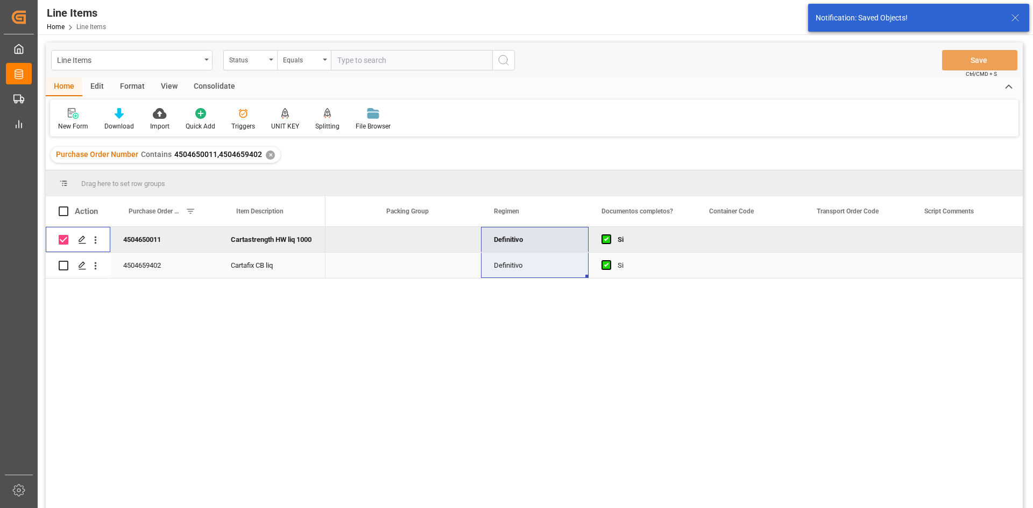
click at [61, 264] on input "Press Space to toggle row selection (unchecked)" at bounding box center [64, 266] width 10 height 10
checkbox input "true"
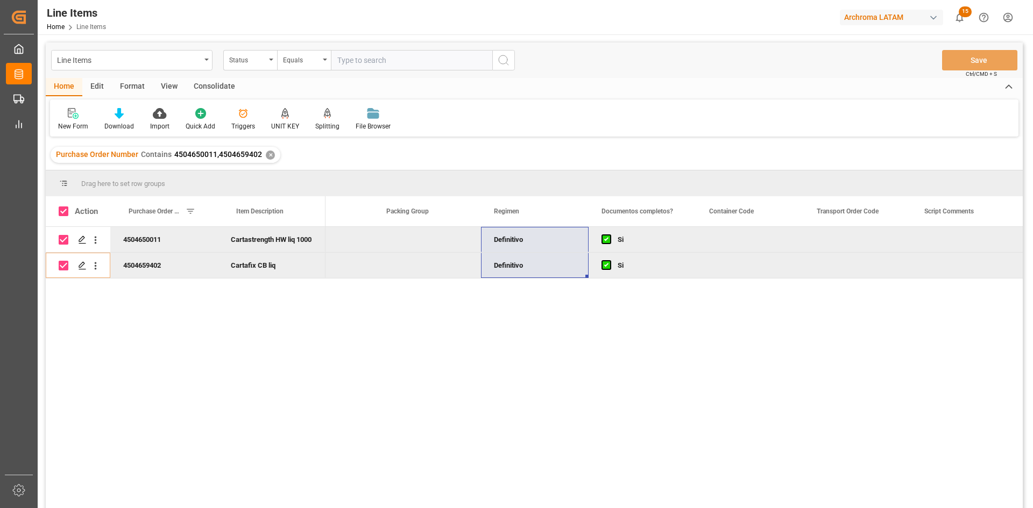
click at [216, 85] on div "Consolidate" at bounding box center [215, 87] width 58 height 18
click at [83, 109] on icon at bounding box center [84, 113] width 11 height 11
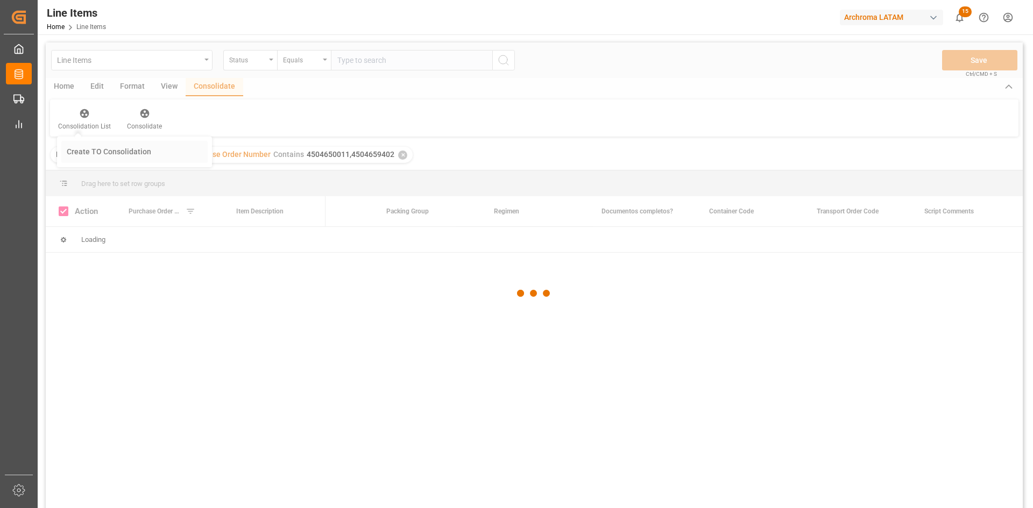
click at [132, 151] on div "Line Items Status Equals Save Ctrl/CMD + S Home Edit Format View Consolidate Co…" at bounding box center [534, 290] width 977 height 494
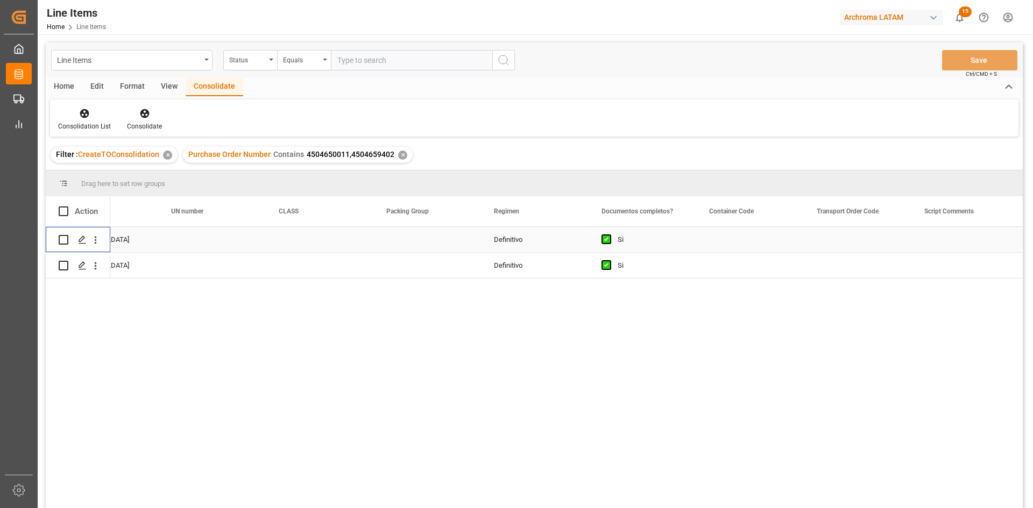
click at [61, 239] on input "Press Space to toggle row selection (unchecked)" at bounding box center [64, 240] width 10 height 10
checkbox input "true"
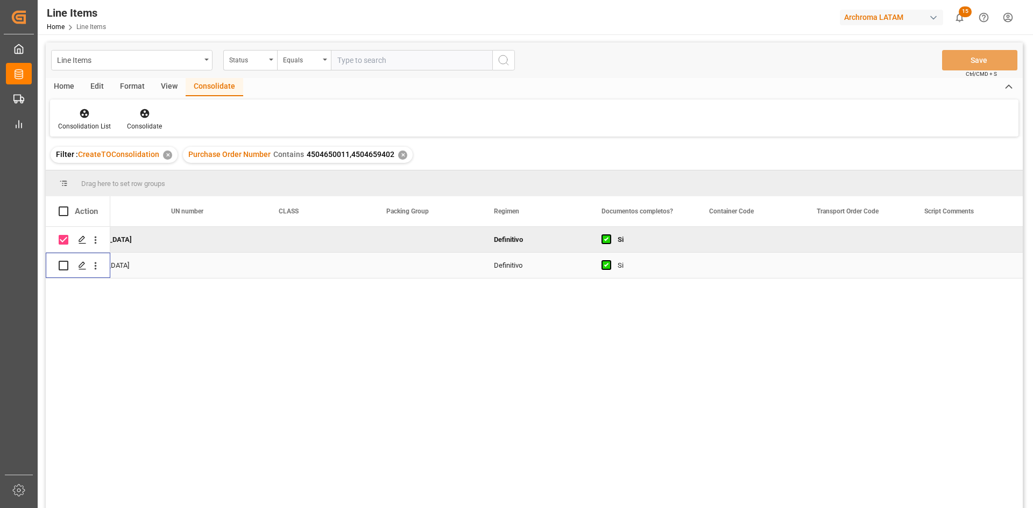
click at [61, 261] on input "Press Space to toggle row selection (unchecked)" at bounding box center [64, 266] width 10 height 10
checkbox input "true"
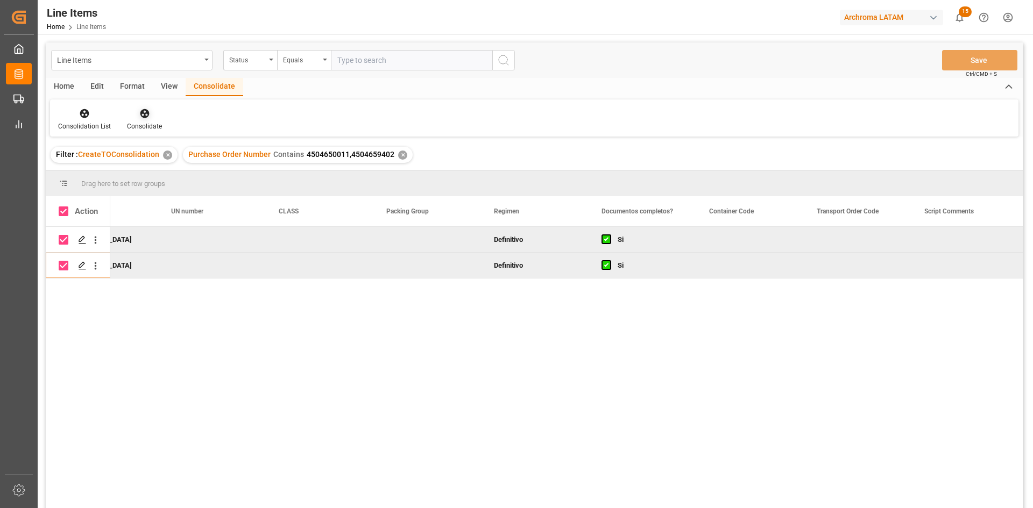
click at [148, 110] on icon at bounding box center [144, 113] width 11 height 11
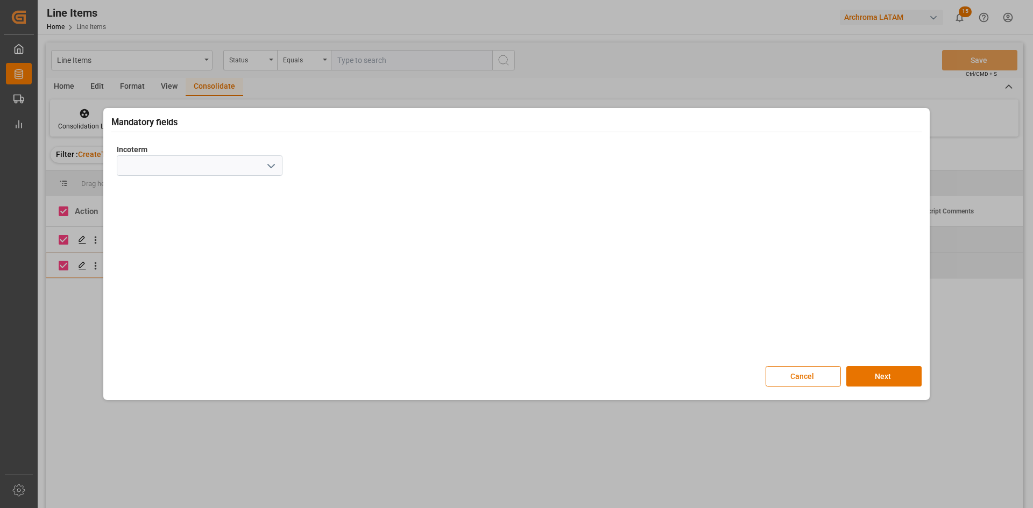
click at [267, 165] on icon "open menu" at bounding box center [271, 166] width 13 height 13
drag, startPoint x: 150, startPoint y: 300, endPoint x: 213, endPoint y: 320, distance: 66.2
click at [150, 301] on div "CIF" at bounding box center [199, 311] width 165 height 24
type input "CIF"
click at [898, 367] on button "Next" at bounding box center [883, 376] width 75 height 20
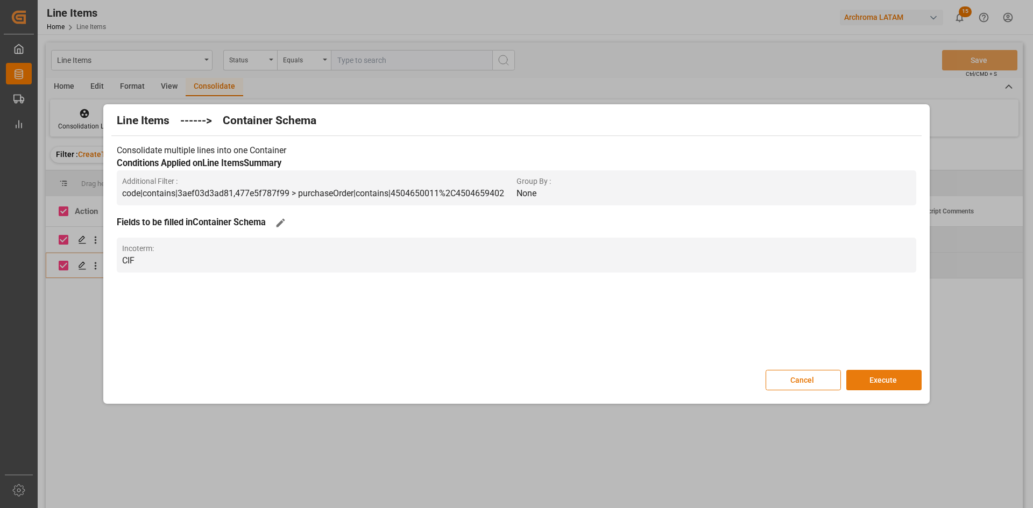
click at [902, 370] on button "Execute" at bounding box center [883, 380] width 75 height 20
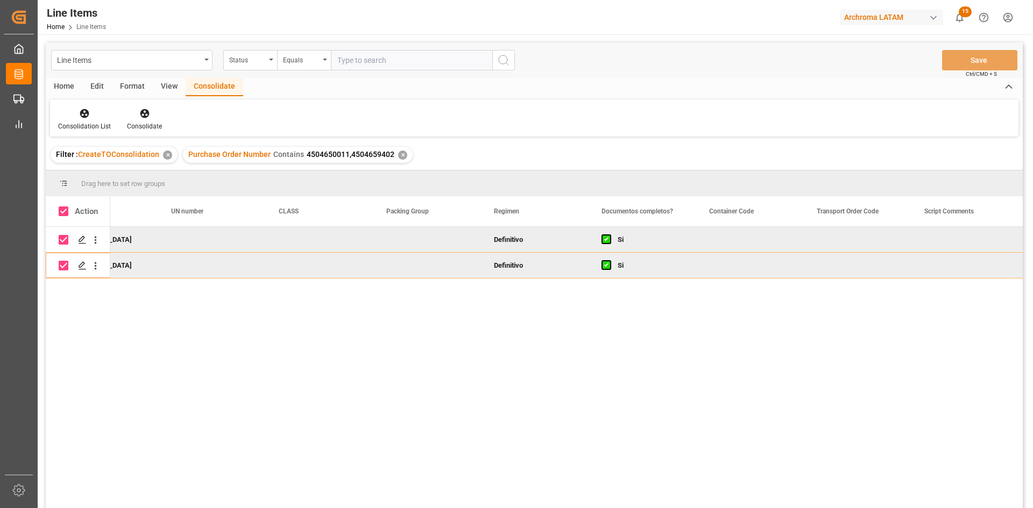
click at [89, 27] on span "Line Items" at bounding box center [91, 27] width 30 height 8
click at [59, 27] on link "Home" at bounding box center [56, 27] width 18 height 8
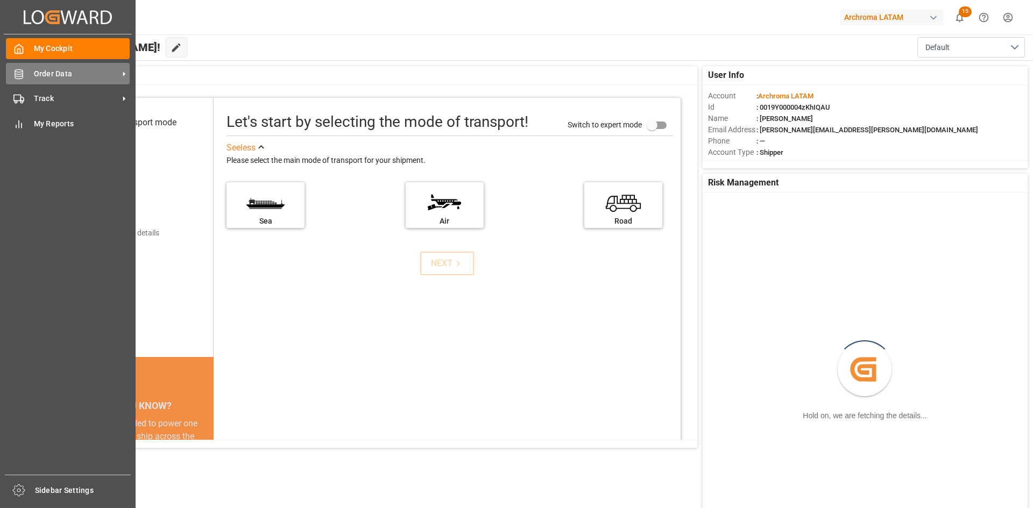
click at [19, 72] on icon at bounding box center [18, 74] width 11 height 11
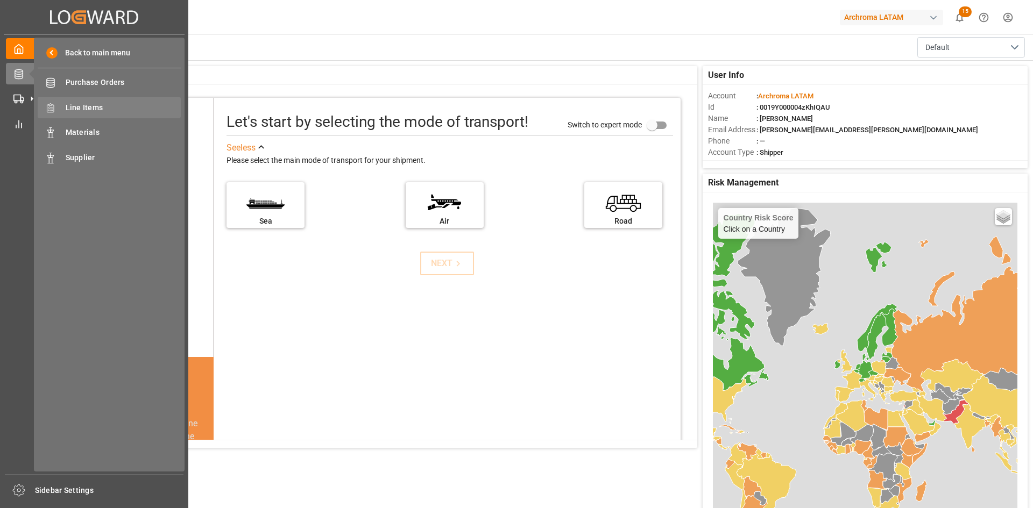
click at [97, 99] on div "Line Items Line Items" at bounding box center [109, 107] width 143 height 21
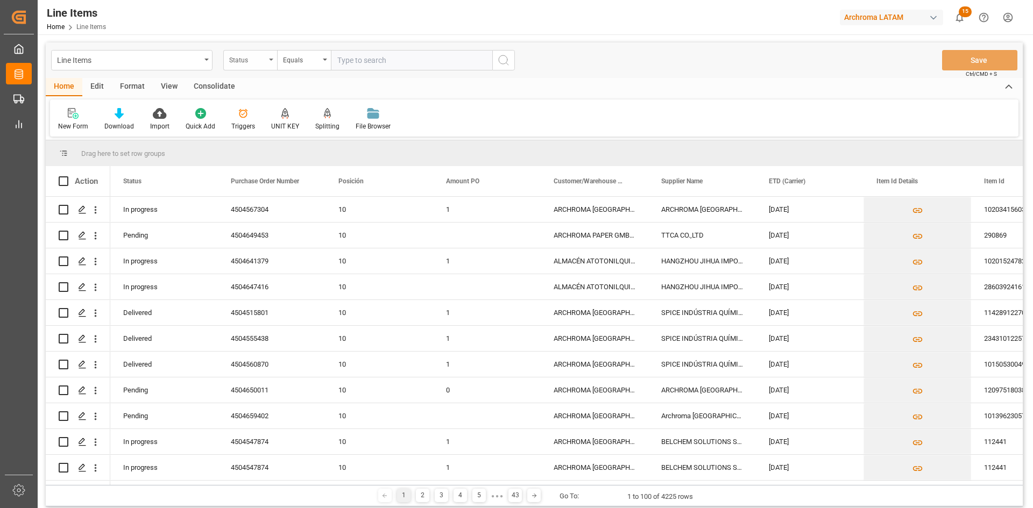
click at [266, 59] on div "Status" at bounding box center [250, 60] width 54 height 20
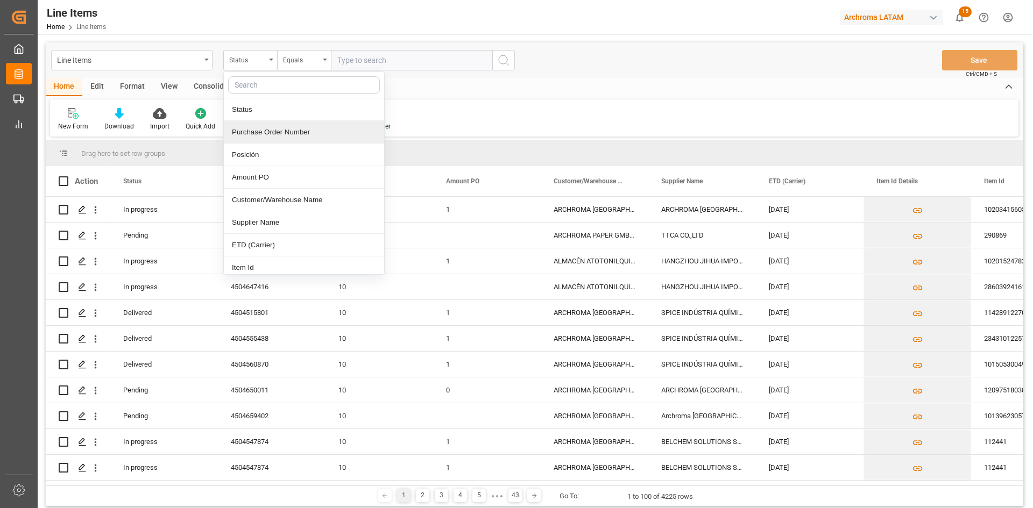
click at [315, 129] on div "Purchase Order Number" at bounding box center [304, 132] width 160 height 23
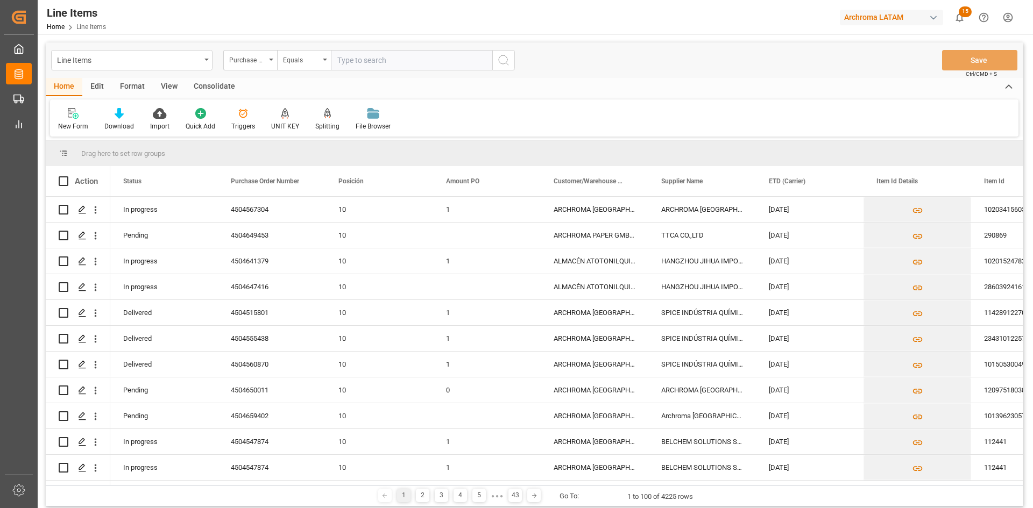
click at [346, 56] on input "text" at bounding box center [411, 60] width 161 height 20
paste input "4504655798"
type input "4504655798"
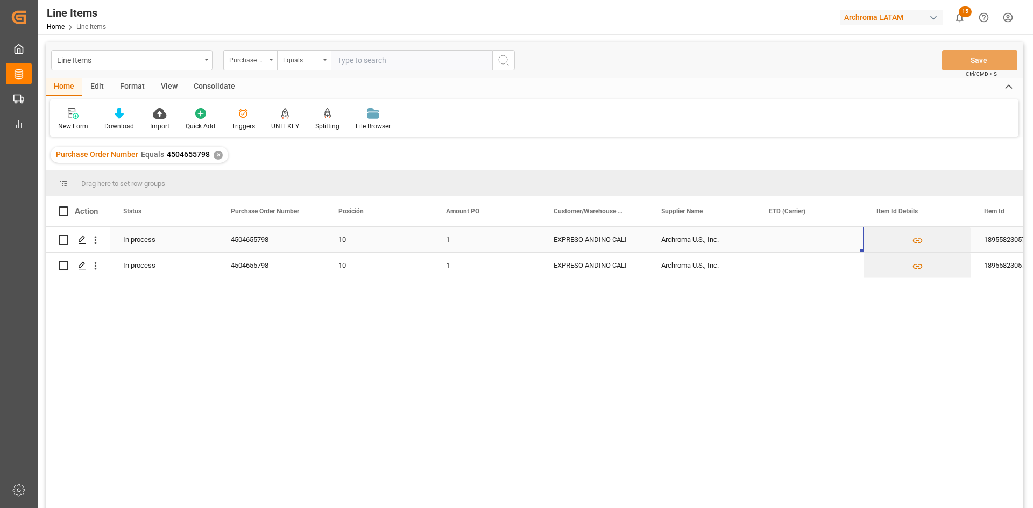
click at [768, 240] on div "Press SPACE to select this row." at bounding box center [810, 239] width 108 height 25
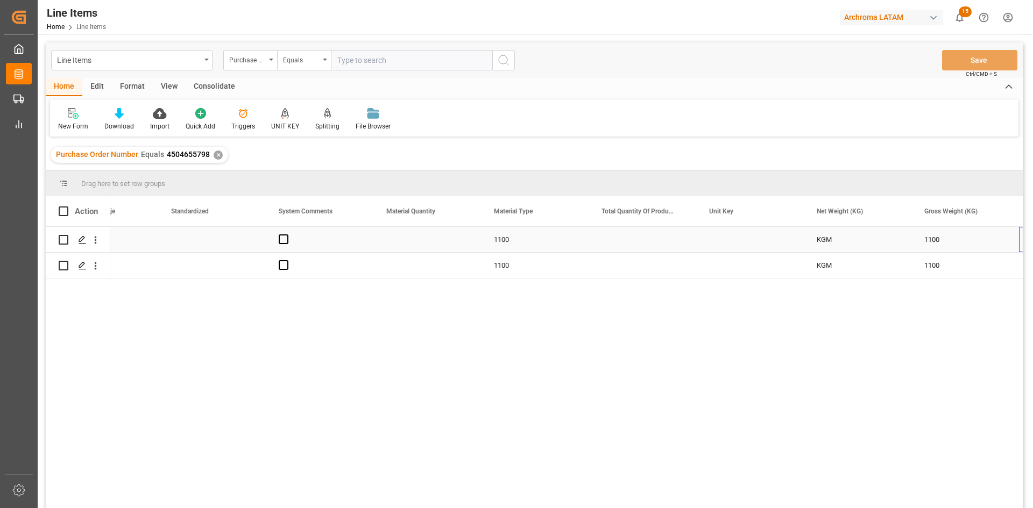
scroll to position [0, 1351]
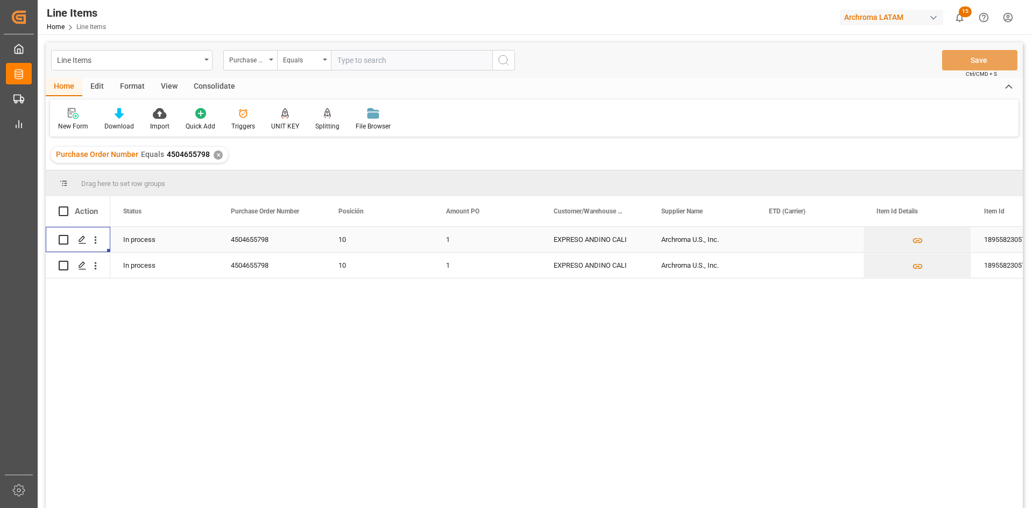
click at [63, 243] on input "Press Space to toggle row selection (unchecked)" at bounding box center [64, 240] width 10 height 10
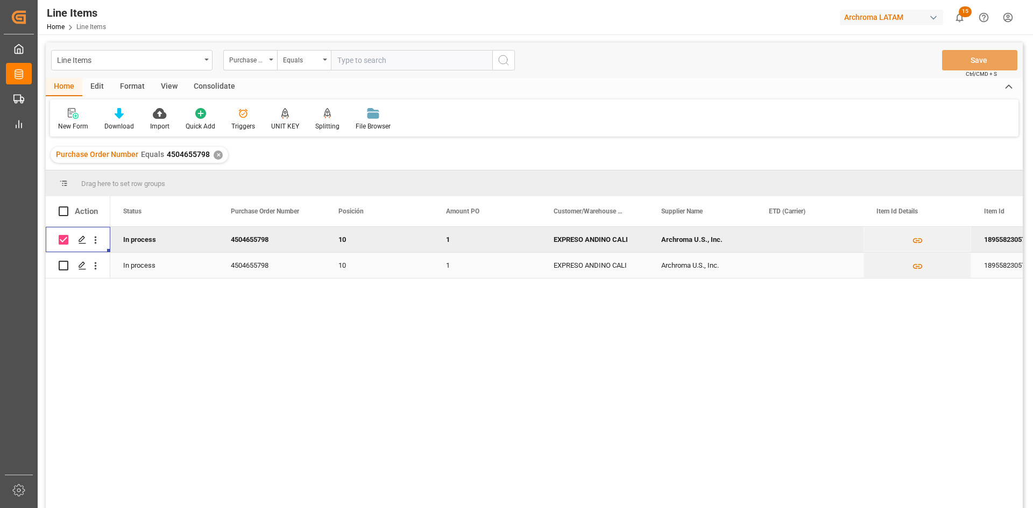
click at [65, 260] on div "Press SPACE to select this row." at bounding box center [64, 265] width 10 height 25
click at [62, 235] on input "Press Space to toggle row selection (checked)" at bounding box center [64, 240] width 10 height 10
checkbox input "false"
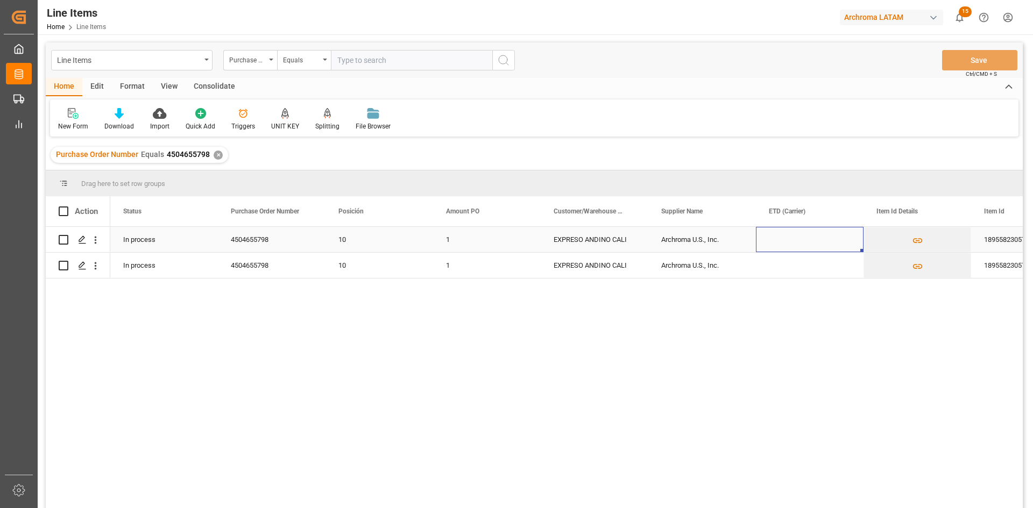
click at [789, 243] on div "Press SPACE to select this row." at bounding box center [810, 239] width 108 height 25
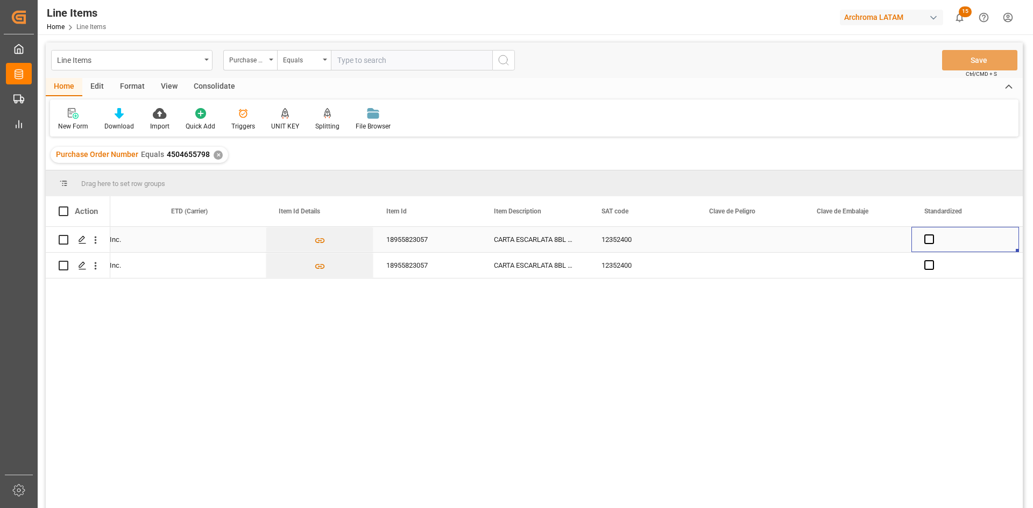
click at [784, 230] on div "Press SPACE to select this row." at bounding box center [750, 239] width 108 height 25
drag, startPoint x: 853, startPoint y: 231, endPoint x: 877, endPoint y: 234, distance: 23.8
click at [855, 232] on div "Press SPACE to select this row." at bounding box center [858, 239] width 108 height 25
click at [933, 241] on span "Press SPACE to select this row." at bounding box center [929, 240] width 10 height 10
click at [932, 235] on input "Press SPACE to select this row." at bounding box center [932, 235] width 0 height 0
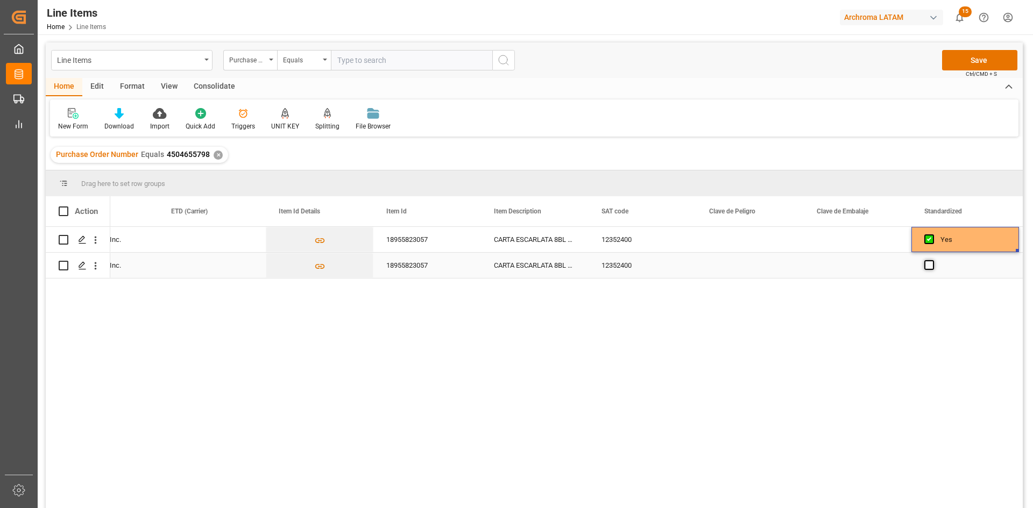
click at [929, 267] on span "Press SPACE to select this row." at bounding box center [929, 265] width 10 height 10
click at [932, 260] on input "Press SPACE to select this row." at bounding box center [932, 260] width 0 height 0
click at [936, 243] on div "Press SPACE to select this row." at bounding box center [932, 240] width 16 height 25
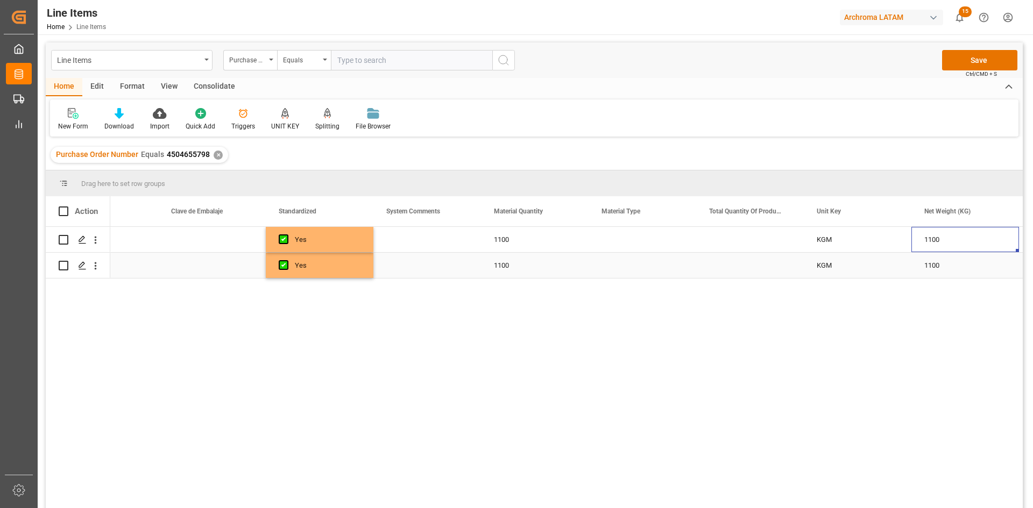
click at [612, 261] on div "Press SPACE to select this row." at bounding box center [643, 265] width 108 height 25
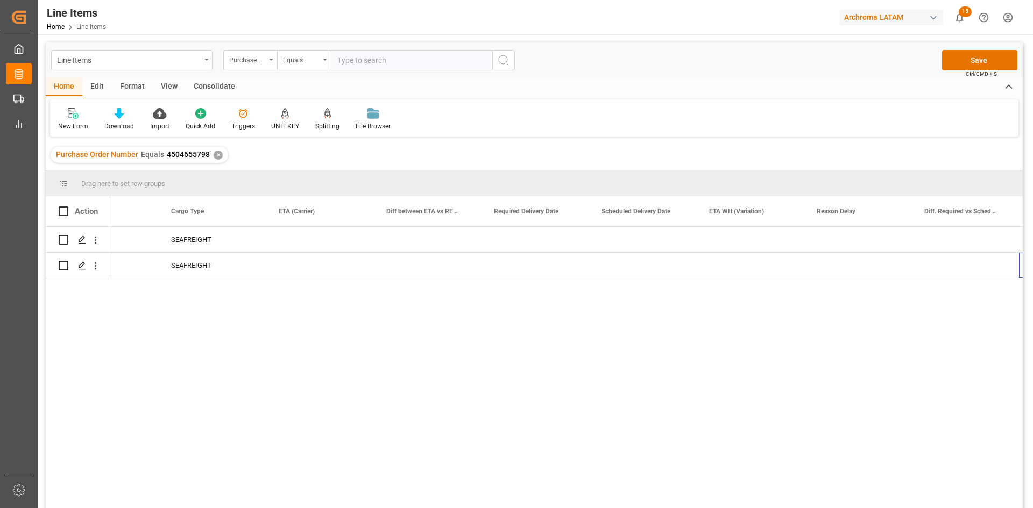
scroll to position [0, 5440]
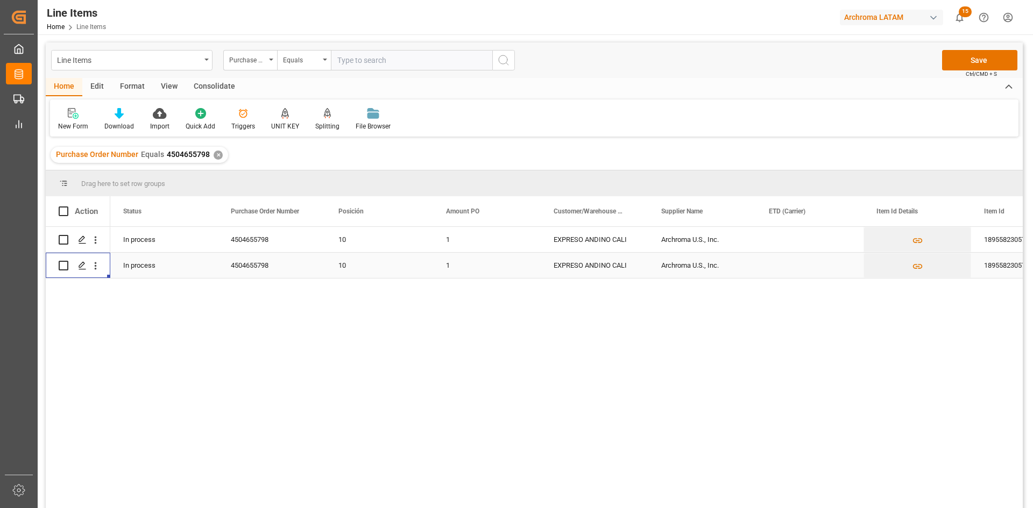
click at [61, 264] on input "Press Space to toggle row selection (unchecked)" at bounding box center [64, 266] width 10 height 10
checkbox input "true"
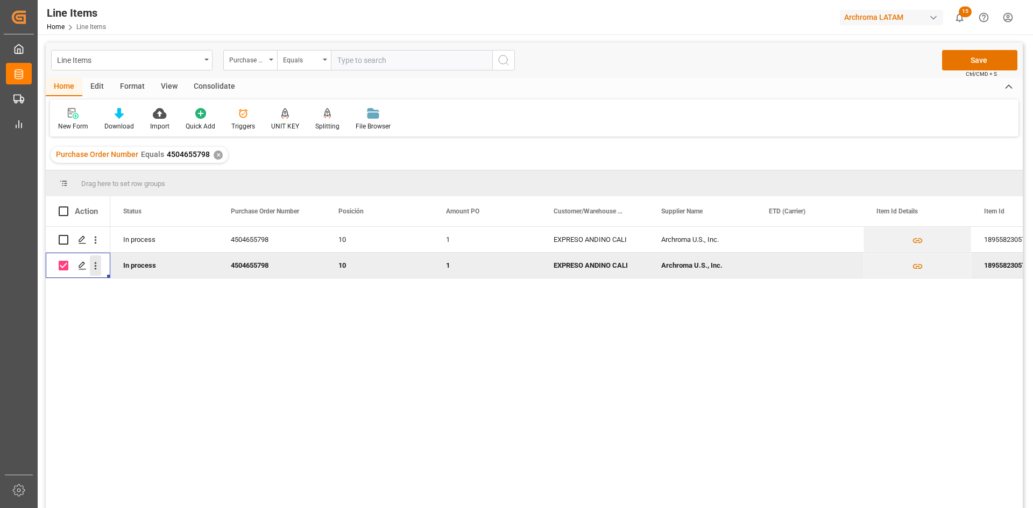
click at [94, 265] on icon "open menu" at bounding box center [95, 265] width 11 height 11
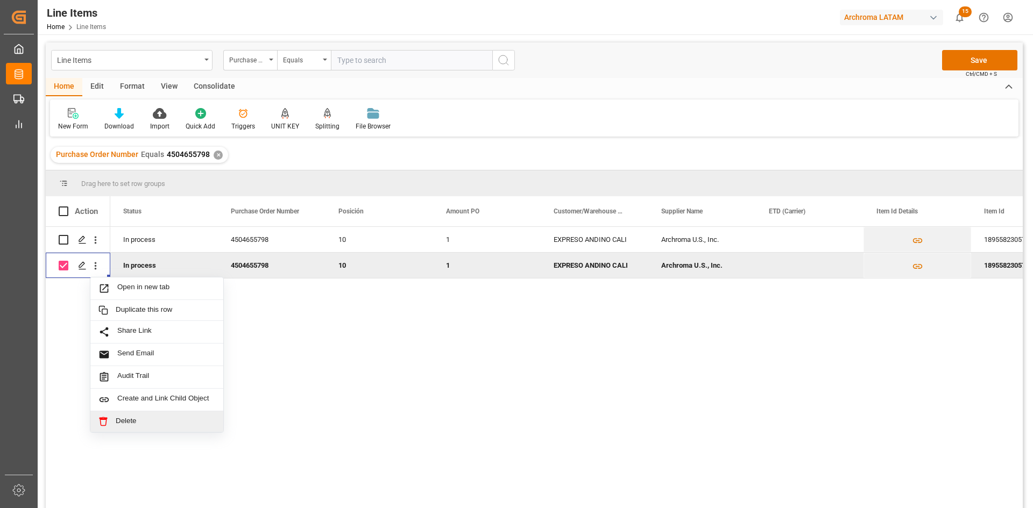
click at [143, 420] on span "Delete" at bounding box center [166, 422] width 100 height 10
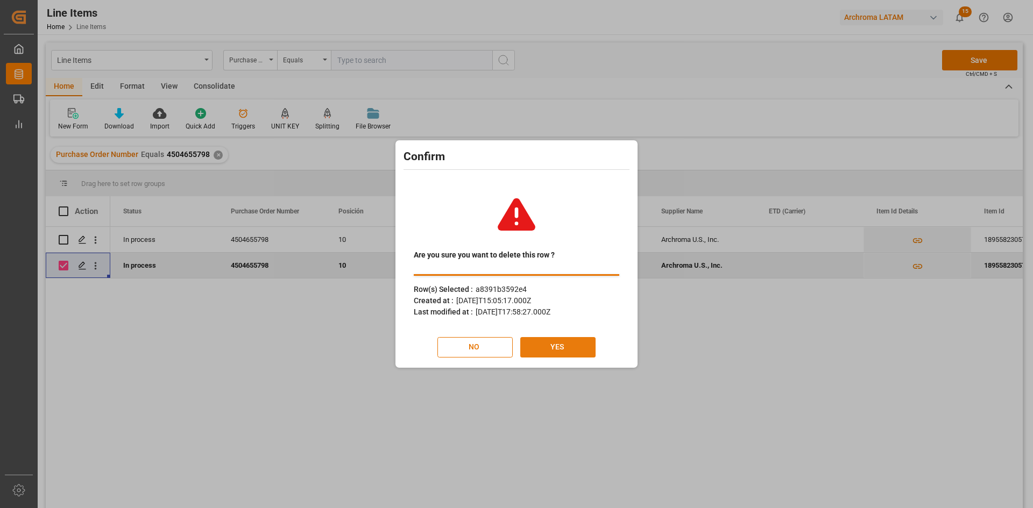
click at [560, 342] on button "YES" at bounding box center [557, 347] width 75 height 20
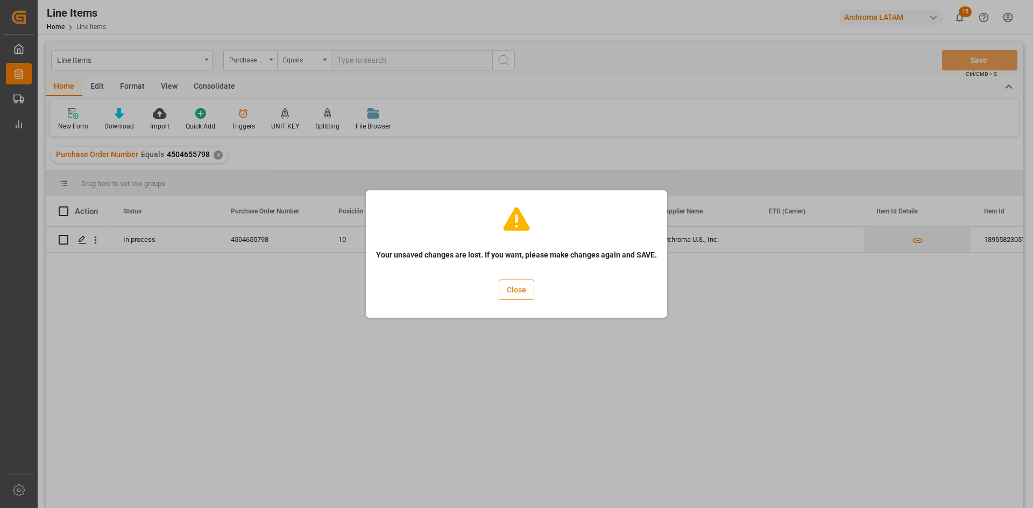
click at [530, 293] on button "Close" at bounding box center [517, 290] width 36 height 20
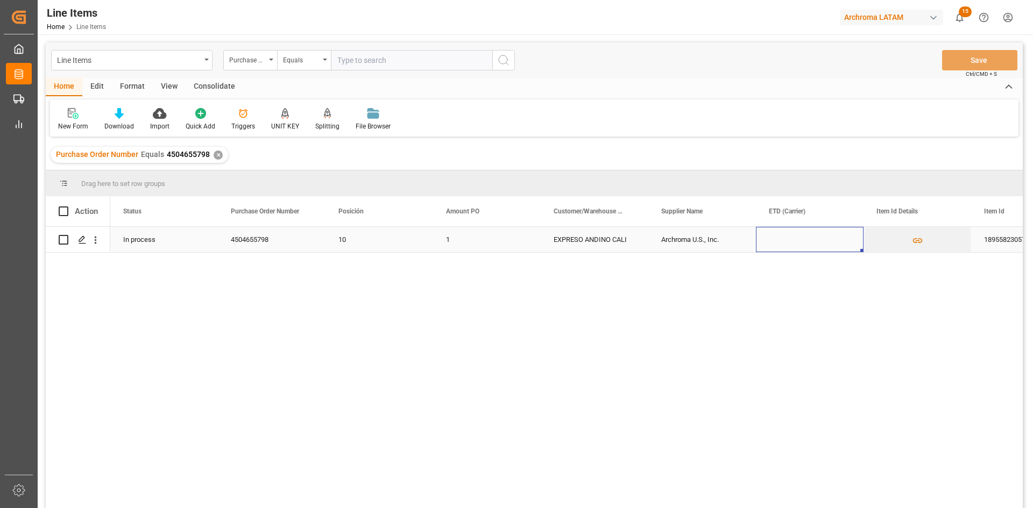
click at [800, 242] on div "Press SPACE to select this row." at bounding box center [810, 239] width 108 height 25
click at [450, 241] on div "1" at bounding box center [487, 239] width 108 height 25
click at [452, 241] on div "1" at bounding box center [487, 239] width 108 height 25
click at [456, 241] on div "1" at bounding box center [487, 239] width 108 height 25
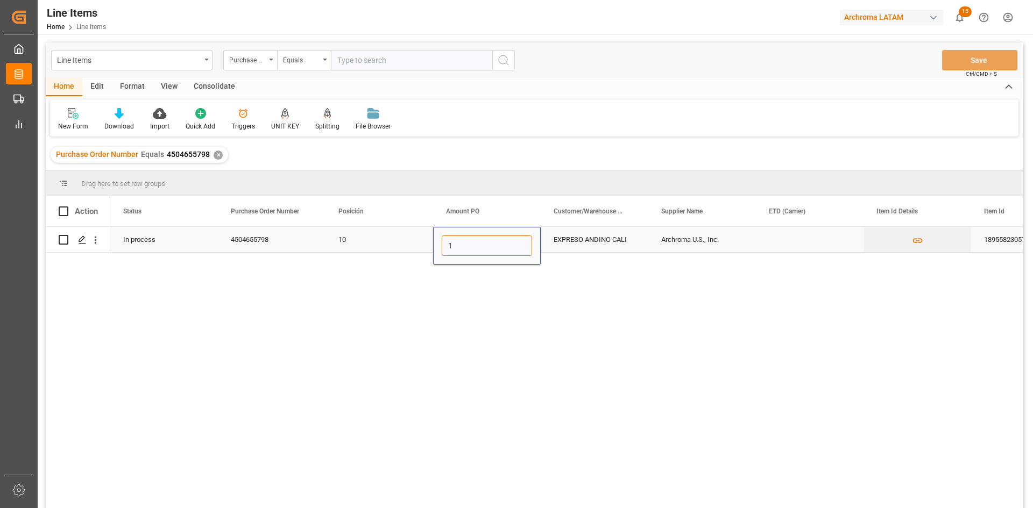
click at [456, 241] on input "1" at bounding box center [487, 246] width 90 height 20
type input "3.18"
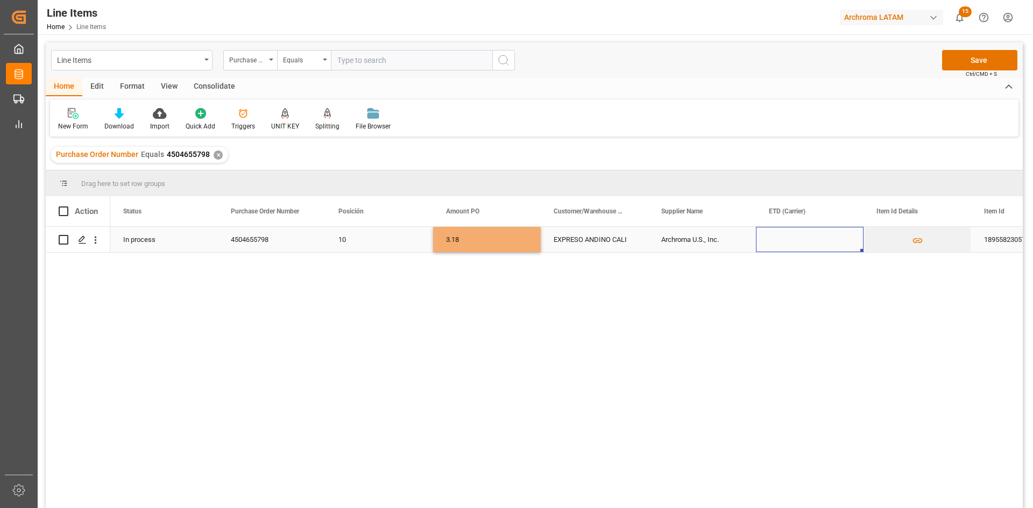
click at [818, 231] on div "Press SPACE to select this row." at bounding box center [810, 239] width 108 height 25
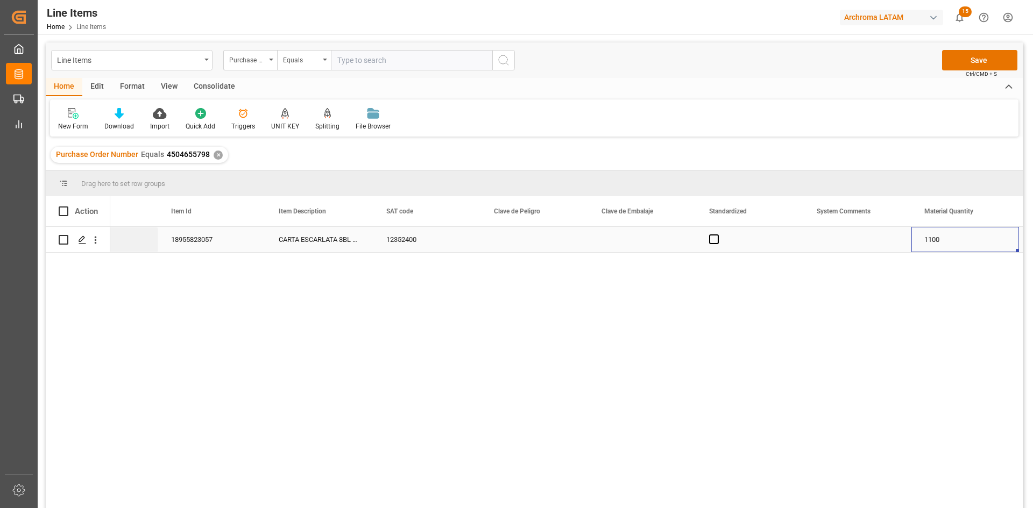
click at [719, 237] on div "Press SPACE to select this row." at bounding box center [750, 239] width 108 height 25
click at [712, 238] on span "Press SPACE to select this row." at bounding box center [714, 240] width 10 height 10
click at [717, 235] on input "Press SPACE to select this row." at bounding box center [717, 235] width 0 height 0
click at [937, 240] on div "1100" at bounding box center [965, 239] width 108 height 25
click at [856, 235] on div "Press SPACE to select this row." at bounding box center [858, 239] width 108 height 25
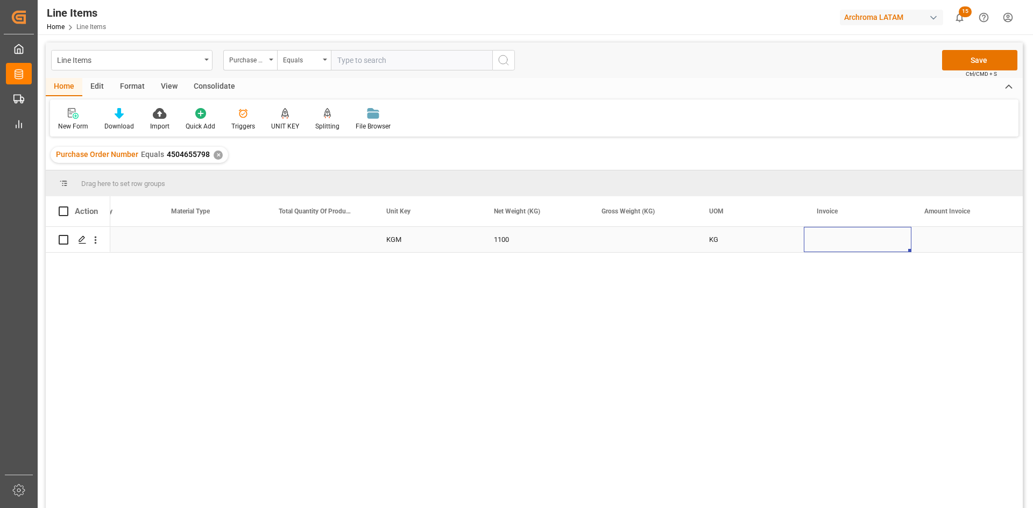
click at [841, 235] on div "Press SPACE to select this row." at bounding box center [858, 239] width 108 height 25
click at [840, 237] on div "Press SPACE to select this row." at bounding box center [858, 239] width 108 height 25
click at [840, 237] on input "Press SPACE to select this row." at bounding box center [857, 246] width 90 height 20
paste input "8020065780"
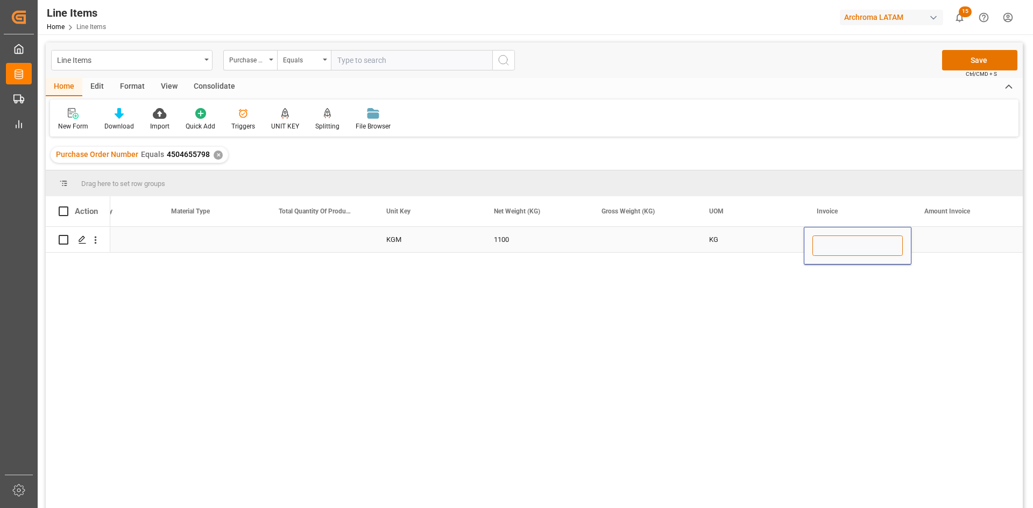
type input "8020065780"
click at [948, 232] on div "Press SPACE to select this row." at bounding box center [965, 239] width 108 height 25
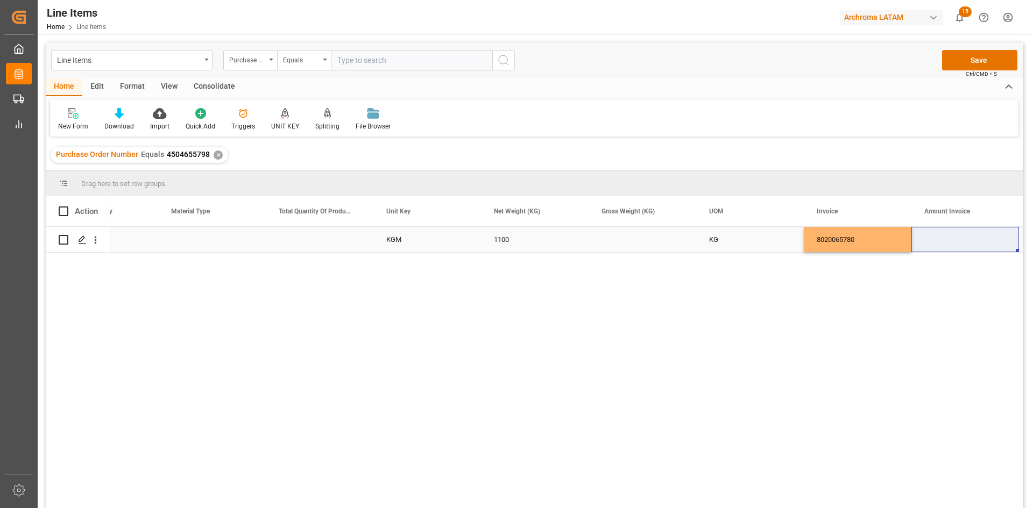
click at [957, 244] on div "Press SPACE to select this row." at bounding box center [965, 239] width 108 height 25
click at [953, 243] on input "Press SPACE to select this row." at bounding box center [965, 246] width 90 height 20
type input "3498"
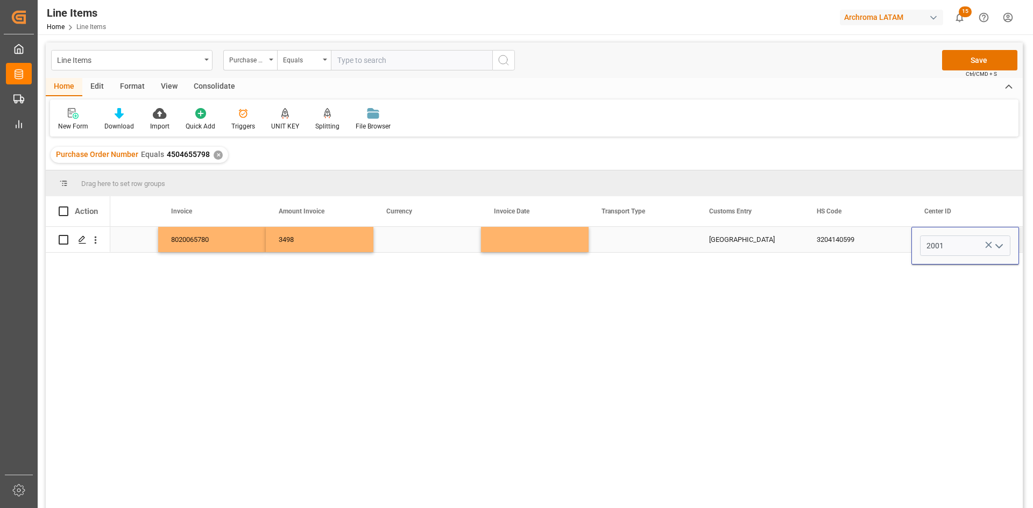
click at [423, 235] on div "Press SPACE to select this row." at bounding box center [427, 239] width 108 height 25
click at [466, 241] on div "Press SPACE to select this row." at bounding box center [427, 239] width 108 height 25
click at [466, 241] on icon "open menu" at bounding box center [461, 246] width 13 height 13
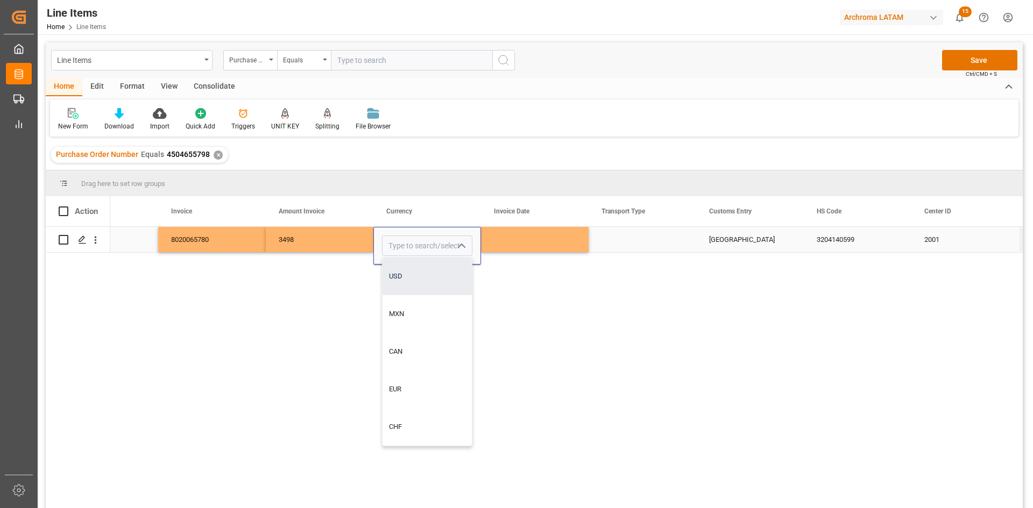
click at [420, 278] on div "USD" at bounding box center [427, 277] width 89 height 38
type input "USD"
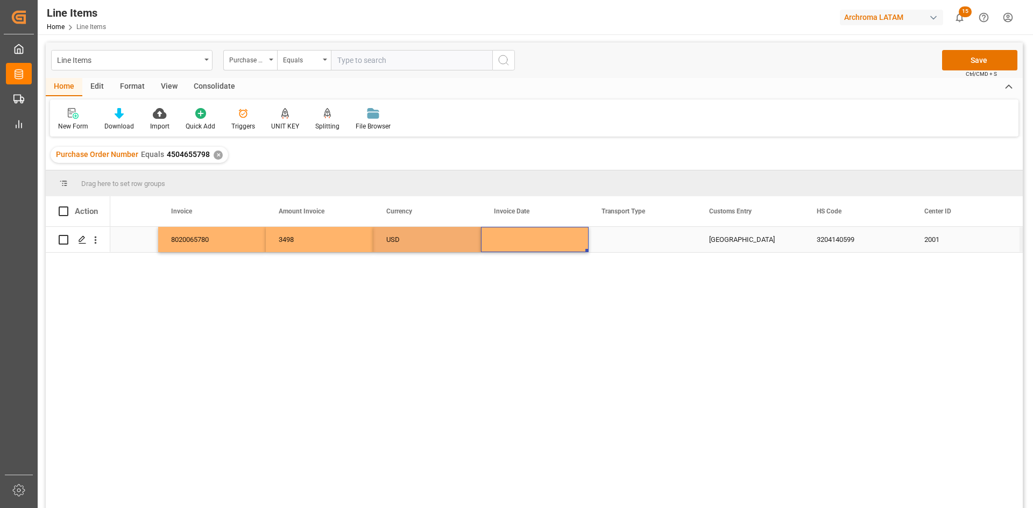
click at [538, 239] on div "Press SPACE to select this row." at bounding box center [535, 239] width 108 height 25
click at [520, 241] on div "Press SPACE to select this row." at bounding box center [535, 239] width 108 height 25
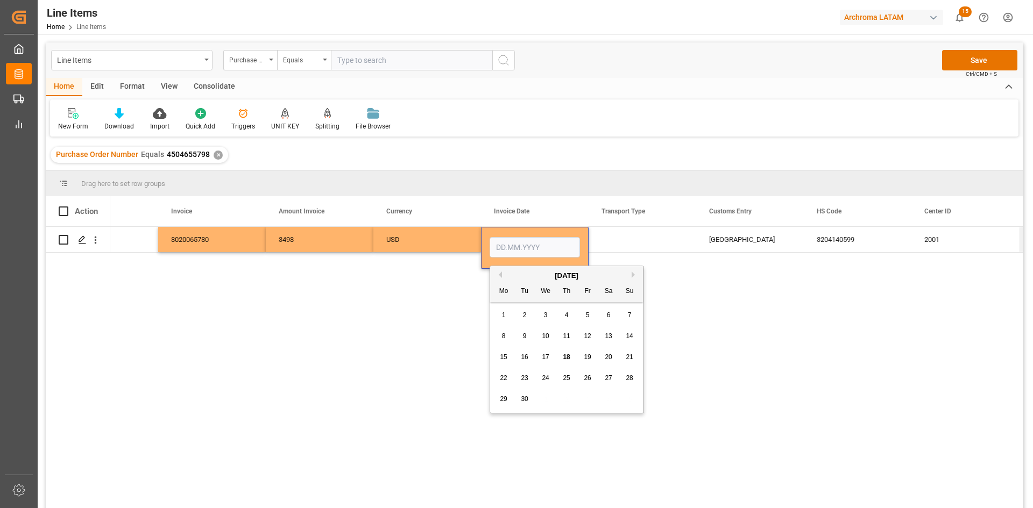
click at [583, 315] on div "5" at bounding box center [587, 315] width 13 height 13
type input "[DATE]"
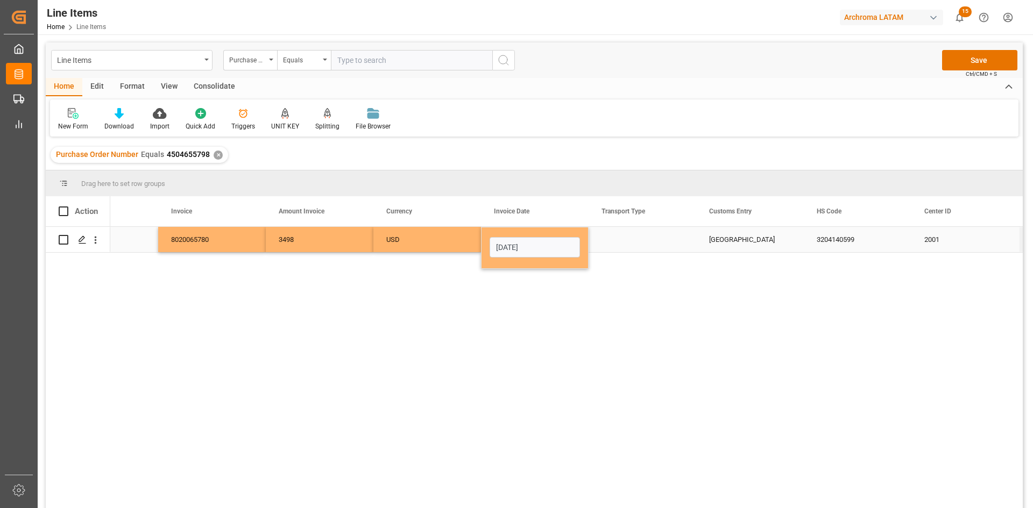
click at [638, 241] on div "Press SPACE to select this row." at bounding box center [643, 239] width 108 height 25
click at [643, 237] on div "Press SPACE to select this row." at bounding box center [643, 239] width 108 height 25
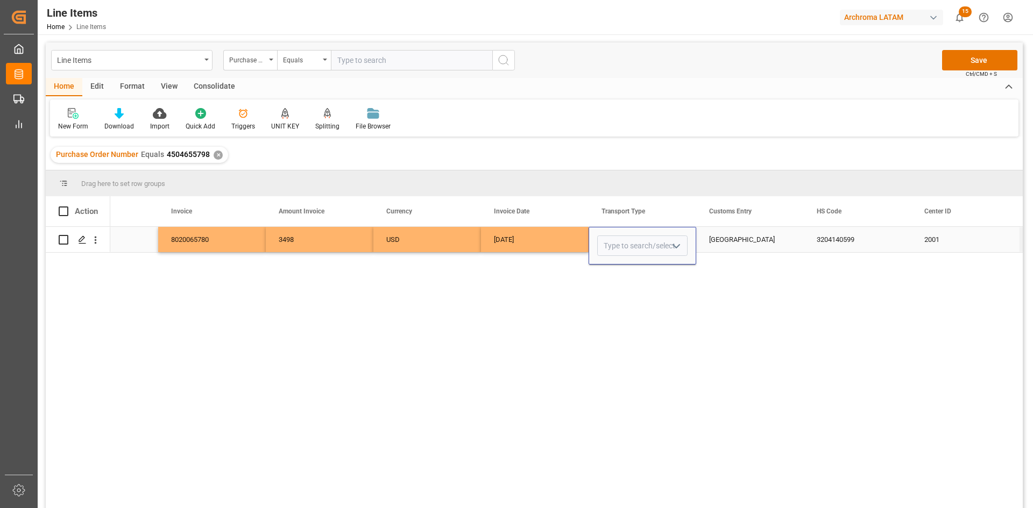
click at [672, 251] on icon "open menu" at bounding box center [676, 246] width 13 height 13
click at [636, 277] on div "SEAFREIGHT" at bounding box center [642, 277] width 89 height 38
type input "SEAFREIGHT"
click at [767, 244] on div "CARTAGENA" at bounding box center [750, 239] width 108 height 25
click at [999, 60] on button "Save" at bounding box center [979, 60] width 75 height 20
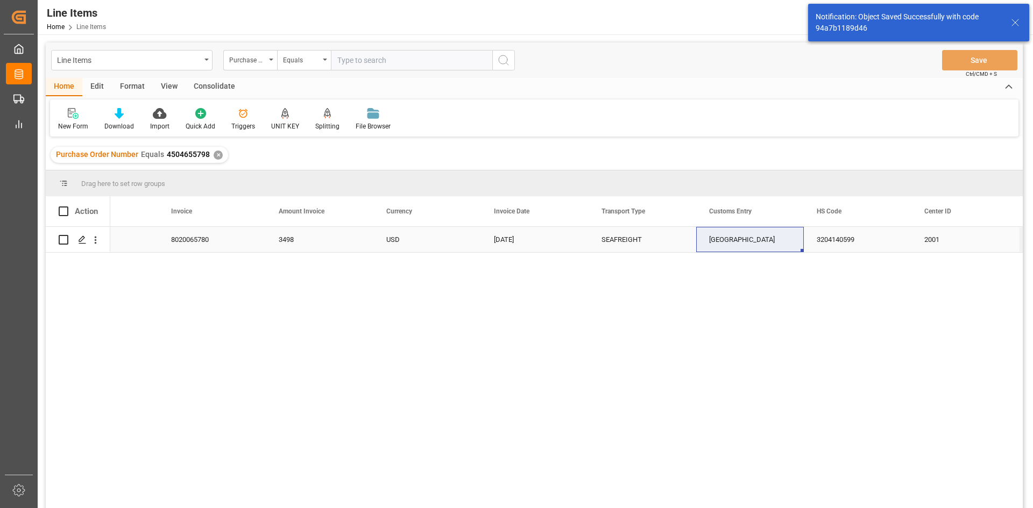
click at [774, 238] on div "CARTAGENA" at bounding box center [750, 239] width 108 height 25
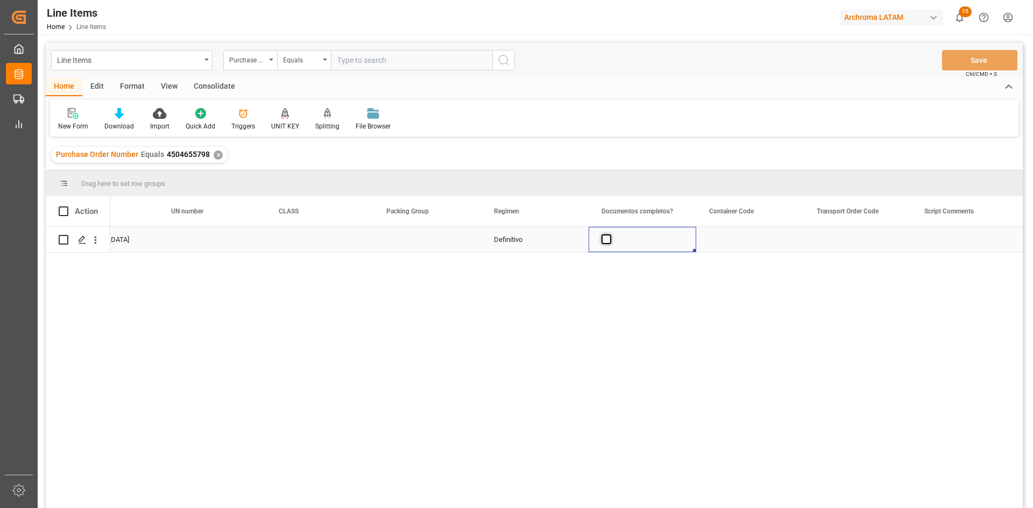
click at [604, 237] on span "Press SPACE to select this row." at bounding box center [607, 240] width 10 height 10
click at [610, 235] on input "Press SPACE to select this row." at bounding box center [610, 235] width 0 height 0
click at [968, 55] on button "Save" at bounding box center [979, 60] width 75 height 20
click at [84, 238] on polygon "Press SPACE to select this row." at bounding box center [81, 239] width 5 height 5
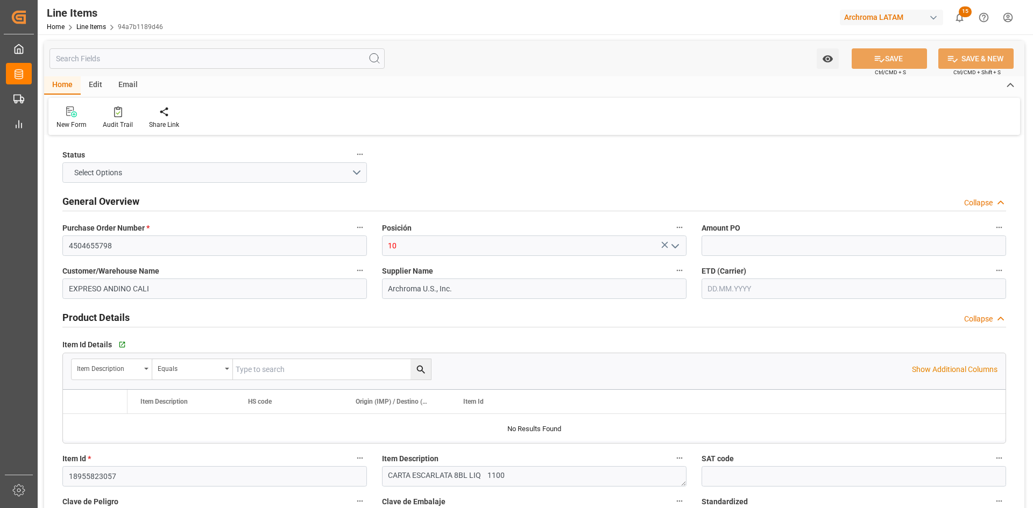
type input "3.18"
type input "12352400"
type input "1100"
type input "3498"
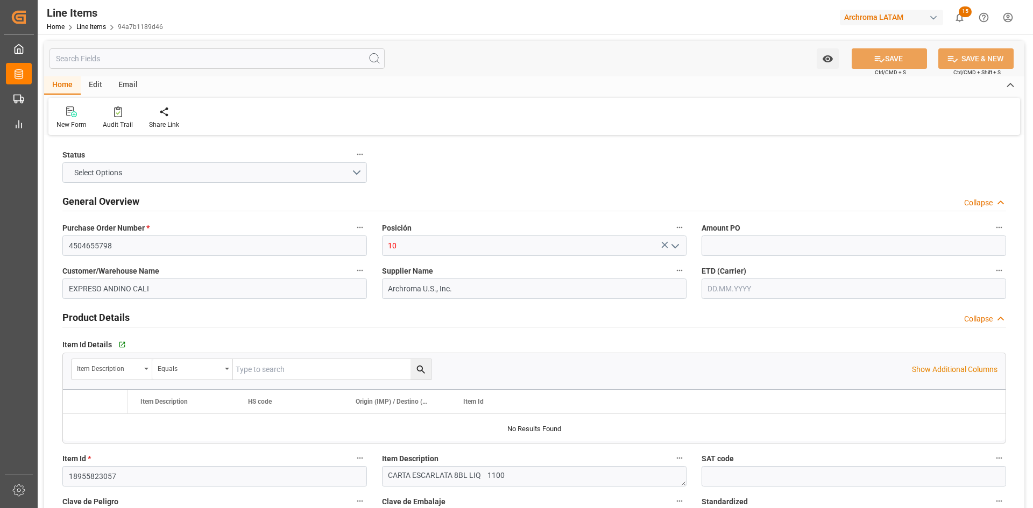
type input "3204140599"
type input "[DATE]"
type input "18.09.2025 21:51"
type input "19.08.2025 22:47"
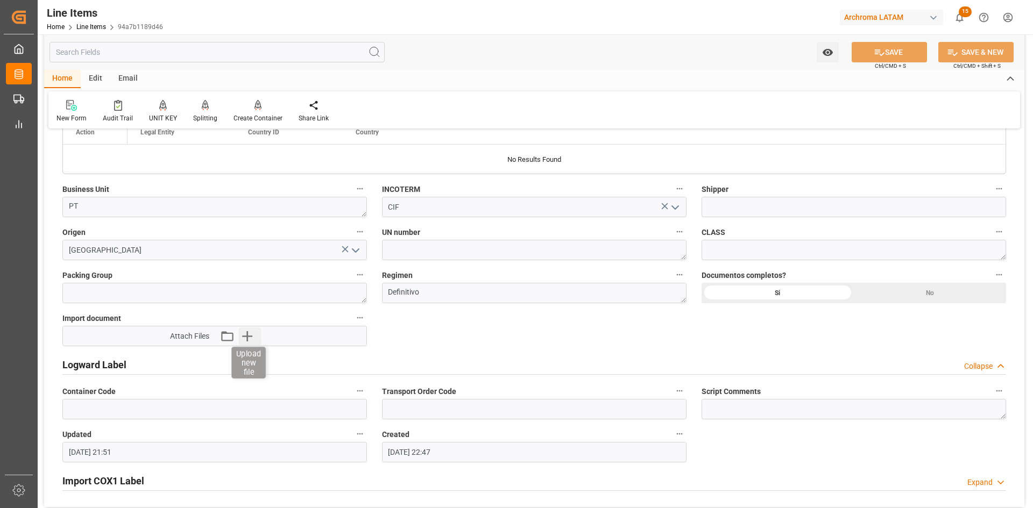
click at [251, 341] on icon "button" at bounding box center [246, 336] width 17 height 17
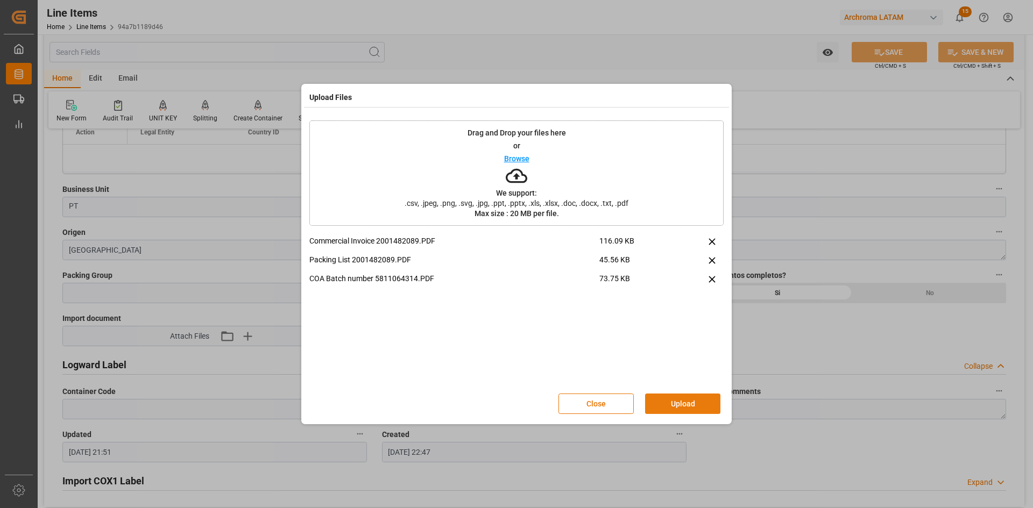
click at [665, 403] on button "Upload" at bounding box center [682, 404] width 75 height 20
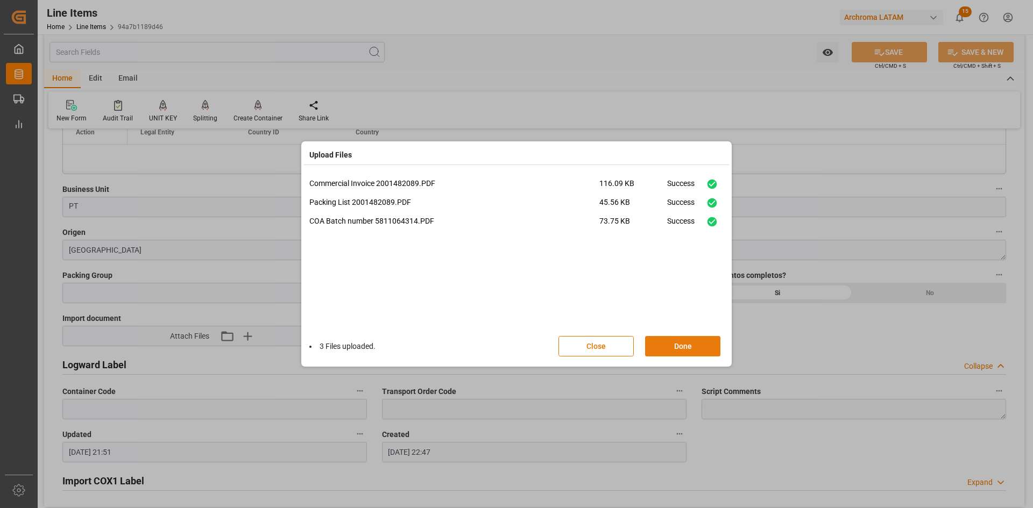
click at [691, 344] on button "Done" at bounding box center [682, 346] width 75 height 20
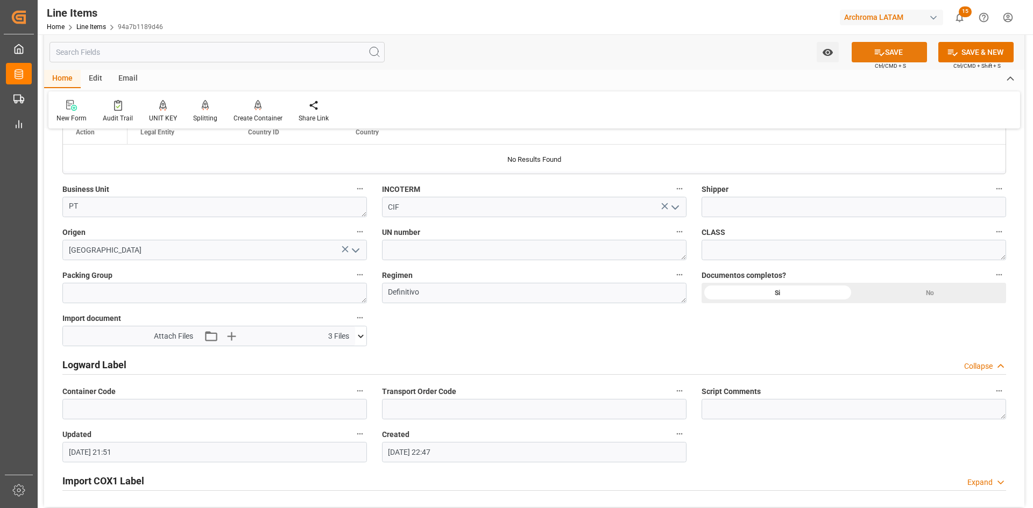
click at [887, 56] on button "SAVE" at bounding box center [889, 52] width 75 height 20
type input "18.09.2025 21:52"
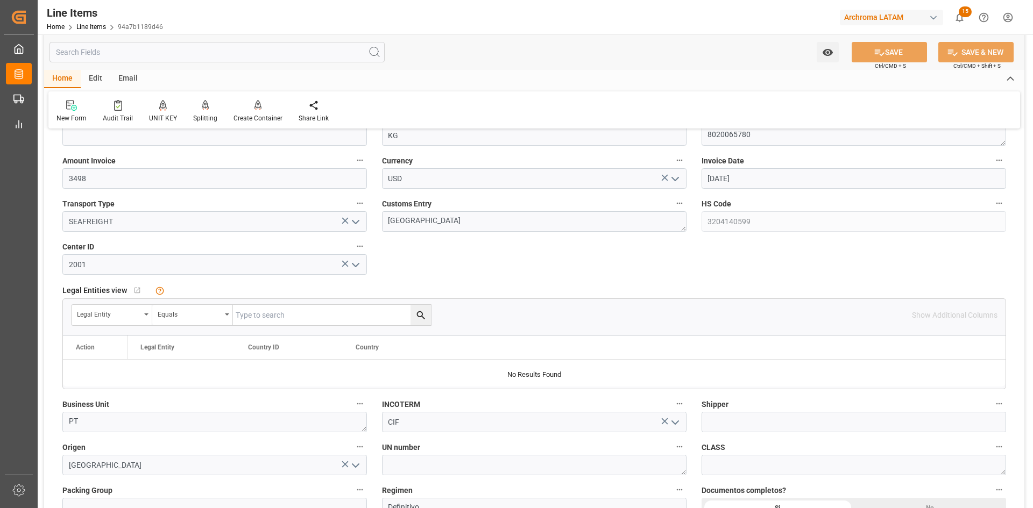
scroll to position [298, 0]
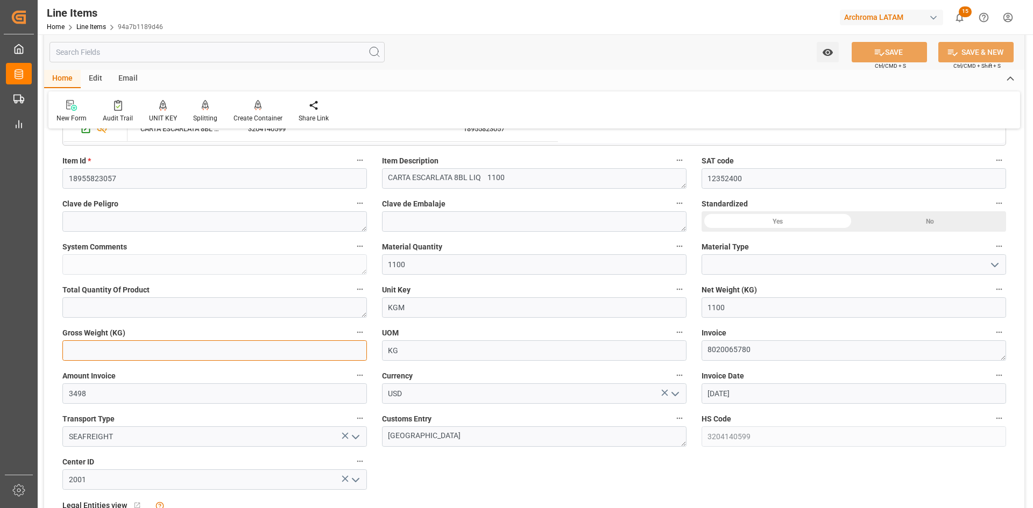
click at [182, 346] on input "text" at bounding box center [214, 351] width 305 height 20
type input "1158"
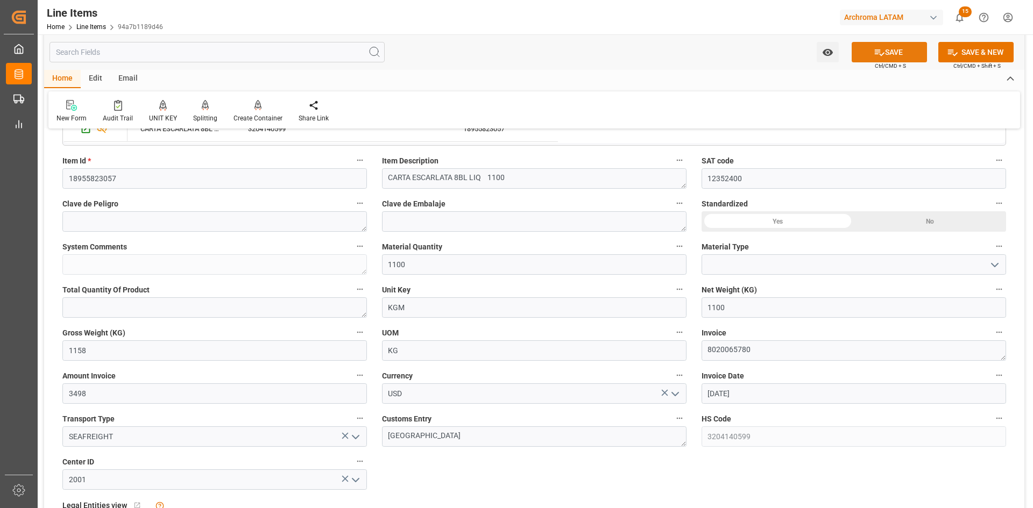
click at [913, 47] on button "SAVE" at bounding box center [889, 52] width 75 height 20
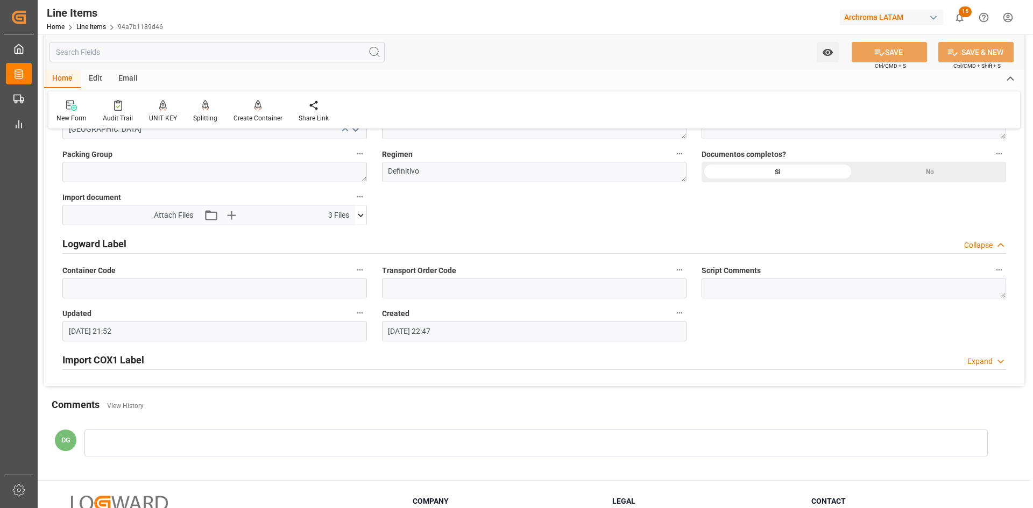
scroll to position [890, 0]
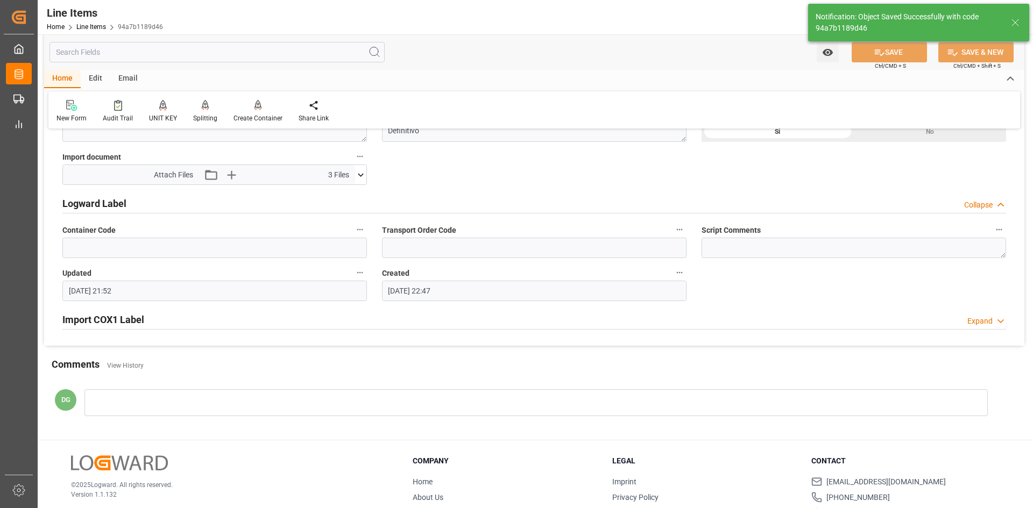
type input "18.09.2025 21:53"
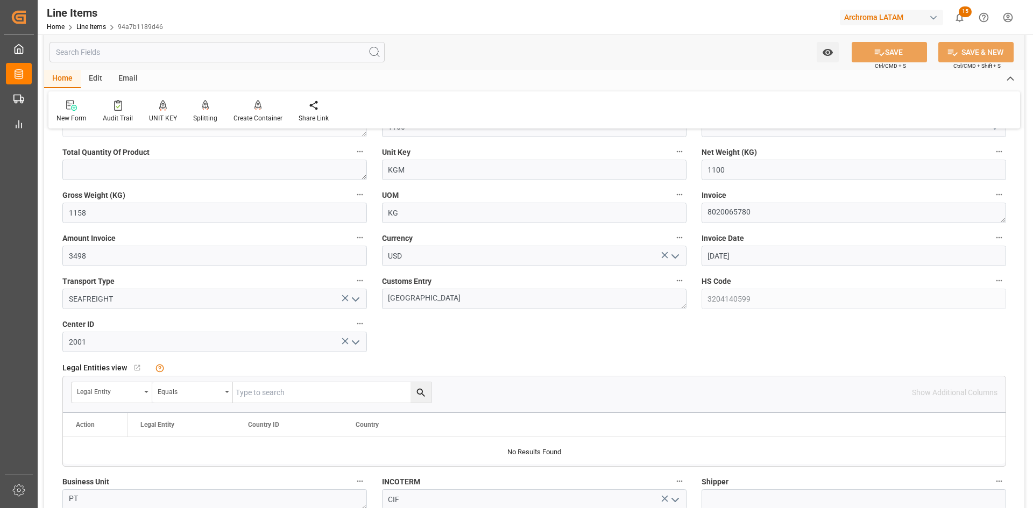
scroll to position [352, 0]
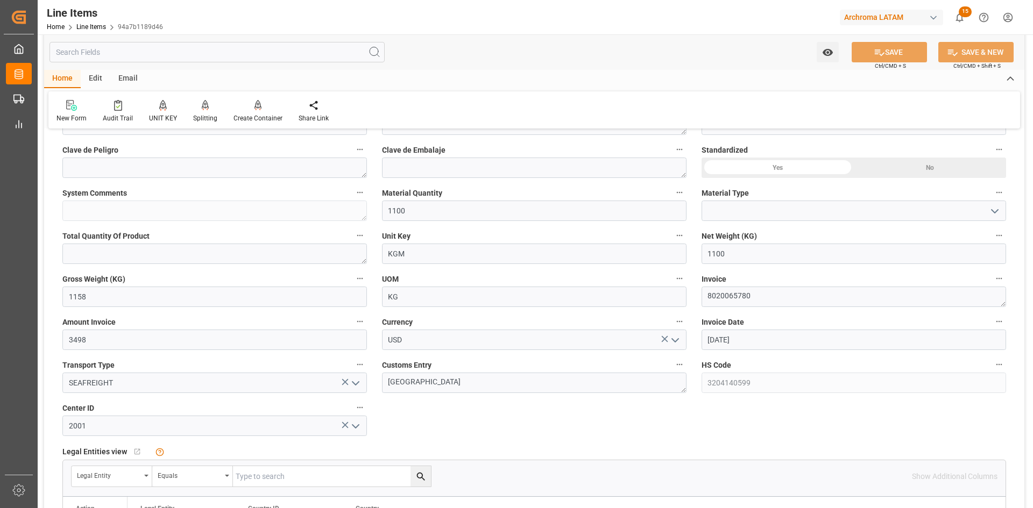
click at [126, 81] on div "Email" at bounding box center [128, 79] width 36 height 18
click at [81, 101] on div at bounding box center [72, 105] width 33 height 11
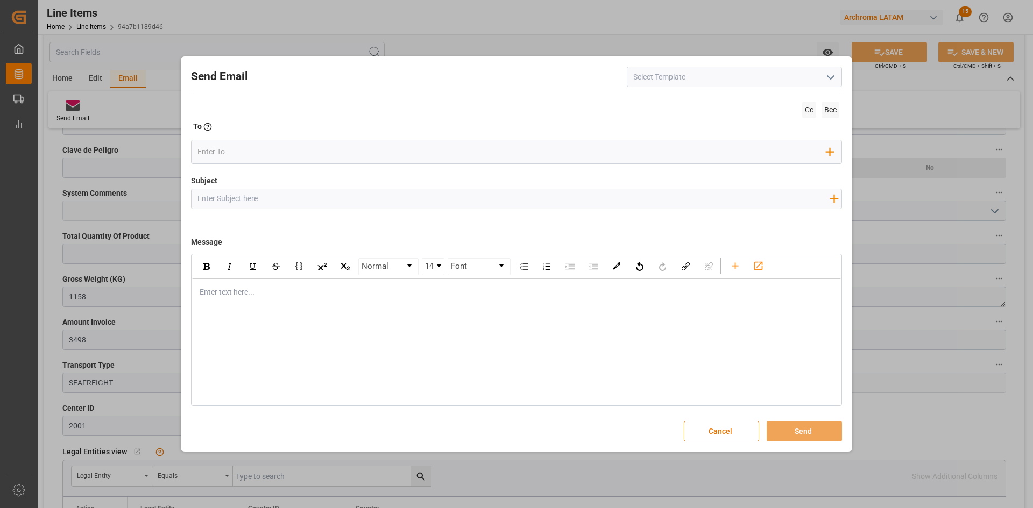
click at [831, 81] on icon "open menu" at bounding box center [830, 77] width 13 height 13
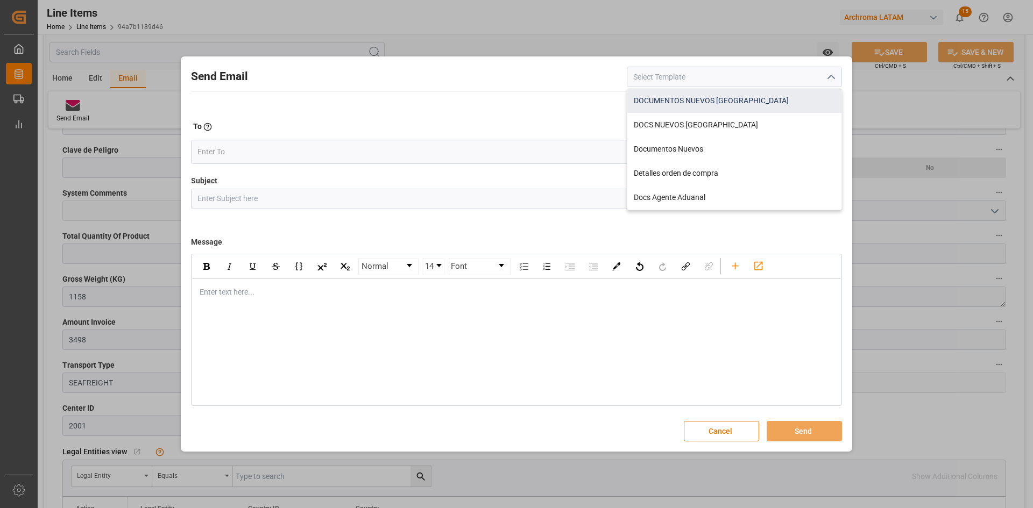
click at [752, 99] on div "DOCUMENTOS NUEVOS COLOMBIA" at bounding box center [734, 101] width 214 height 24
type input "DOCUMENTOS NUEVOS COLOMBIA"
type input "Documentos Nuevos {{purchaseOrder}}// {{businessUnit}}// {{region}}"
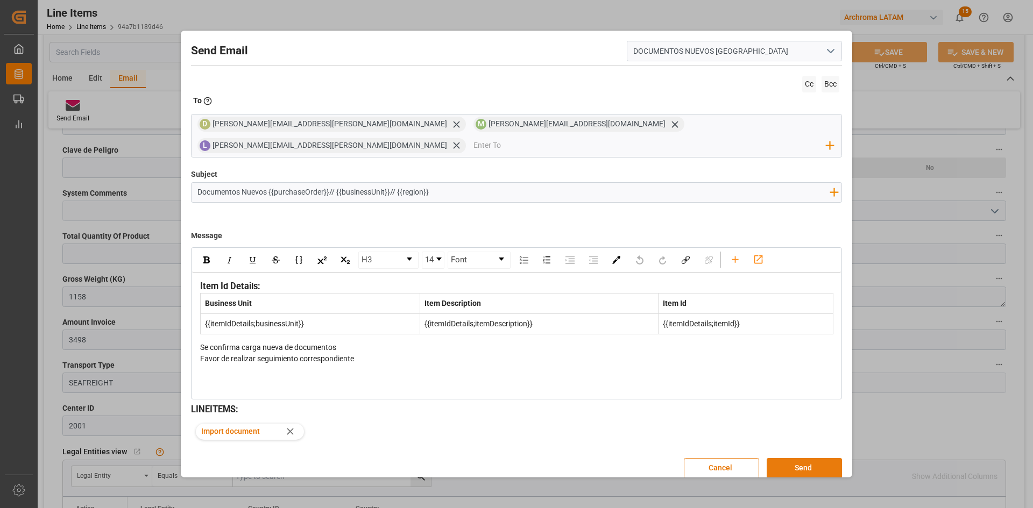
click at [798, 458] on button "Send" at bounding box center [804, 468] width 75 height 20
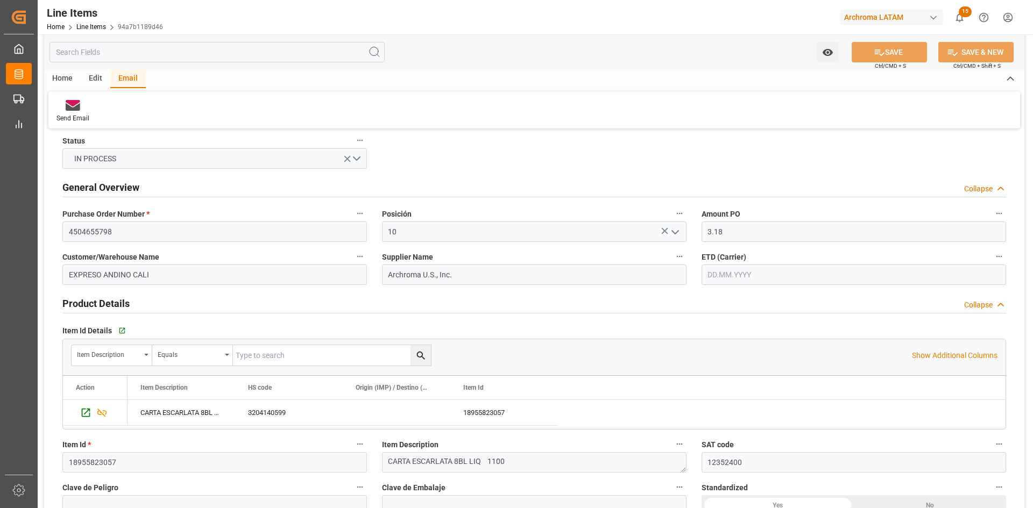
scroll to position [0, 0]
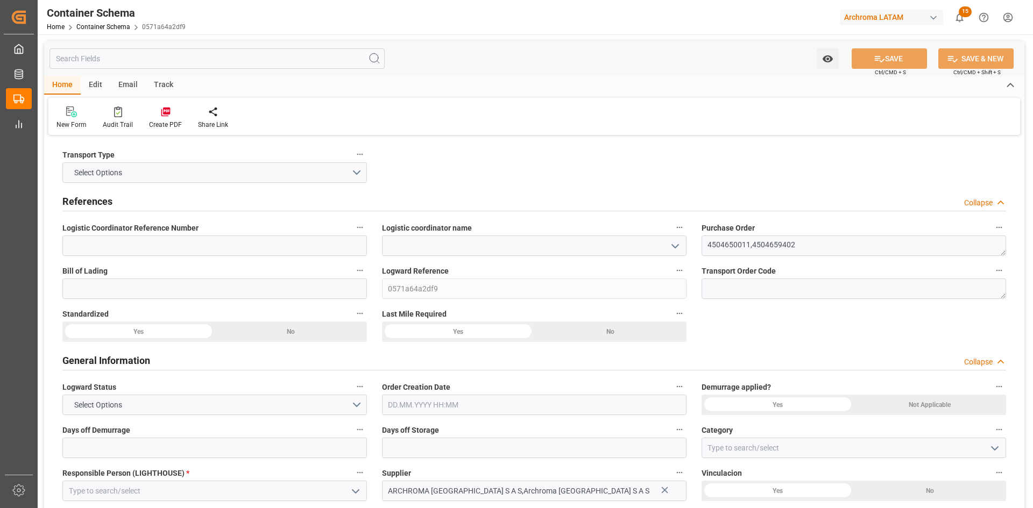
type input "0"
type input "2"
type input "16999"
type input "18023.939"
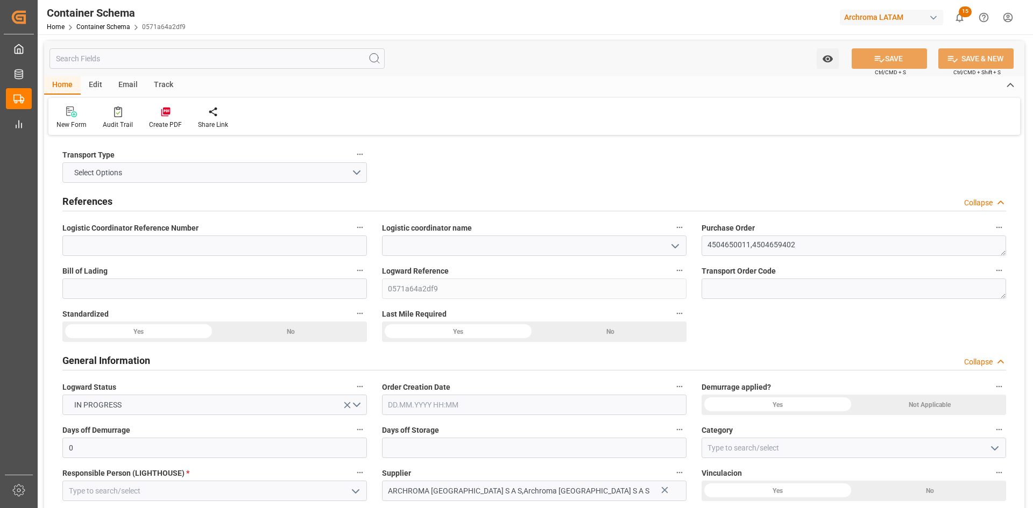
click at [671, 242] on icon "open menu" at bounding box center [675, 246] width 13 height 13
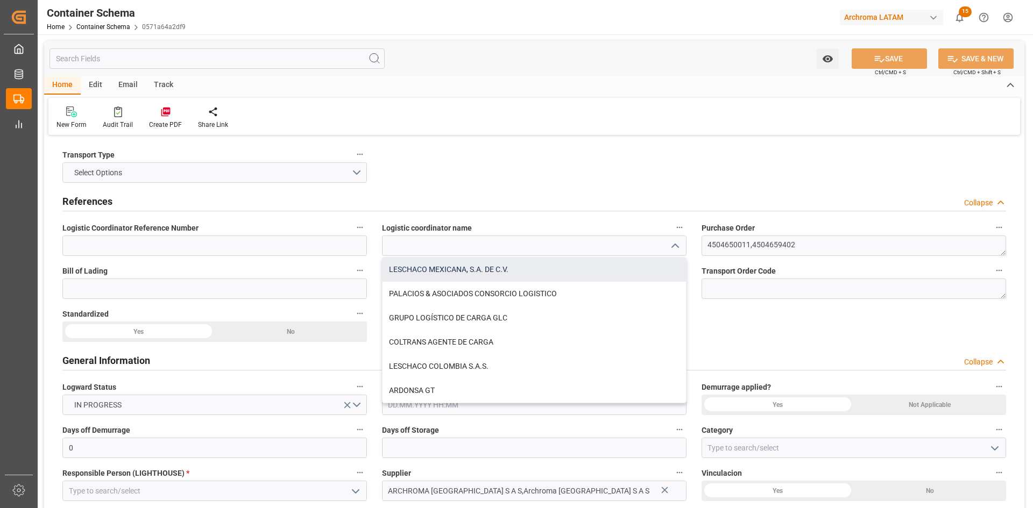
click at [419, 271] on div "LESCHACO MEXICANA, S.A. DE C.V." at bounding box center [534, 270] width 303 height 24
type input "LESCHACO MEXICANA, S.A. DE C.V."
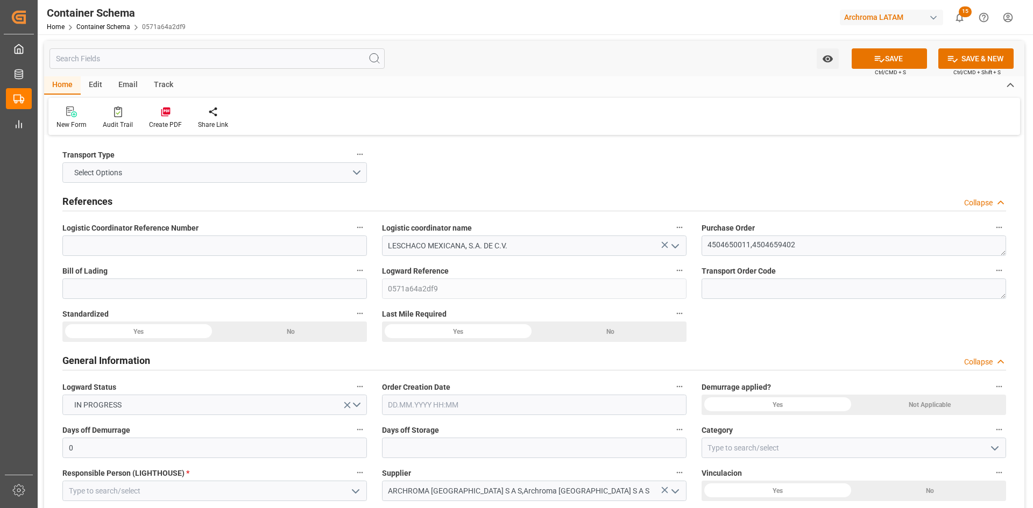
scroll to position [54, 0]
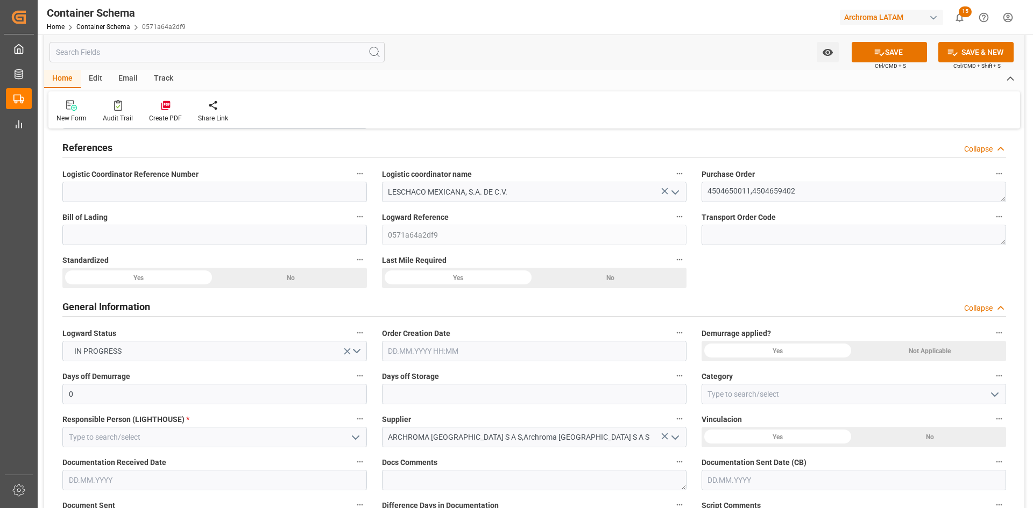
click at [166, 273] on div "Yes" at bounding box center [138, 278] width 152 height 20
click at [482, 280] on div "Yes" at bounding box center [458, 278] width 152 height 20
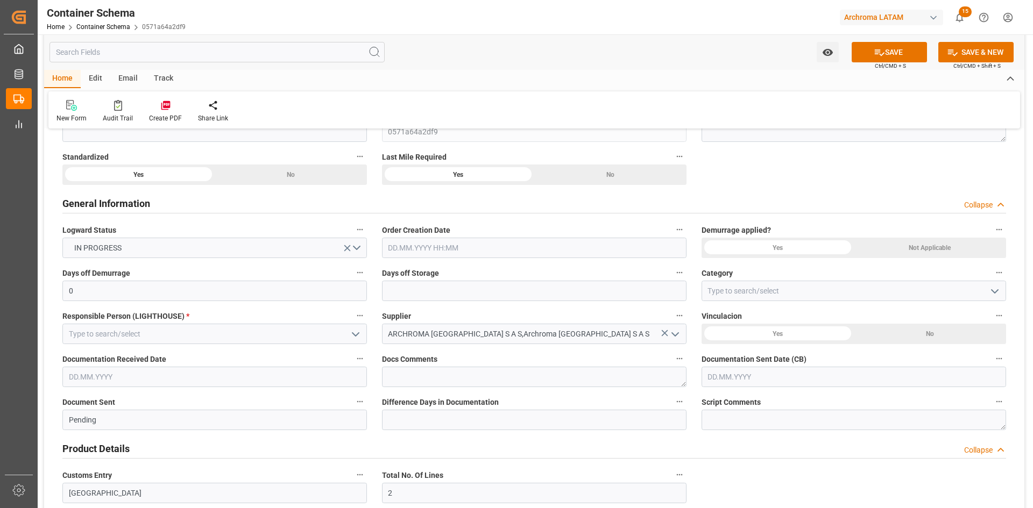
scroll to position [161, 0]
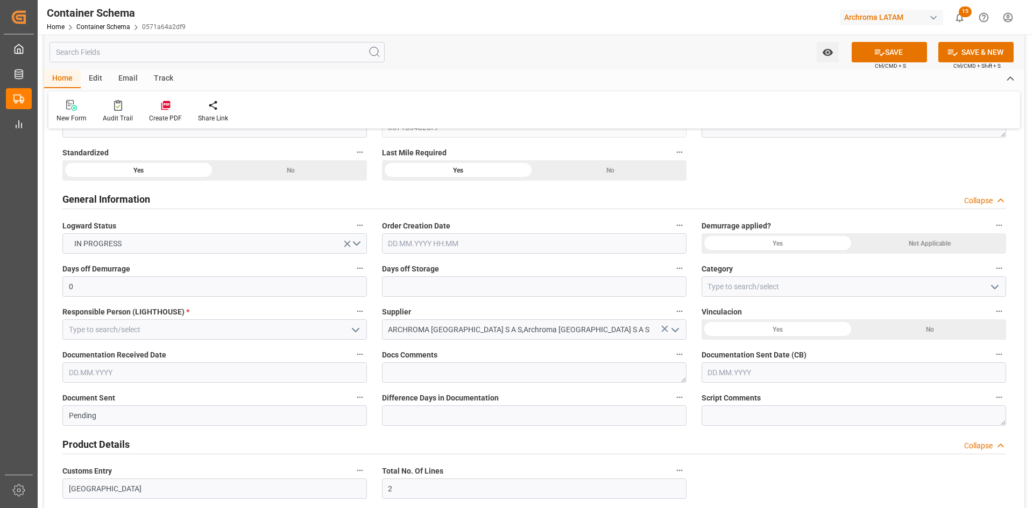
click at [535, 241] on input "text" at bounding box center [534, 244] width 305 height 20
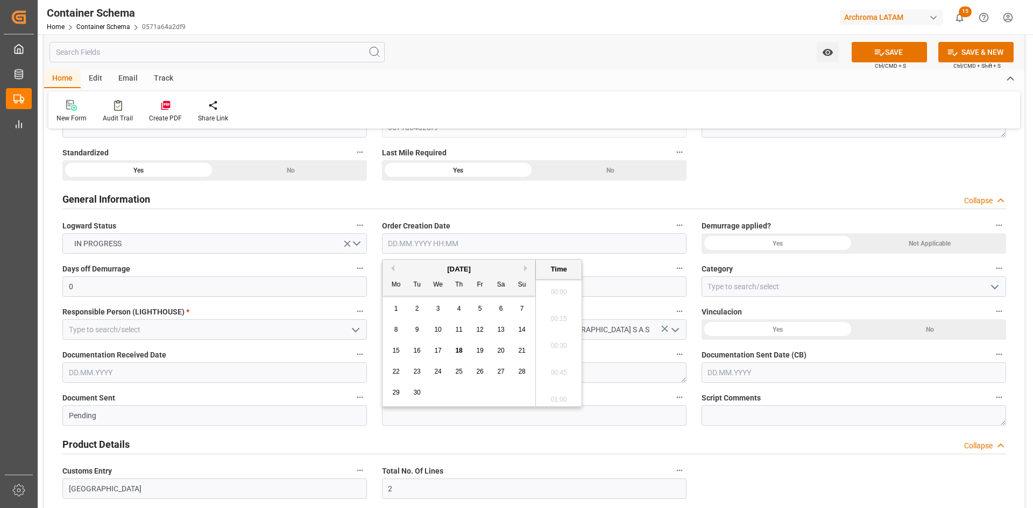
scroll to position [1591, 0]
click at [409, 268] on div "[DATE]" at bounding box center [459, 269] width 153 height 11
click at [440, 352] on span "17" at bounding box center [437, 351] width 7 height 8
type input "17.09.2025 00:00"
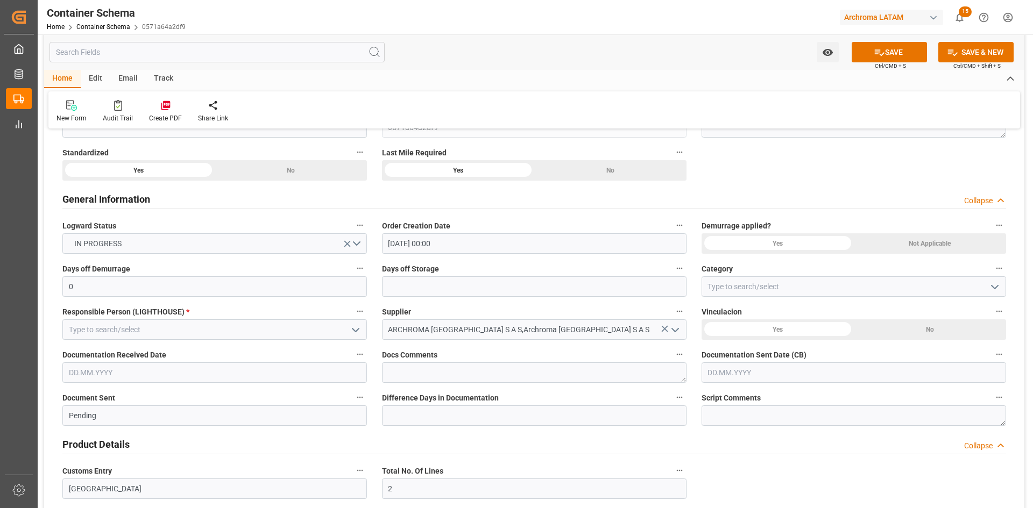
click at [675, 192] on div "General Information Collapse" at bounding box center [534, 198] width 944 height 20
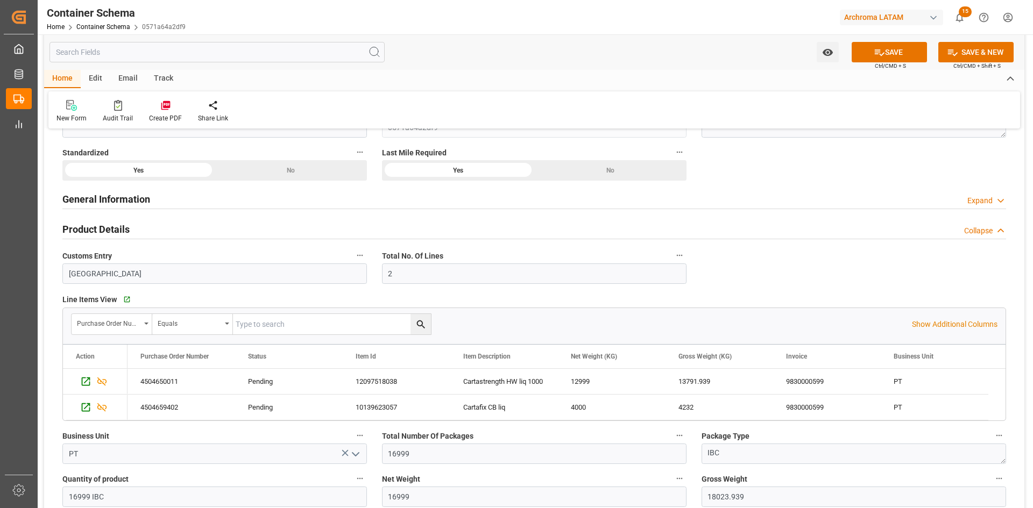
click at [675, 192] on div "General Information Expand" at bounding box center [534, 198] width 944 height 20
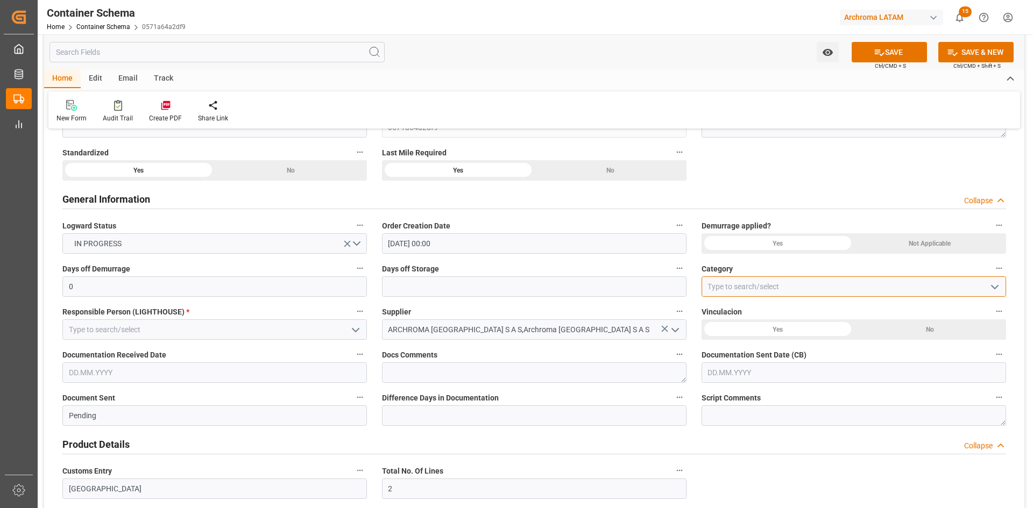
drag, startPoint x: 788, startPoint y: 292, endPoint x: 893, endPoint y: 287, distance: 104.5
click at [789, 292] on input at bounding box center [854, 287] width 305 height 20
click at [997, 282] on icon "open menu" at bounding box center [994, 287] width 13 height 13
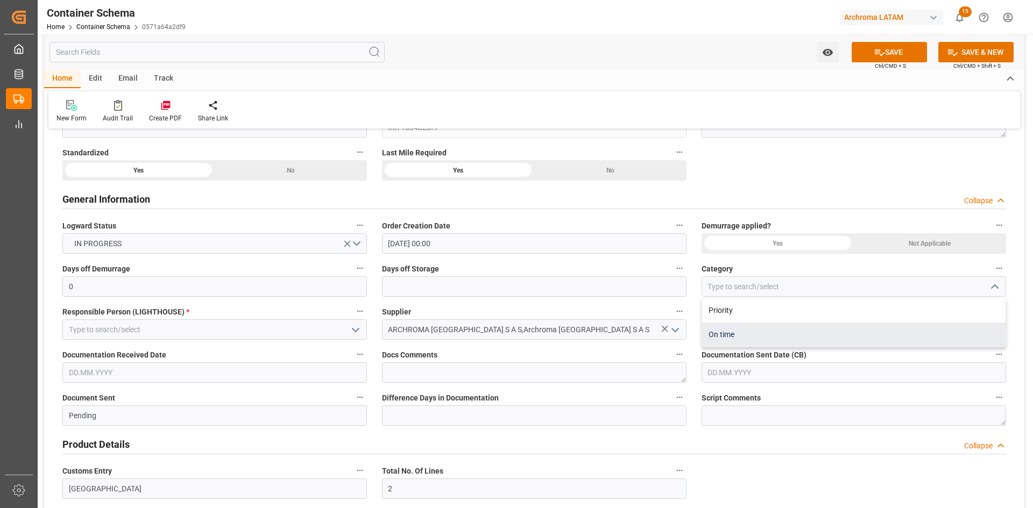
click at [723, 330] on div "On time" at bounding box center [853, 335] width 303 height 24
type input "On time"
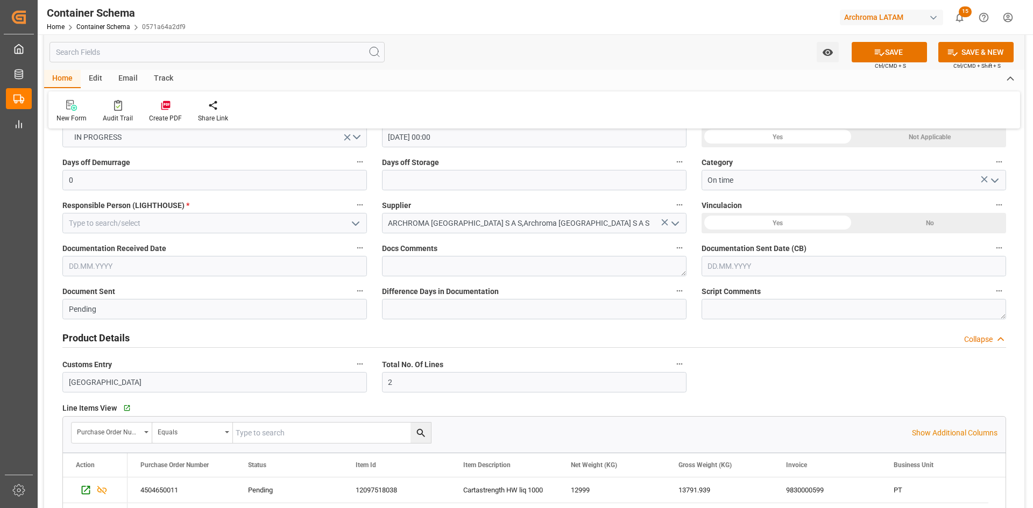
scroll to position [269, 0]
click at [358, 222] on polyline "open menu" at bounding box center [355, 222] width 6 height 3
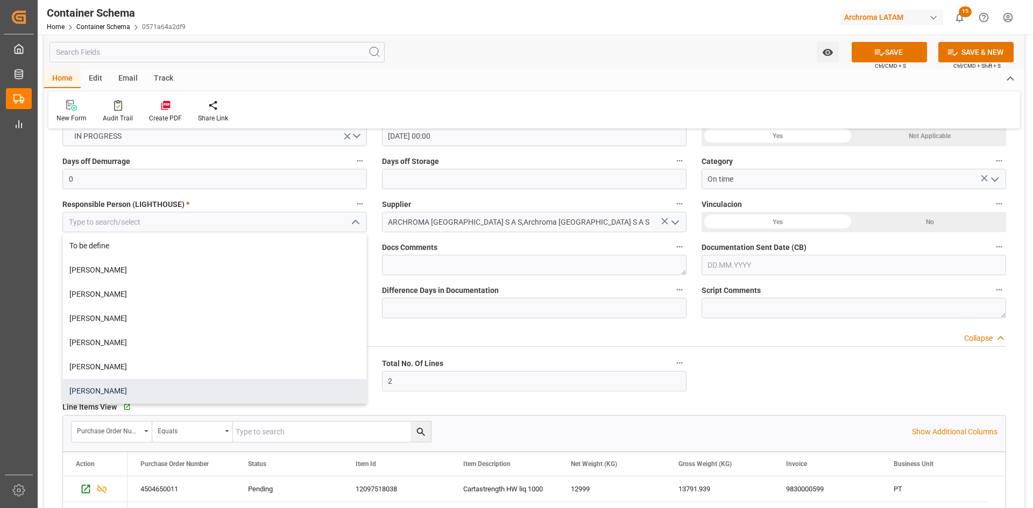
click at [193, 387] on div "Dalia Gutierrez" at bounding box center [214, 391] width 303 height 24
type input "Dalia Gutierrez"
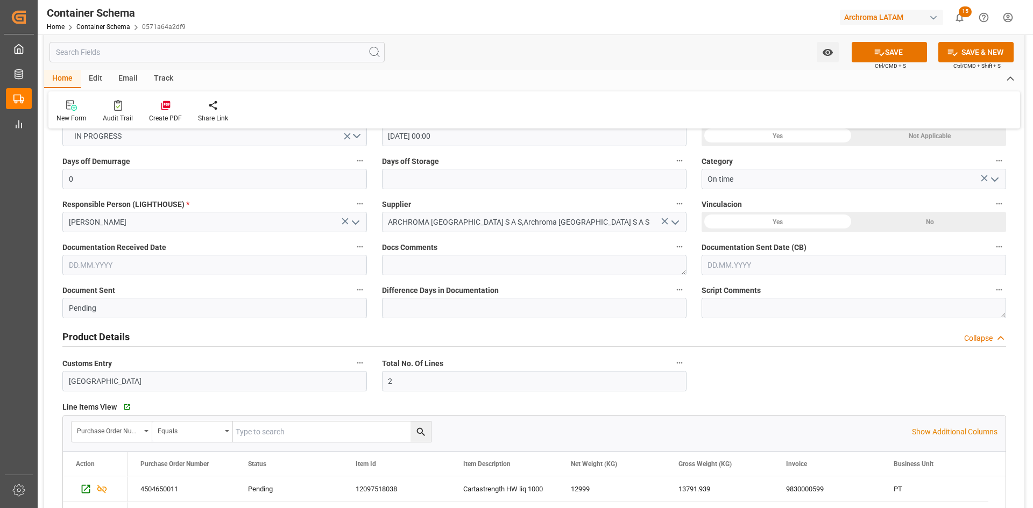
click at [931, 228] on div "No" at bounding box center [930, 222] width 152 height 20
click at [252, 265] on input "text" at bounding box center [214, 265] width 305 height 20
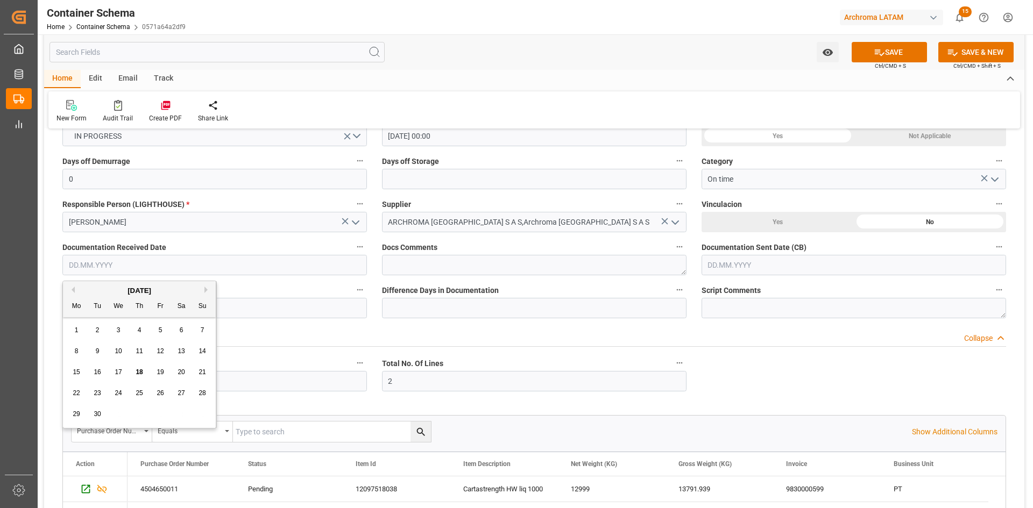
click at [105, 286] on div "[DATE]" at bounding box center [139, 291] width 153 height 11
click at [120, 367] on div "17" at bounding box center [118, 372] width 13 height 13
type input "17.09.2025"
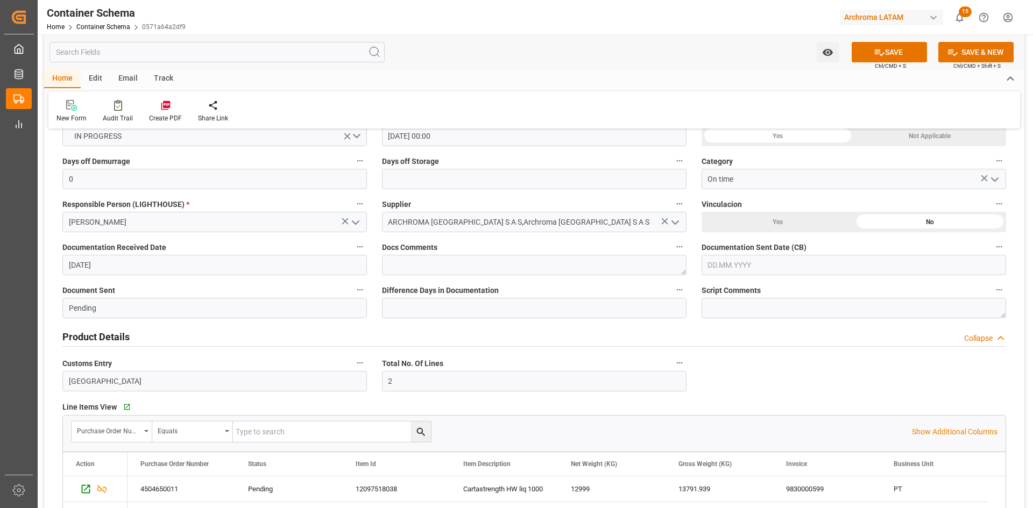
click at [776, 258] on input "text" at bounding box center [854, 265] width 305 height 20
drag, startPoint x: 739, startPoint y: 293, endPoint x: 742, endPoint y: 300, distance: 7.7
click at [739, 293] on div "[DATE]" at bounding box center [778, 291] width 153 height 11
click at [759, 376] on span "17" at bounding box center [757, 373] width 7 height 8
type input "17.09.2025"
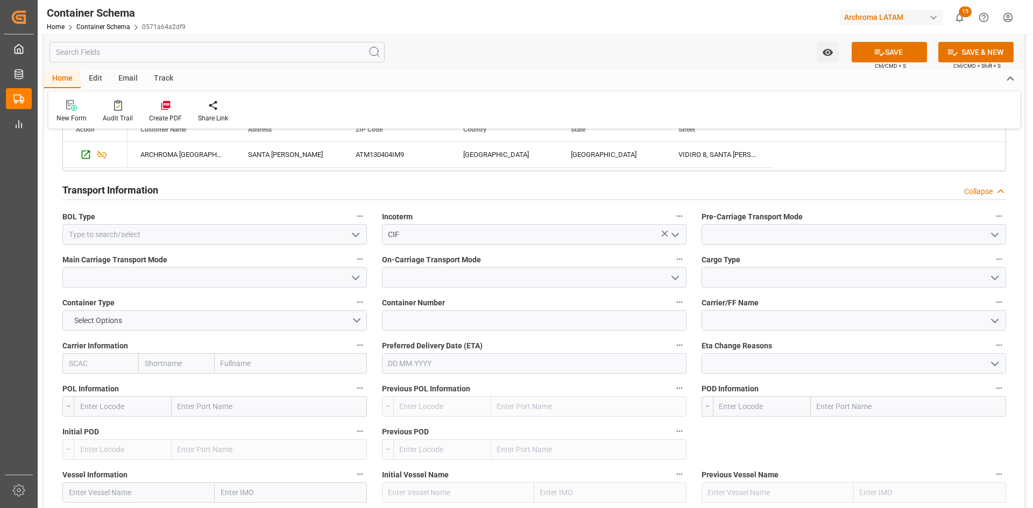
scroll to position [915, 0]
click at [352, 234] on icon "open menu" at bounding box center [355, 233] width 13 height 13
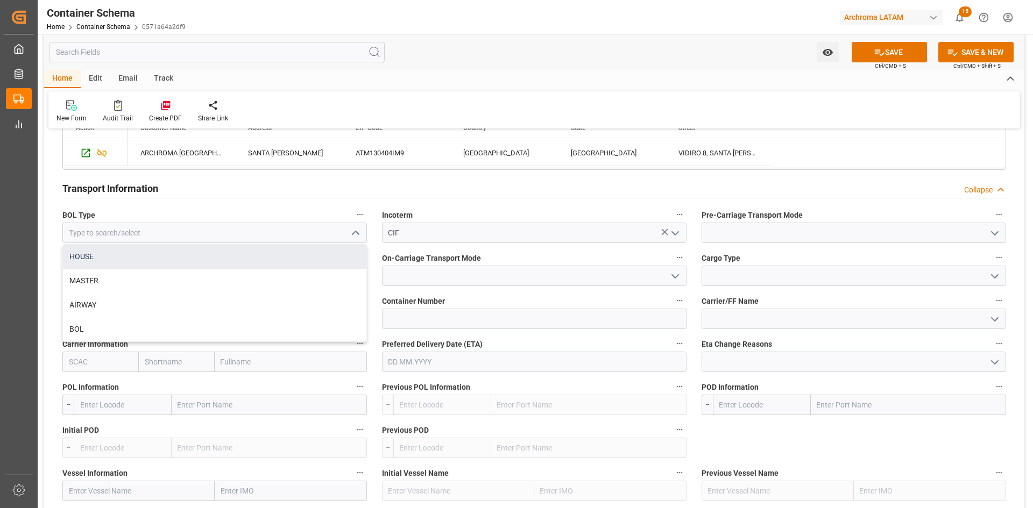
click at [118, 261] on div "HOUSE" at bounding box center [214, 257] width 303 height 24
type input "HOUSE"
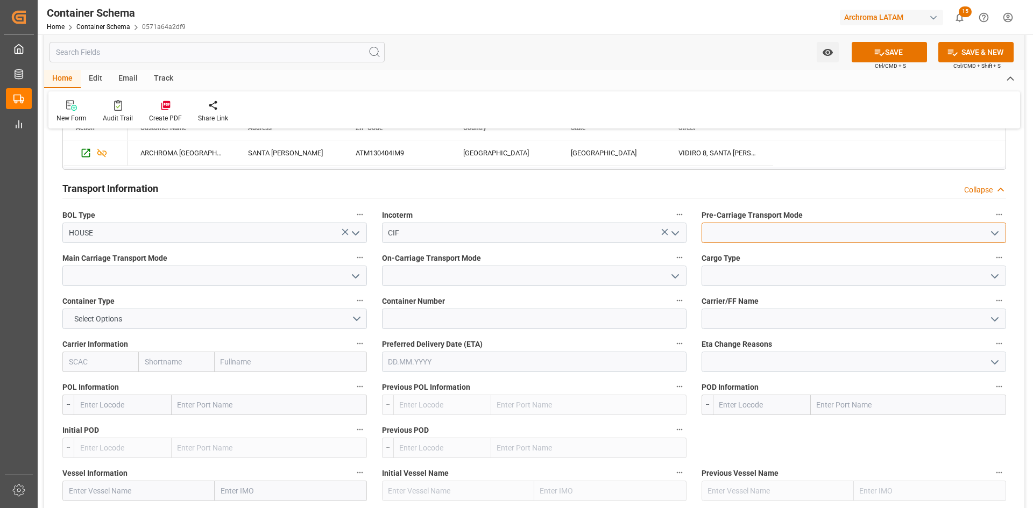
click at [793, 235] on input at bounding box center [854, 233] width 305 height 20
click at [1000, 232] on icon "open menu" at bounding box center [994, 233] width 13 height 13
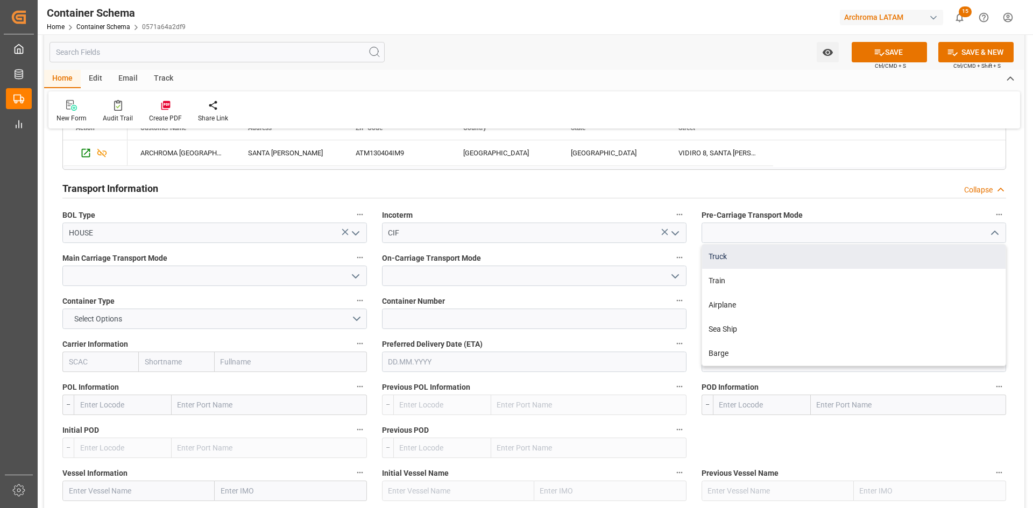
click at [753, 261] on div "Truck" at bounding box center [853, 257] width 303 height 24
type input "Truck"
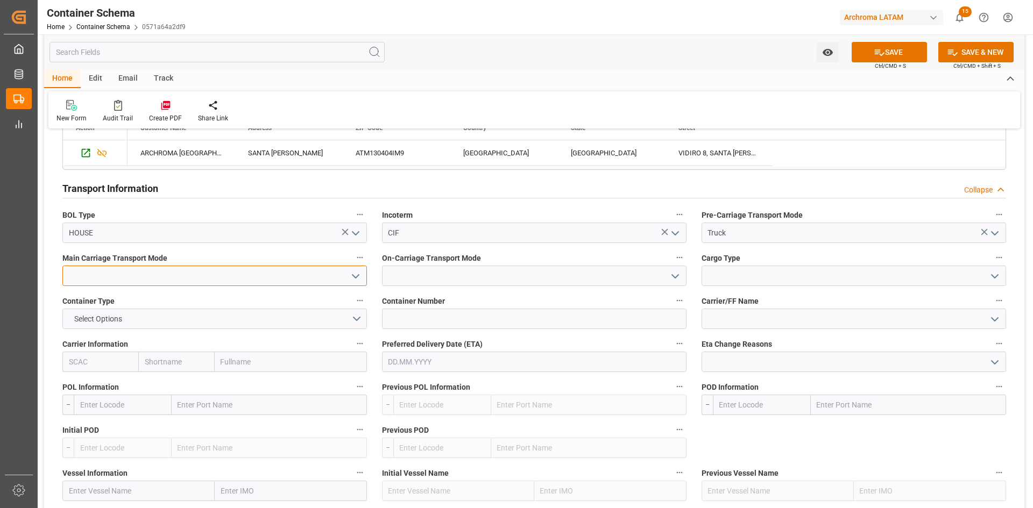
click at [288, 281] on input at bounding box center [214, 276] width 305 height 20
click at [349, 280] on icon "open menu" at bounding box center [355, 276] width 13 height 13
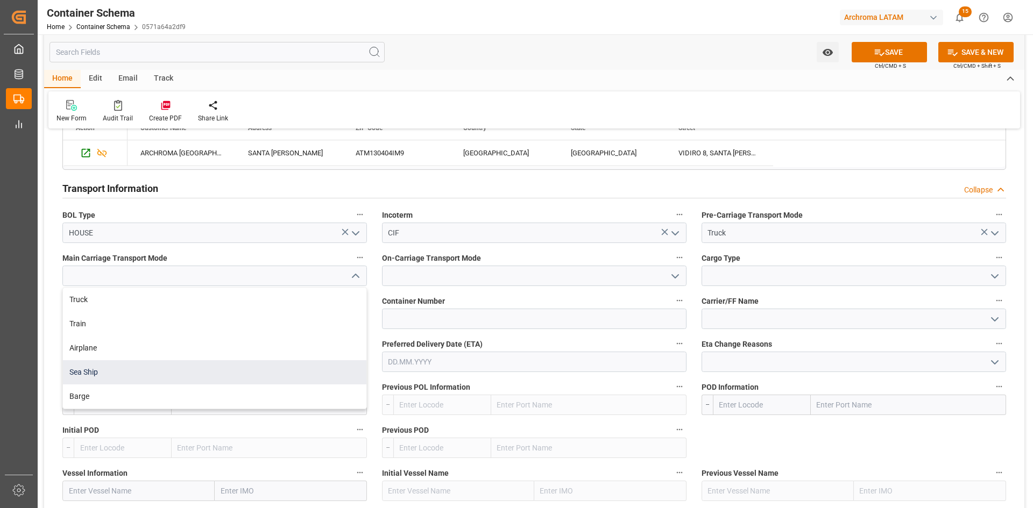
click at [104, 368] on div "Sea Ship" at bounding box center [214, 372] width 303 height 24
type input "Sea Ship"
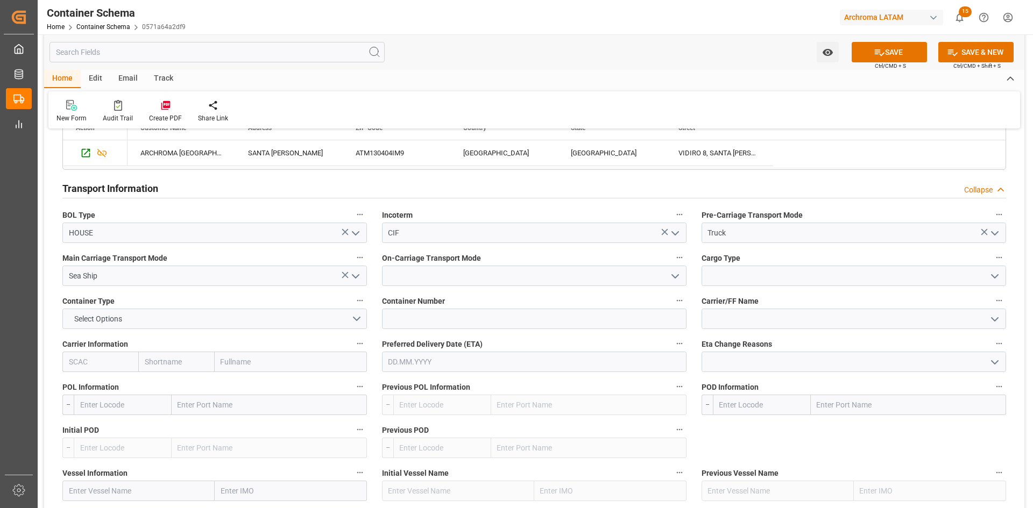
click at [677, 281] on icon "open menu" at bounding box center [675, 276] width 13 height 13
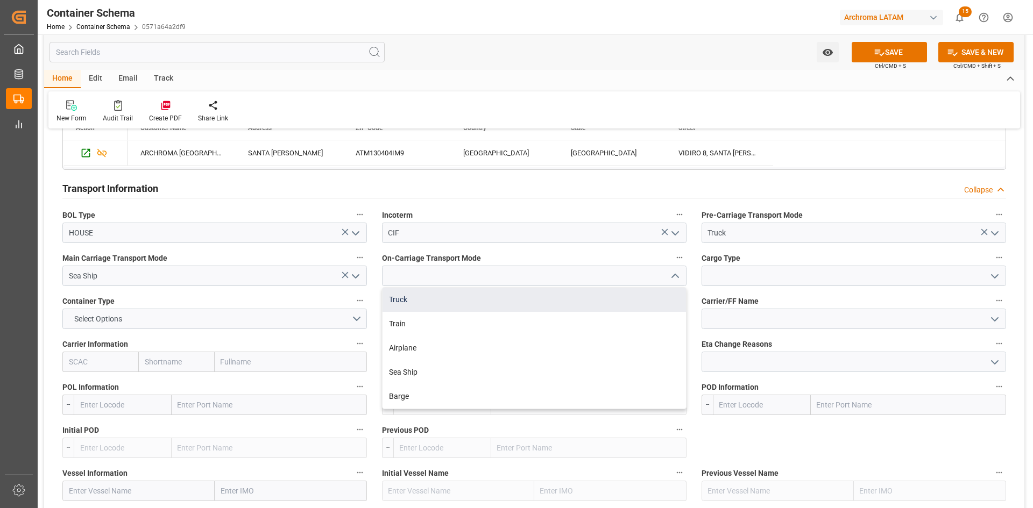
click at [418, 302] on div "Truck" at bounding box center [534, 300] width 303 height 24
type input "Truck"
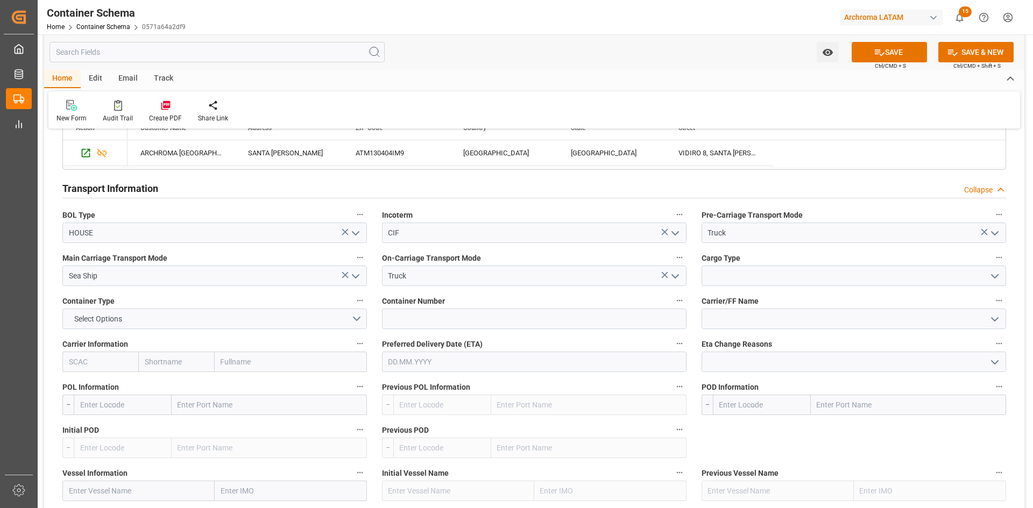
click at [990, 277] on icon "open menu" at bounding box center [994, 276] width 13 height 13
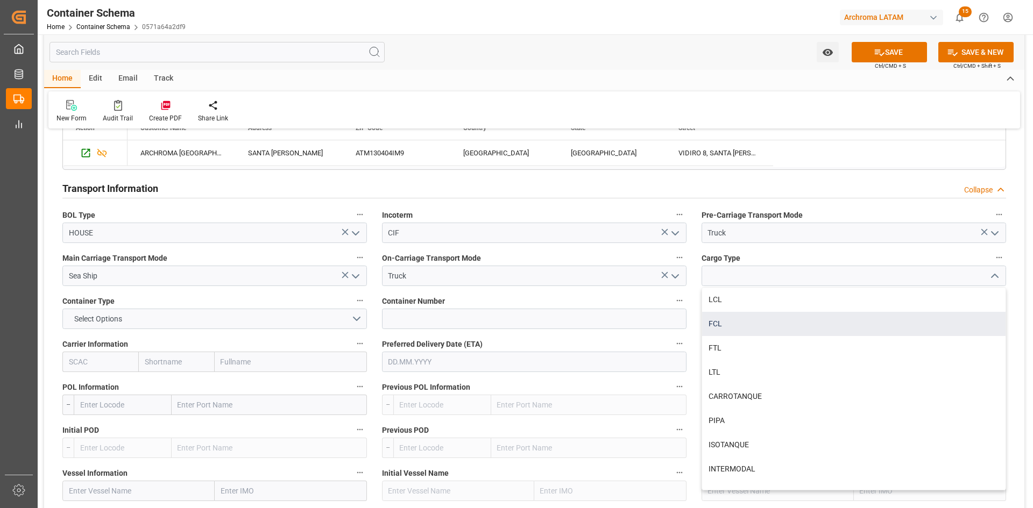
click at [727, 320] on div "FCL" at bounding box center [853, 324] width 303 height 24
type input "FCL"
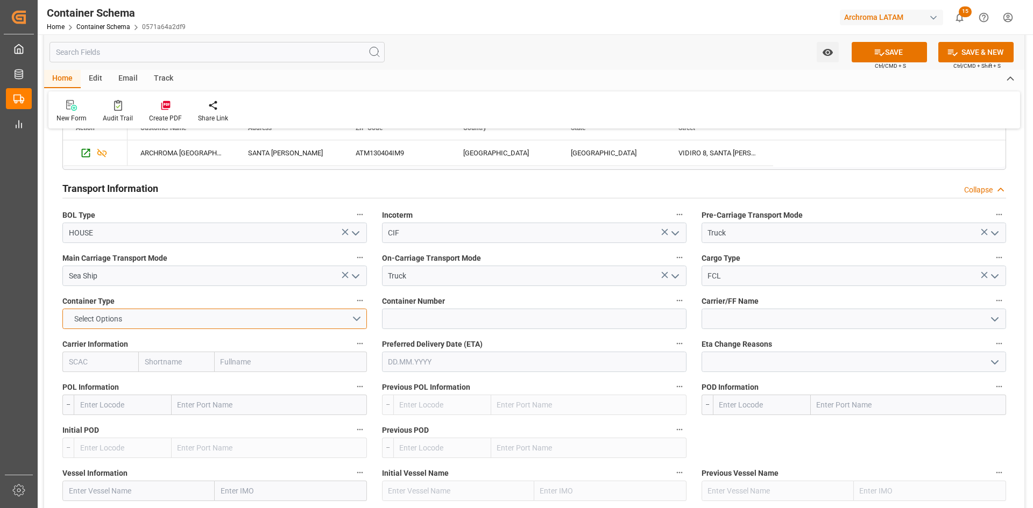
click at [317, 320] on button "Select Options" at bounding box center [214, 319] width 305 height 20
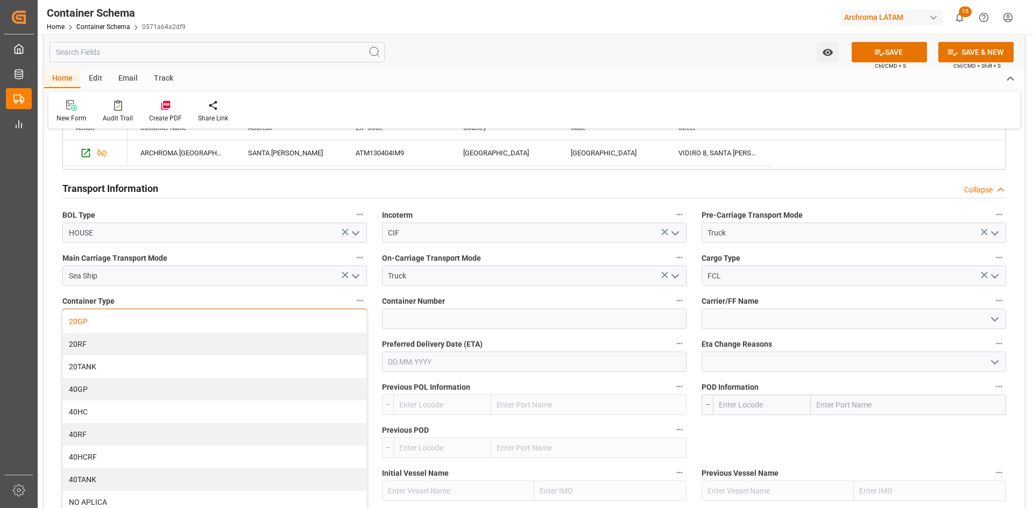
click at [129, 326] on div "20GP" at bounding box center [214, 321] width 303 height 23
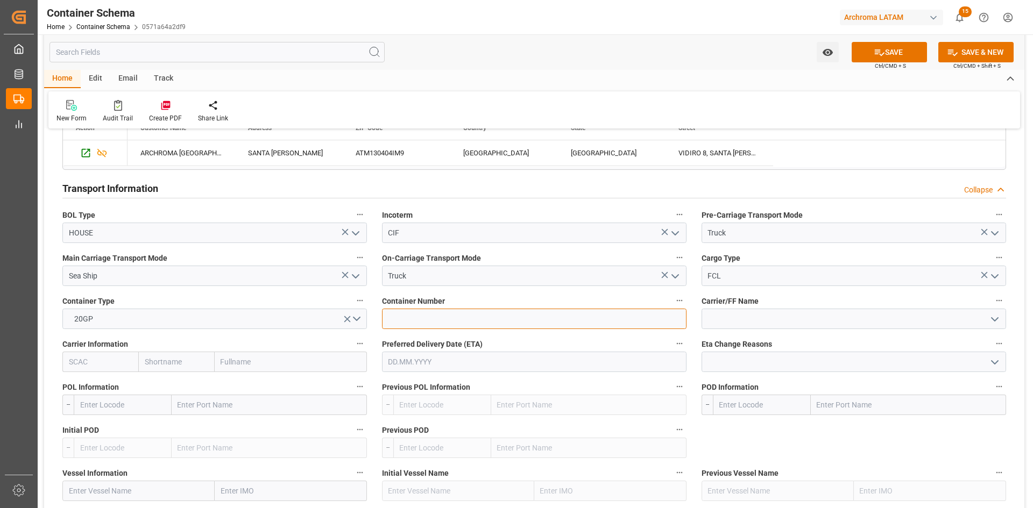
click at [510, 322] on input at bounding box center [534, 319] width 305 height 20
paste input "TRHU 1675311"
click at [410, 320] on input "TRHU 1675311" at bounding box center [534, 319] width 305 height 20
type input "TRHU1675311"
click at [996, 323] on icon "open menu" at bounding box center [994, 319] width 13 height 13
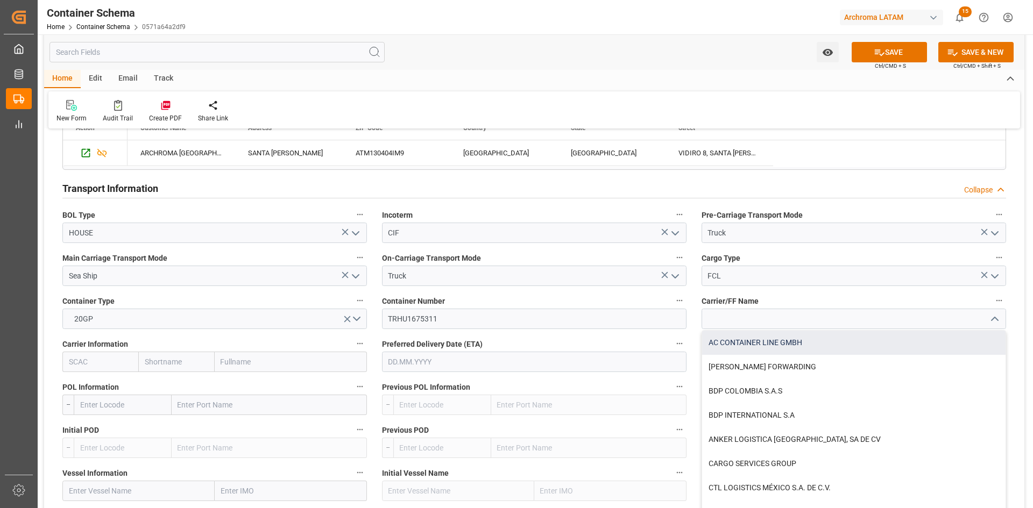
click at [753, 342] on div "AC CONTAINER LINE GMBH" at bounding box center [853, 343] width 303 height 24
type input "AC CONTAINER LINE GMBH"
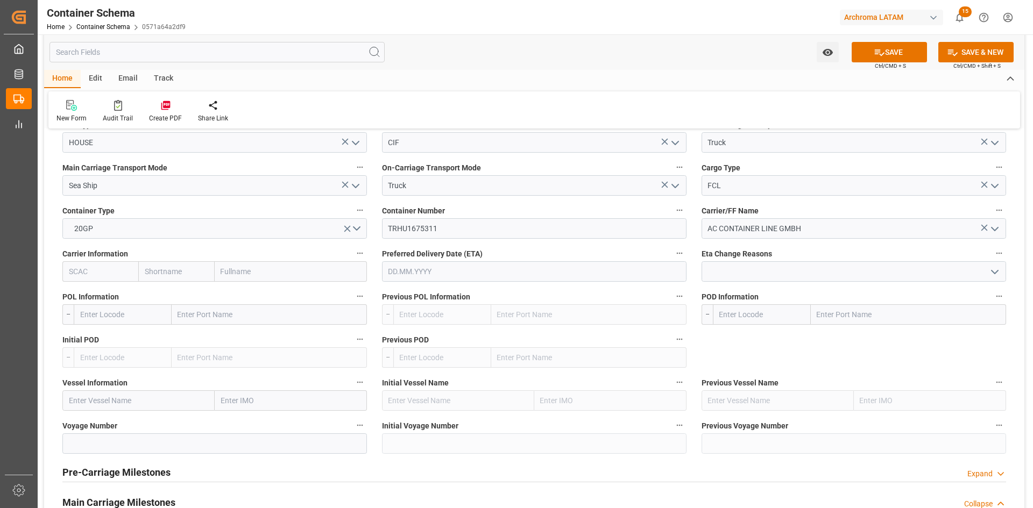
scroll to position [1022, 0]
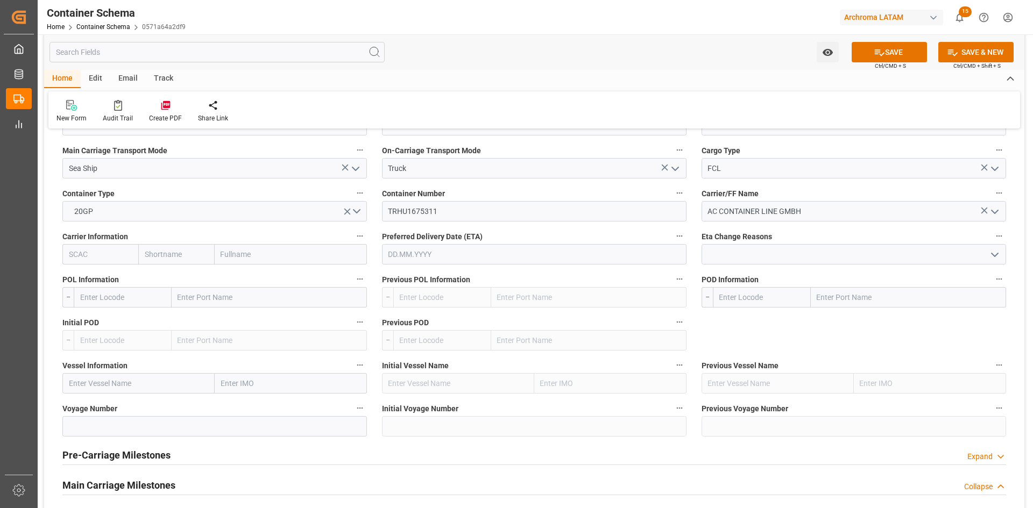
click at [214, 298] on input "text" at bounding box center [269, 297] width 195 height 20
type input "[GEOGRAPHIC_DATA]"
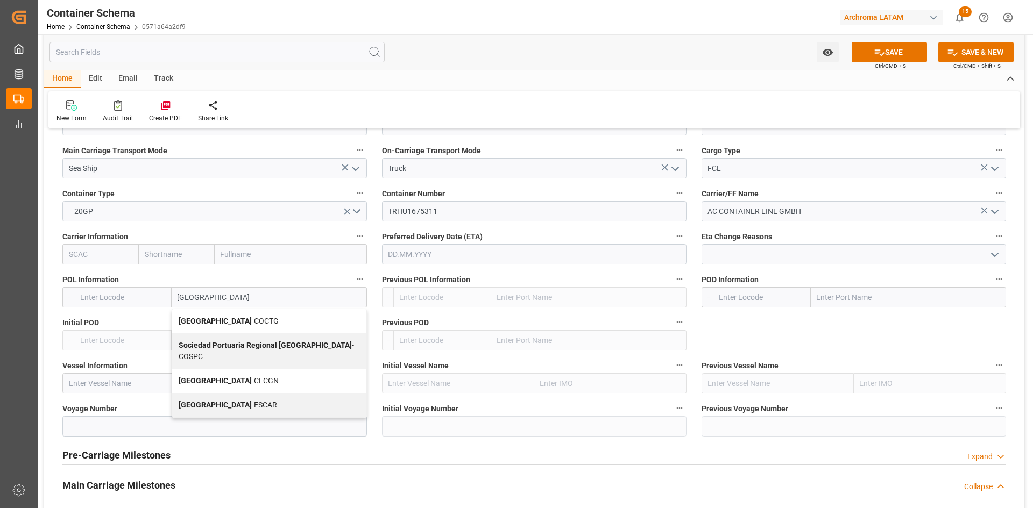
click at [249, 323] on div "Cartagena - COCTG" at bounding box center [269, 321] width 194 height 24
type input "COCTG"
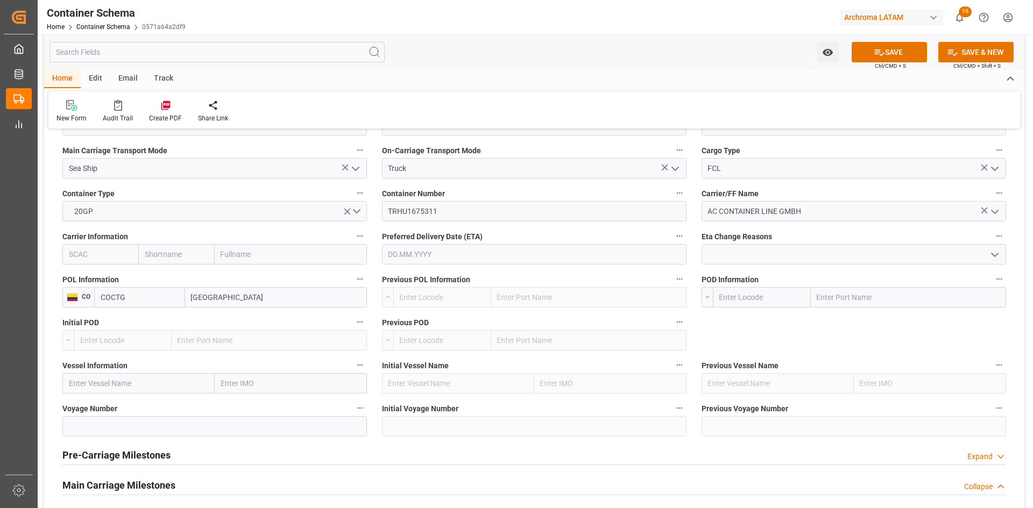
type input "[GEOGRAPHIC_DATA]"
click at [851, 304] on input "text" at bounding box center [908, 297] width 195 height 20
type input "[GEOGRAPHIC_DATA]"
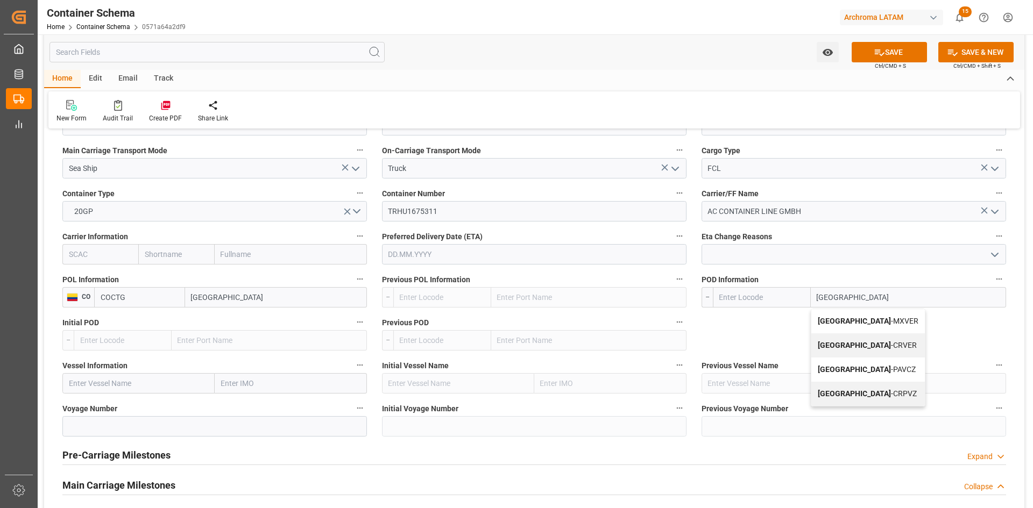
click at [845, 315] on div "Veracruz - MXVER" at bounding box center [868, 321] width 114 height 24
type input "MXVER"
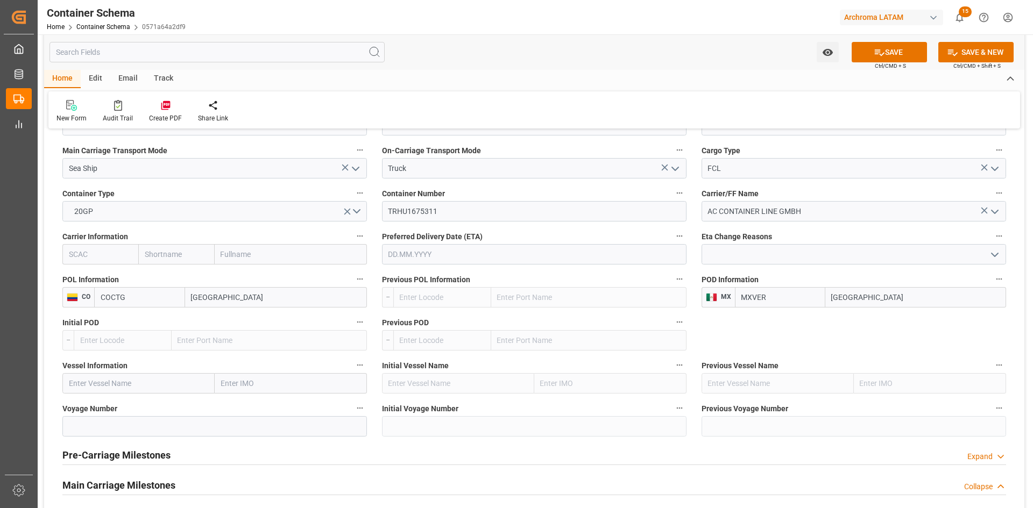
type input "[GEOGRAPHIC_DATA]"
click at [149, 385] on input "text" at bounding box center [138, 383] width 152 height 20
paste input "CAPE PIONEER V"
click at [134, 405] on span "CAPE PIONEER - 9719874" at bounding box center [111, 407] width 84 height 9
type input "CAPE PIONEER"
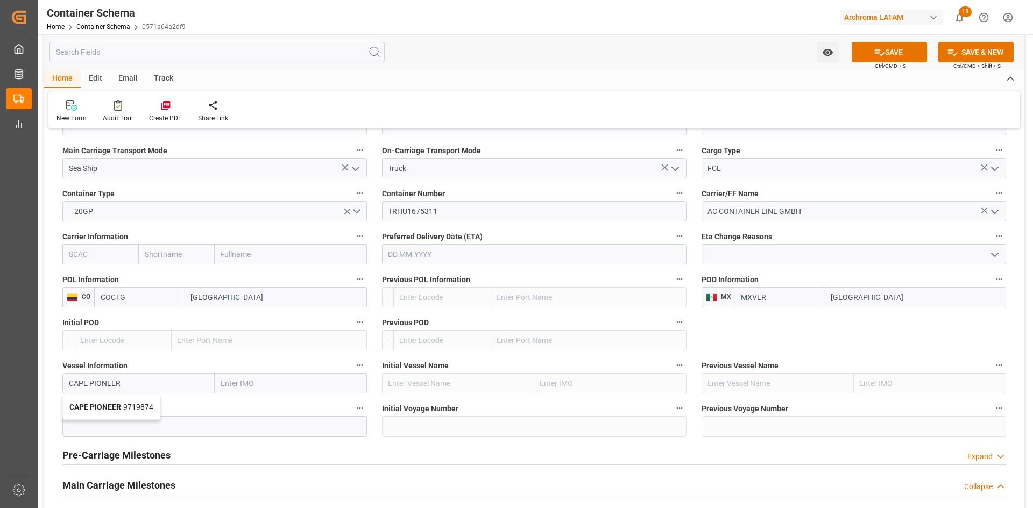
type input "9719874"
type input "CAPE PIONEER"
click at [232, 437] on input at bounding box center [214, 426] width 305 height 20
paste input "2528N"
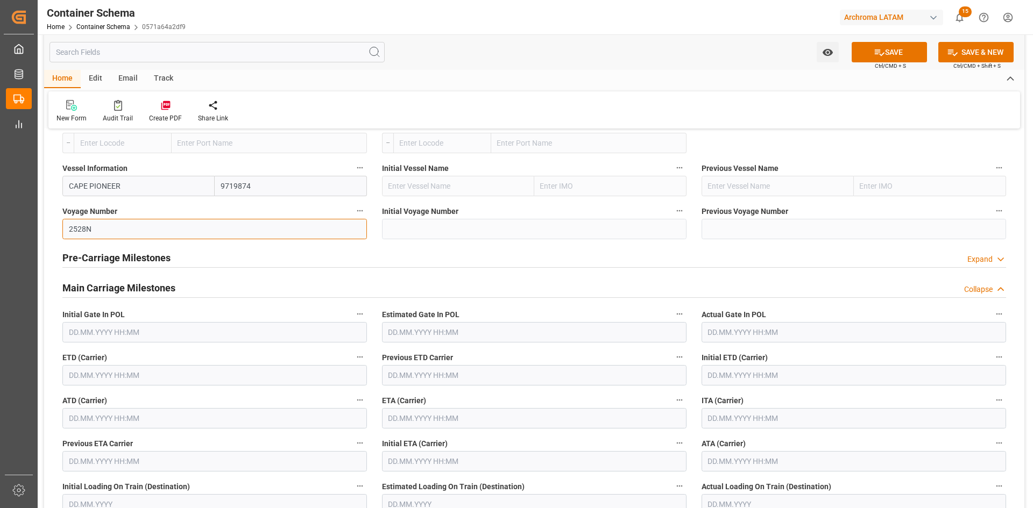
scroll to position [1237, 0]
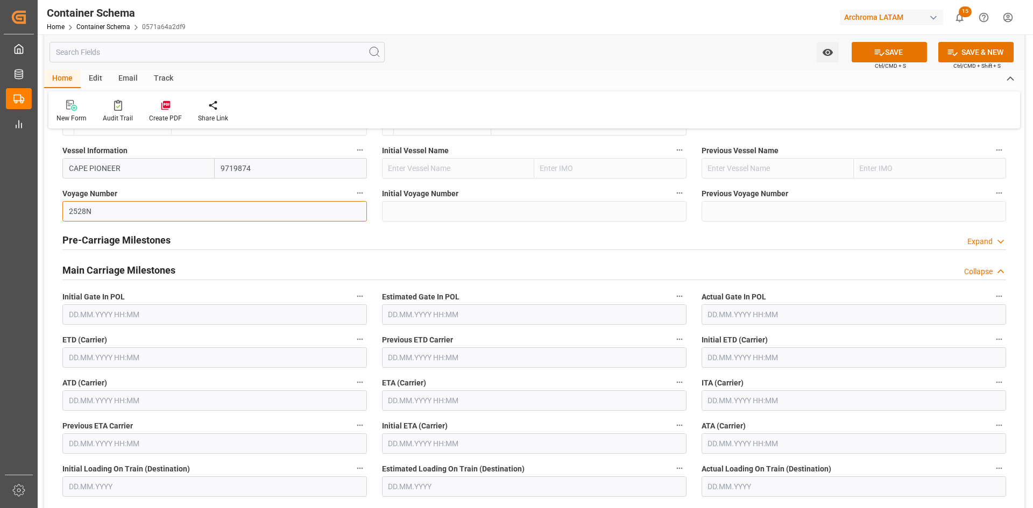
type input "2528N"
click at [114, 363] on input "text" at bounding box center [214, 358] width 305 height 20
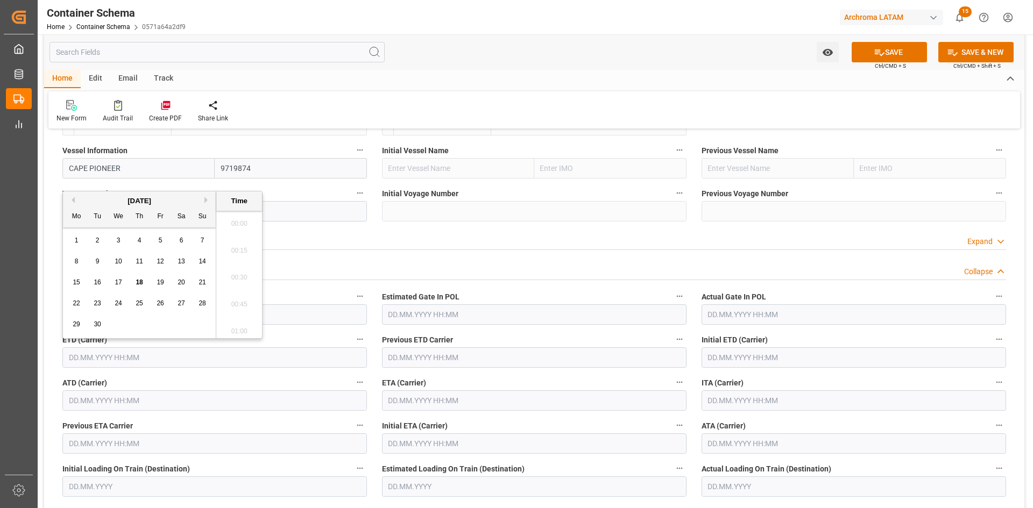
scroll to position [1591, 0]
click at [177, 262] on div "13" at bounding box center [181, 262] width 13 height 13
type input "[DATE] 00:00"
click at [465, 401] on input "text" at bounding box center [534, 401] width 305 height 20
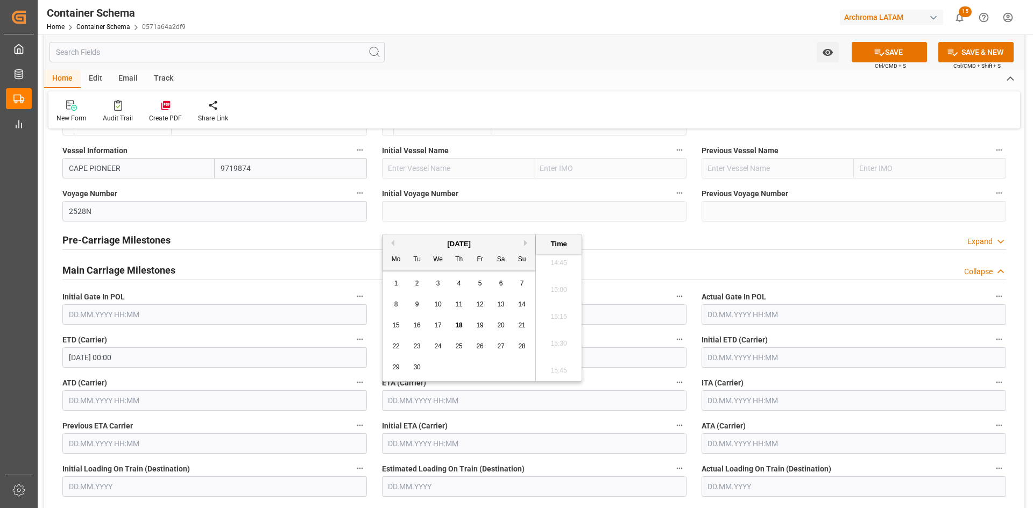
click at [436, 320] on div "17" at bounding box center [438, 326] width 13 height 13
type input "[DATE] 00:00"
click at [886, 54] on button "SAVE" at bounding box center [889, 52] width 75 height 20
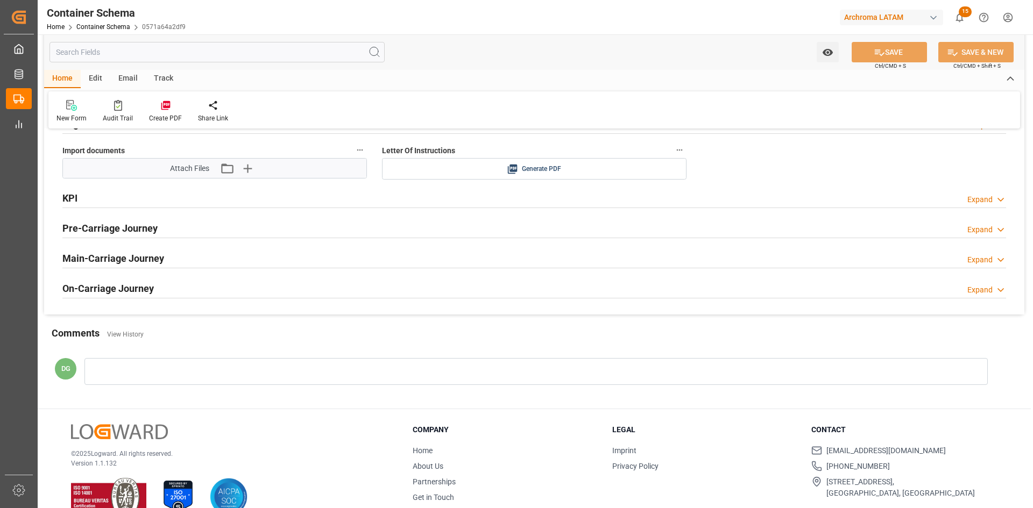
scroll to position [1815, 0]
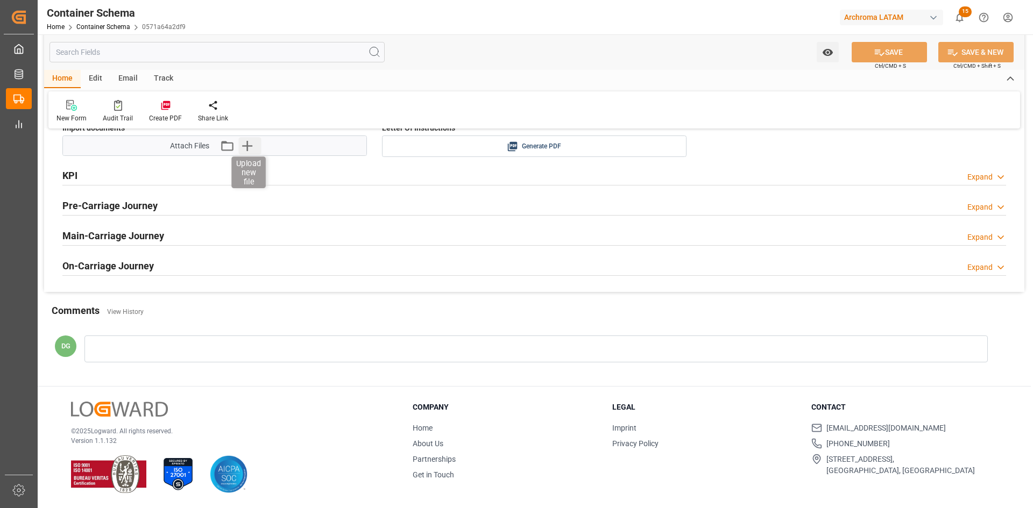
click at [246, 142] on icon "button" at bounding box center [246, 145] width 17 height 17
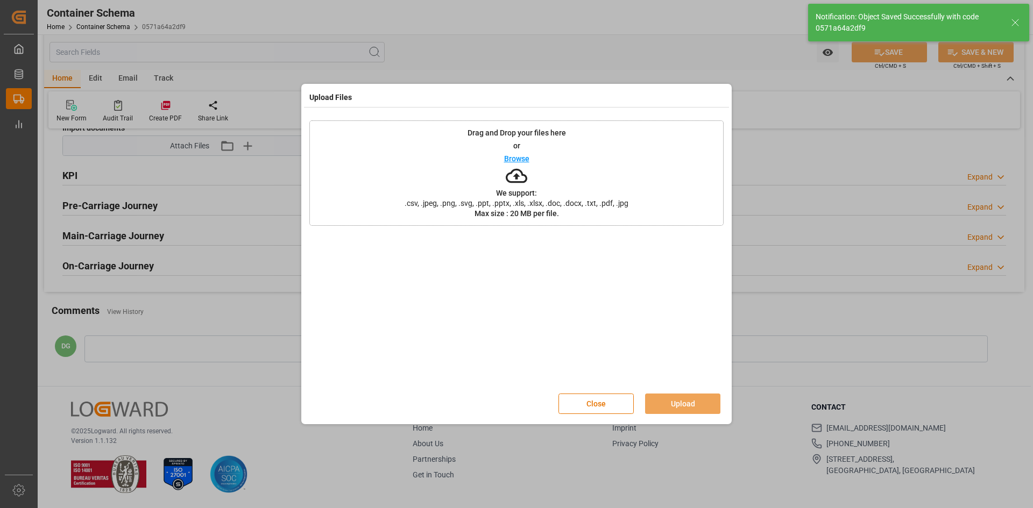
type input "Document Sent"
type input "MXVER"
type input "Veracruz"
type input "CAPE PIONEER"
type input "9719874"
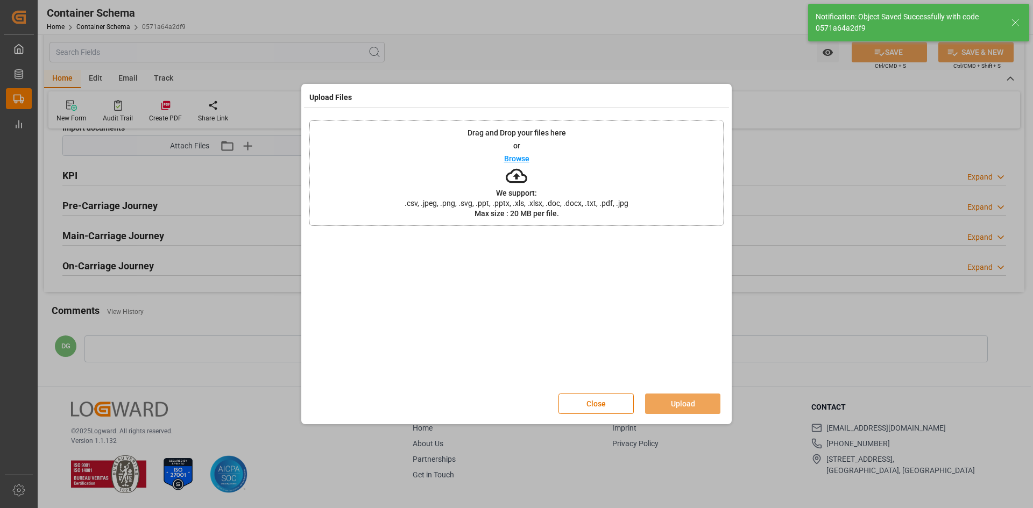
type input "2528N"
type input "CAPE PIONEER"
type input "17.09.2025 00:00"
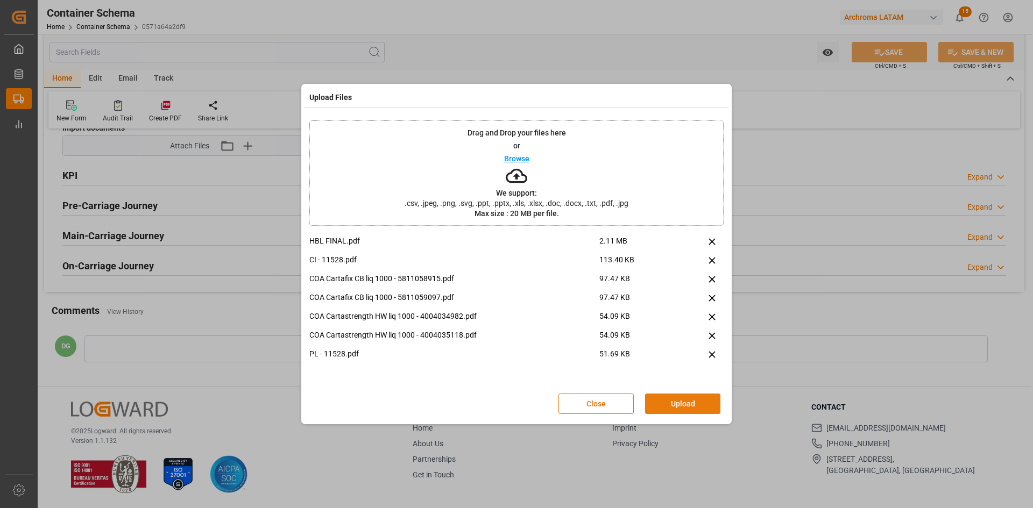
click at [694, 410] on button "Upload" at bounding box center [682, 404] width 75 height 20
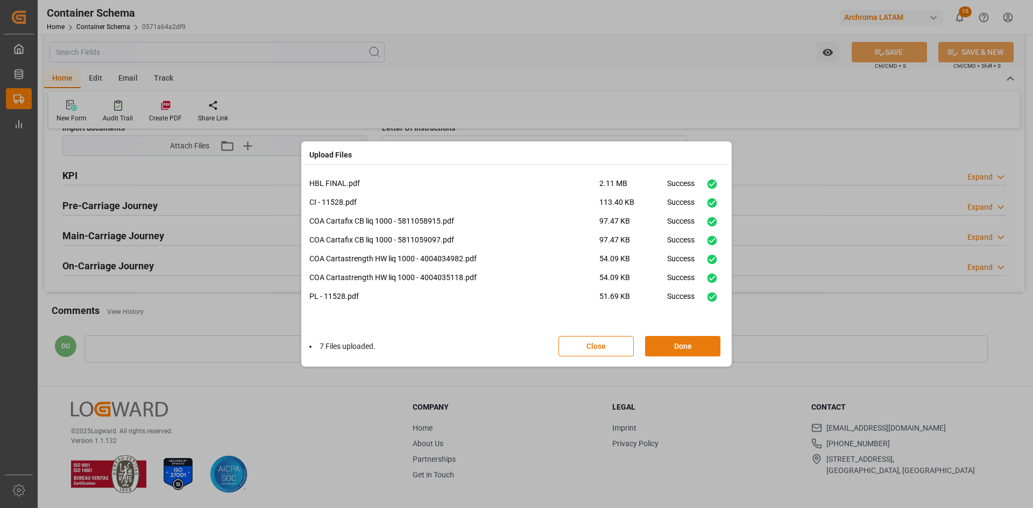
click at [668, 349] on button "Done" at bounding box center [682, 346] width 75 height 20
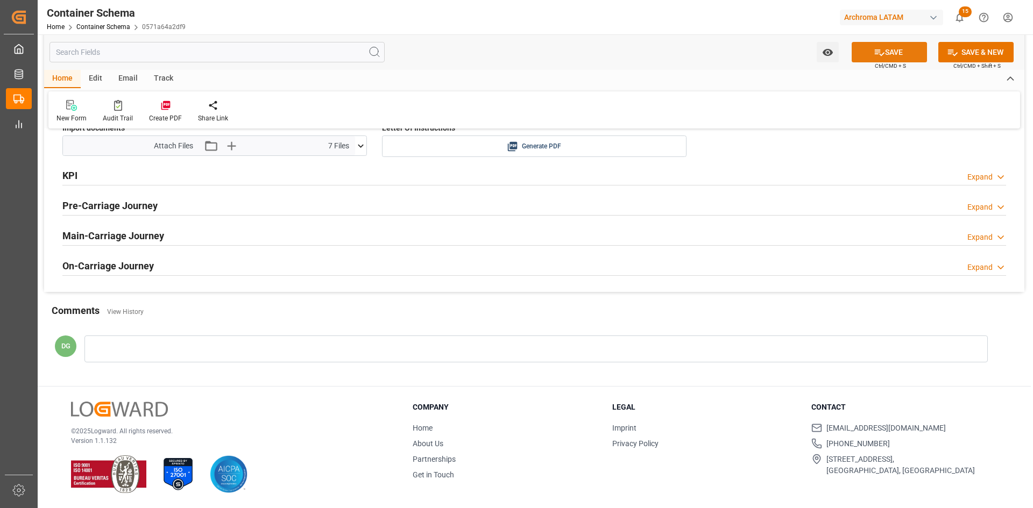
click at [868, 51] on button "SAVE" at bounding box center [889, 52] width 75 height 20
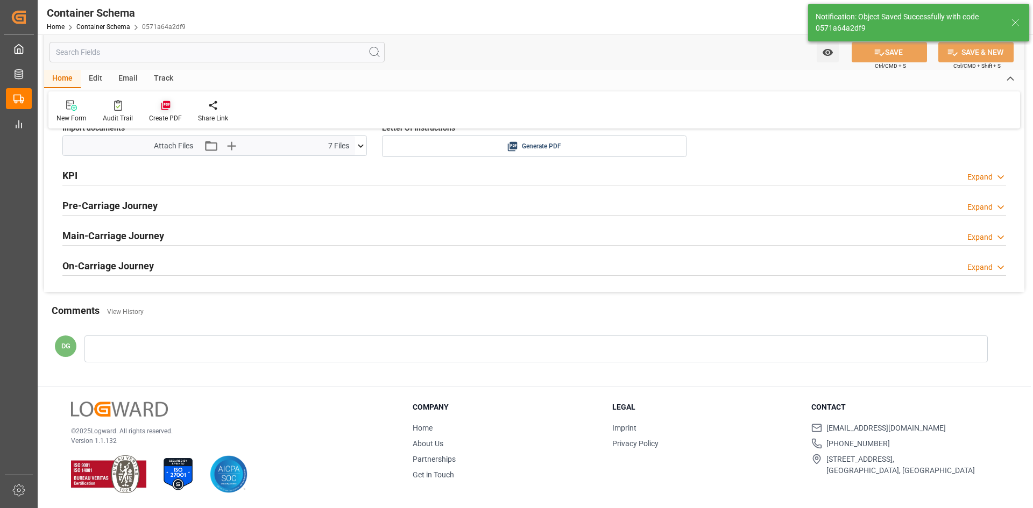
click at [160, 107] on icon at bounding box center [165, 105] width 11 height 11
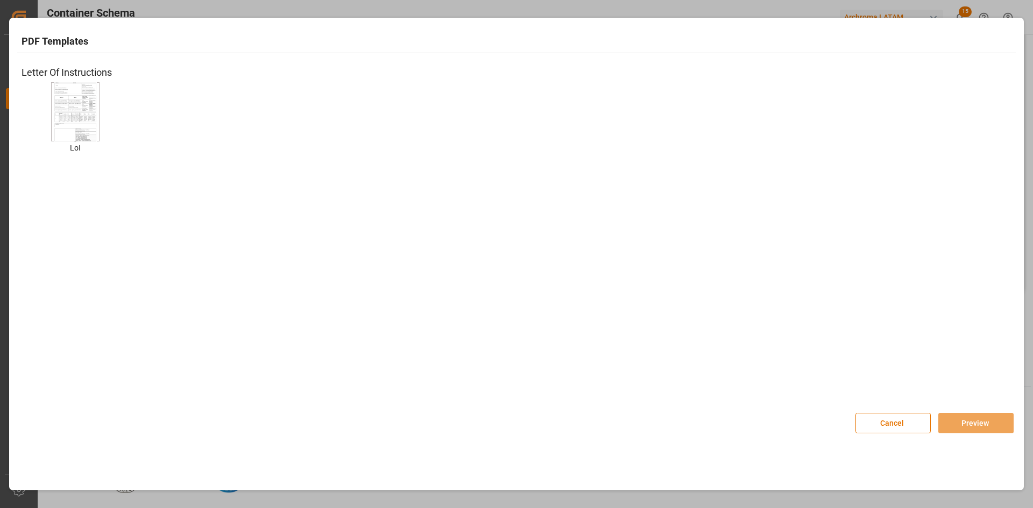
click at [83, 114] on img at bounding box center [75, 112] width 43 height 61
click at [961, 411] on div "Cancel Preview" at bounding box center [934, 418] width 158 height 32
click at [963, 417] on button "Preview" at bounding box center [975, 423] width 75 height 20
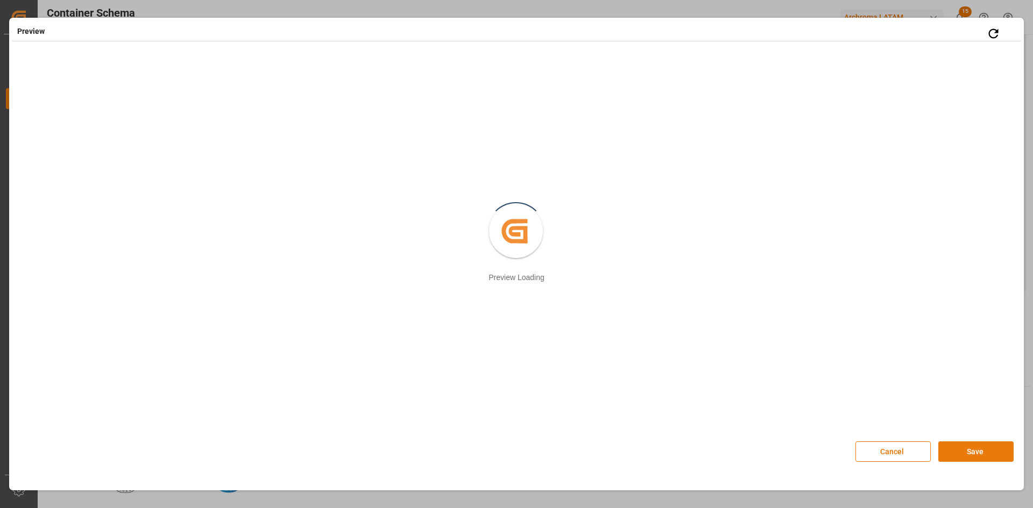
click at [966, 452] on button "Save" at bounding box center [975, 452] width 75 height 20
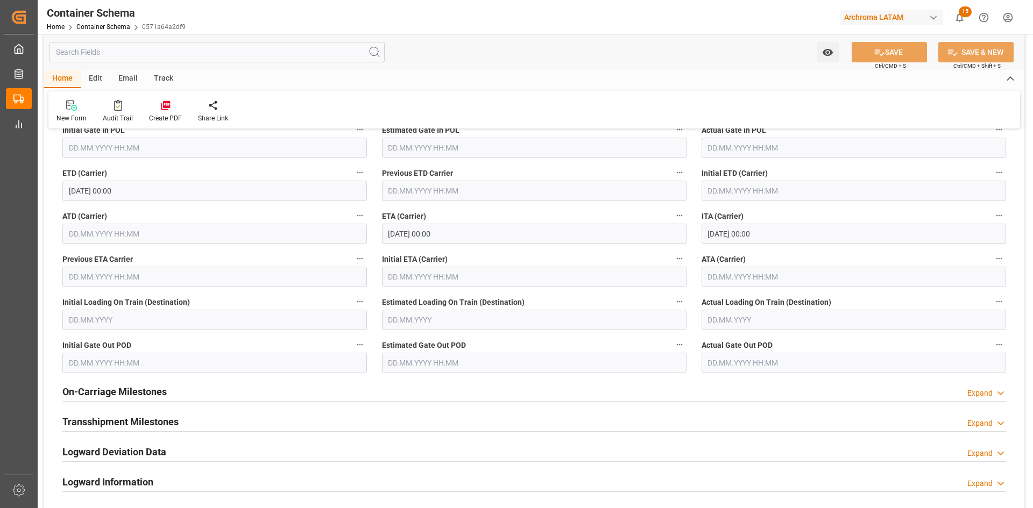
scroll to position [1331, 0]
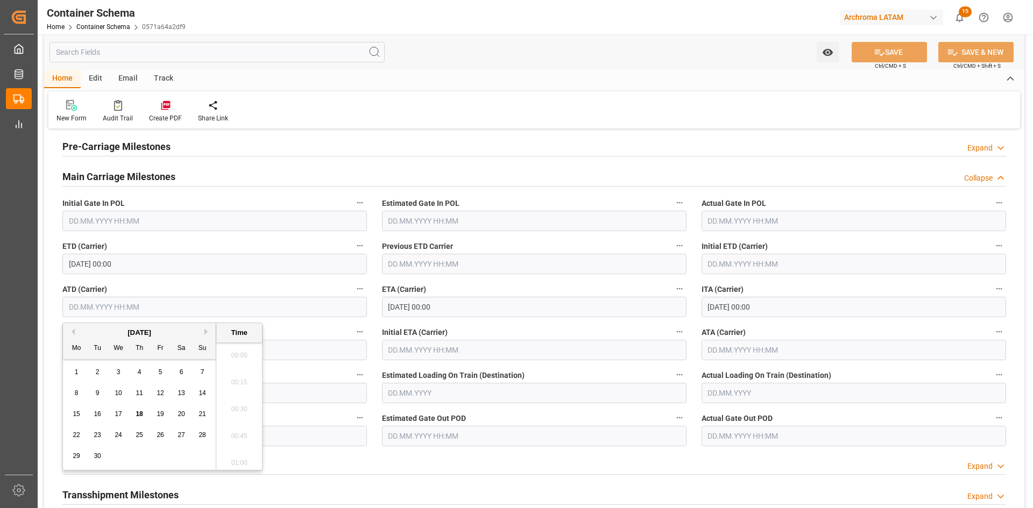
click at [128, 308] on input "text" at bounding box center [214, 307] width 305 height 20
click at [179, 394] on span "13" at bounding box center [181, 394] width 7 height 8
type input "13.09.2025 00:00"
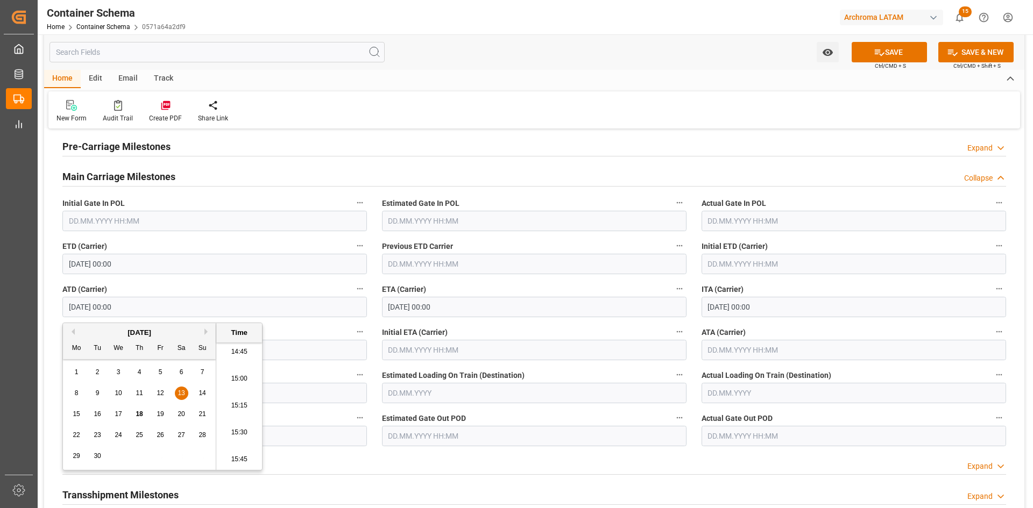
drag, startPoint x: 904, startPoint y: 46, endPoint x: 703, endPoint y: 110, distance: 211.8
click at [904, 46] on button "SAVE" at bounding box center [889, 52] width 75 height 20
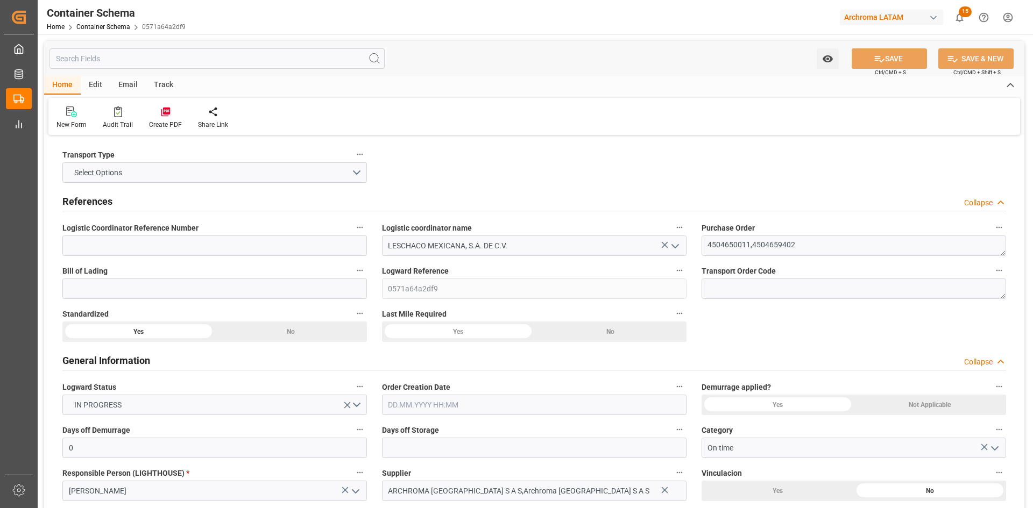
type input "0"
type input "2"
type input "16999"
type input "18023.939"
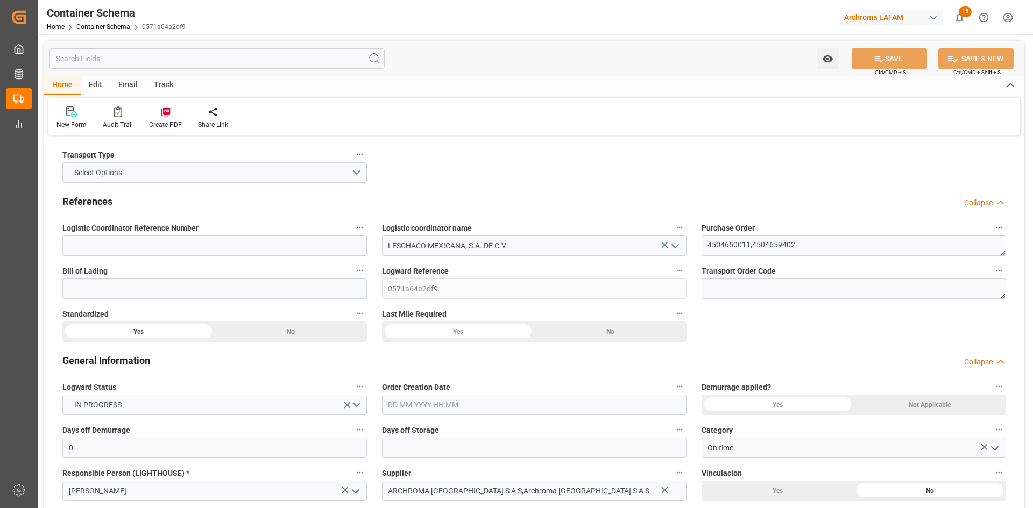
type input "COCTG"
type input "MXVER"
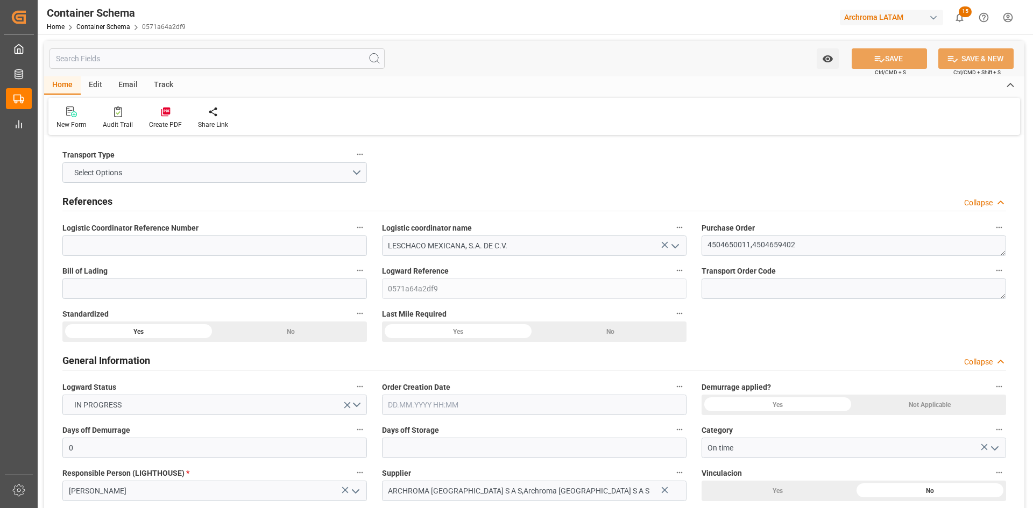
type input "9719874"
type input "17.09.2025 00:00"
type input "[DATE]"
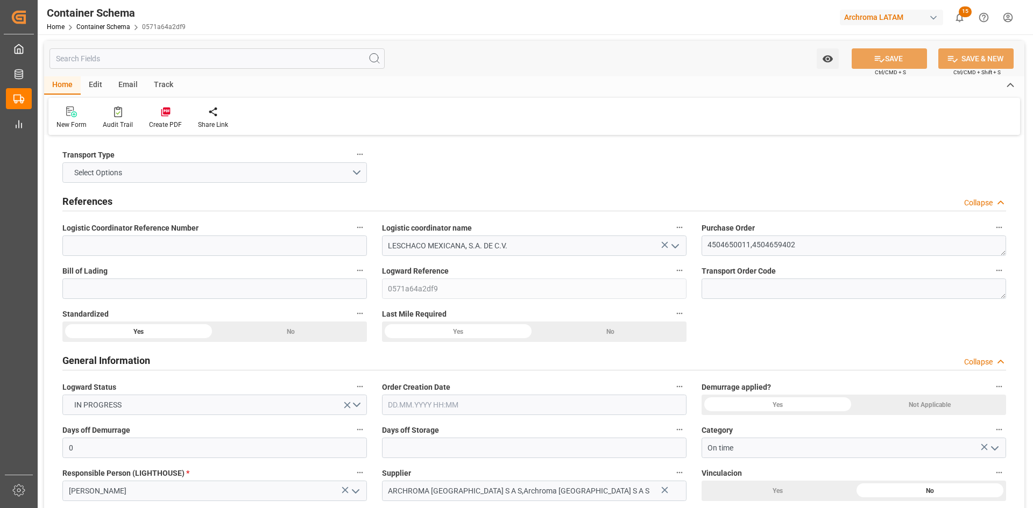
type input "[DATE]"
type input "13.09.2025 00:00"
type input "17.09.2025 00:00"
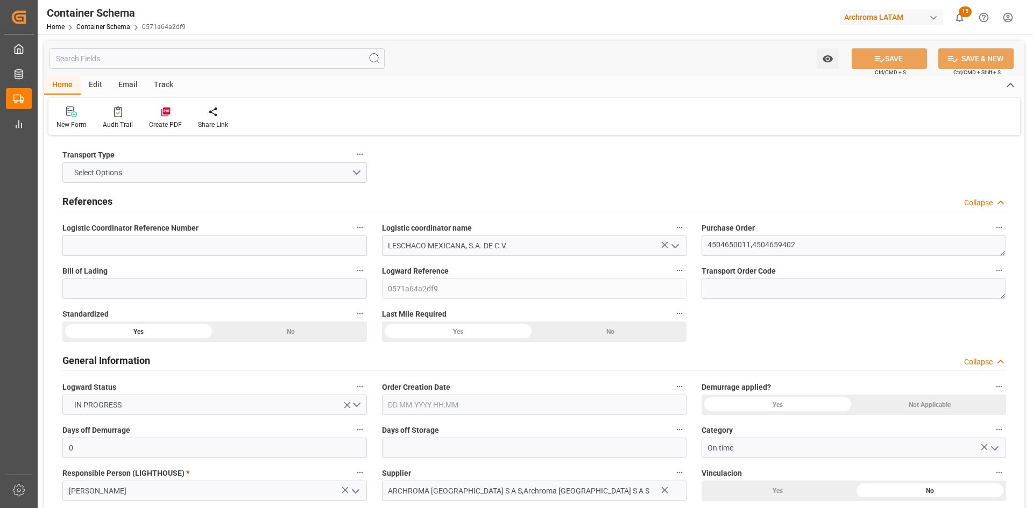
type input "17.09.2025 00:00"
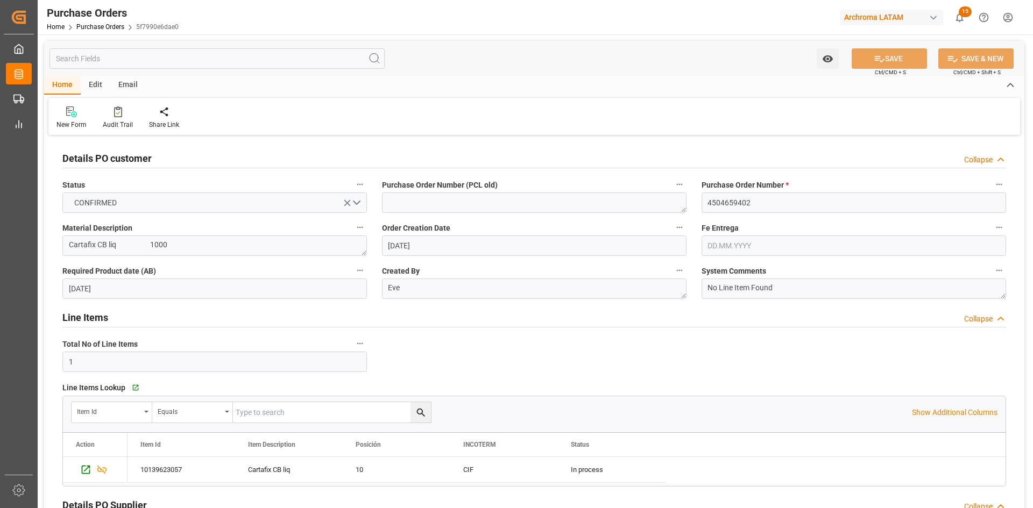
scroll to position [699, 0]
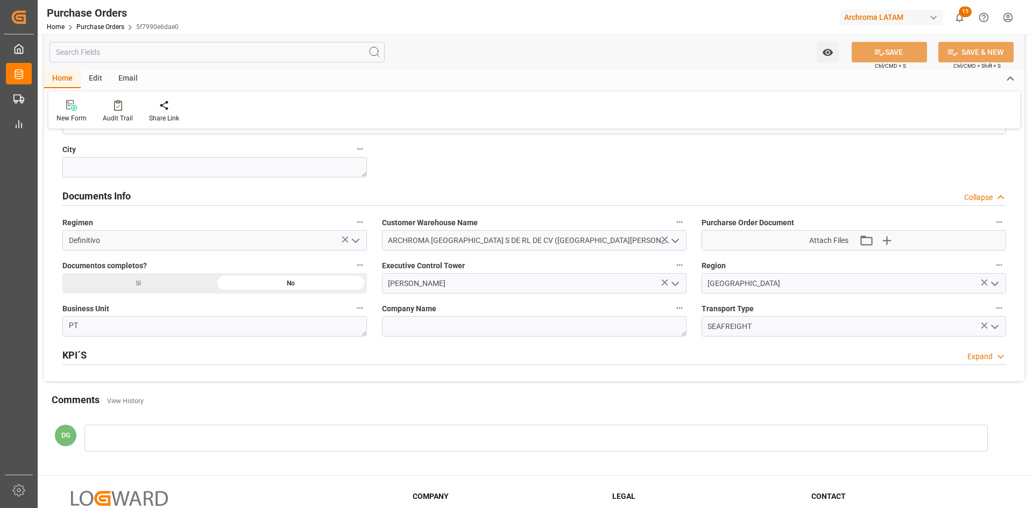
click at [110, 20] on div "Purchase Orders" at bounding box center [113, 13] width 132 height 16
click at [105, 26] on link "Purchase Orders" at bounding box center [100, 27] width 48 height 8
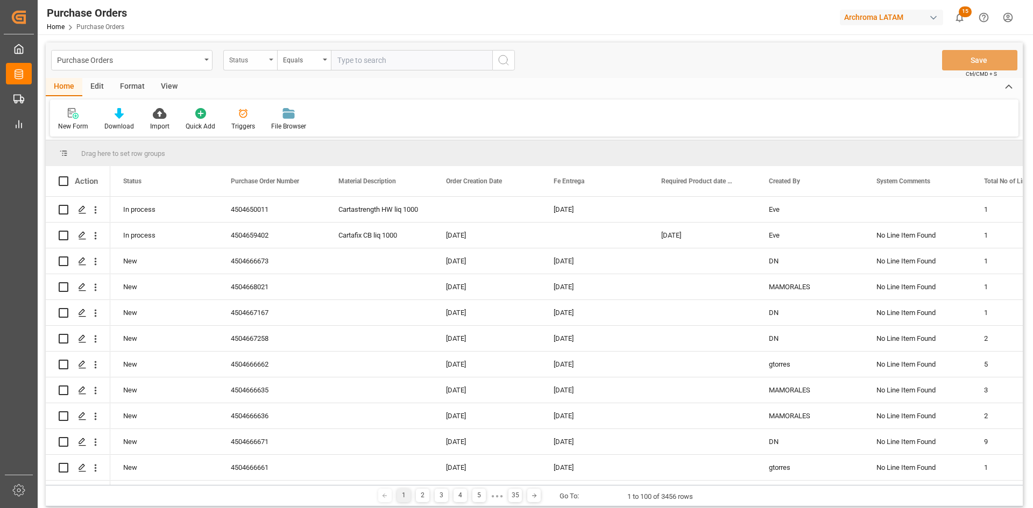
click at [268, 62] on div "Status" at bounding box center [250, 60] width 54 height 20
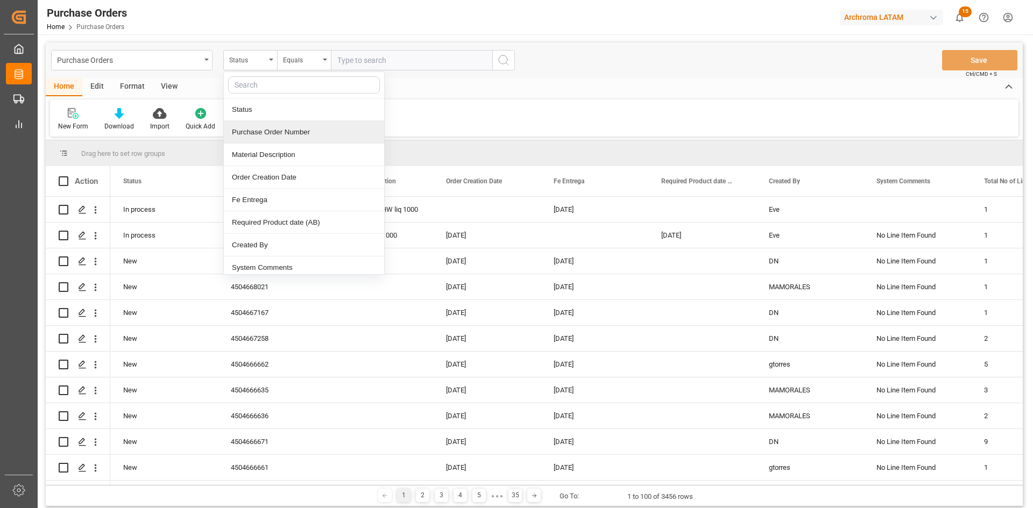
click at [292, 132] on div "Purchase Order Number" at bounding box center [304, 132] width 160 height 23
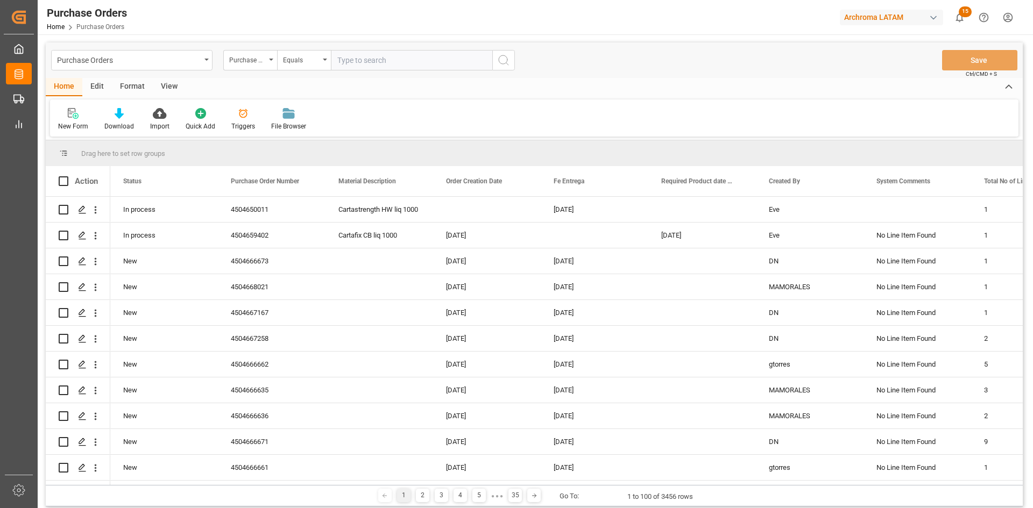
click at [369, 53] on input "text" at bounding box center [411, 60] width 161 height 20
paste input "4504655798"
type input "4504655798"
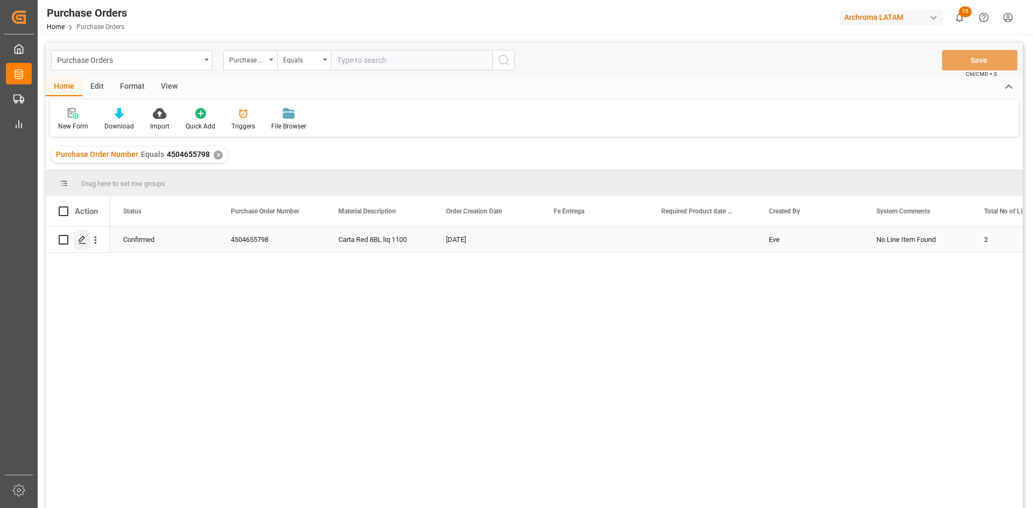
click at [83, 241] on icon "Press SPACE to select this row." at bounding box center [82, 240] width 9 height 9
